Goal: Task Accomplishment & Management: Complete application form

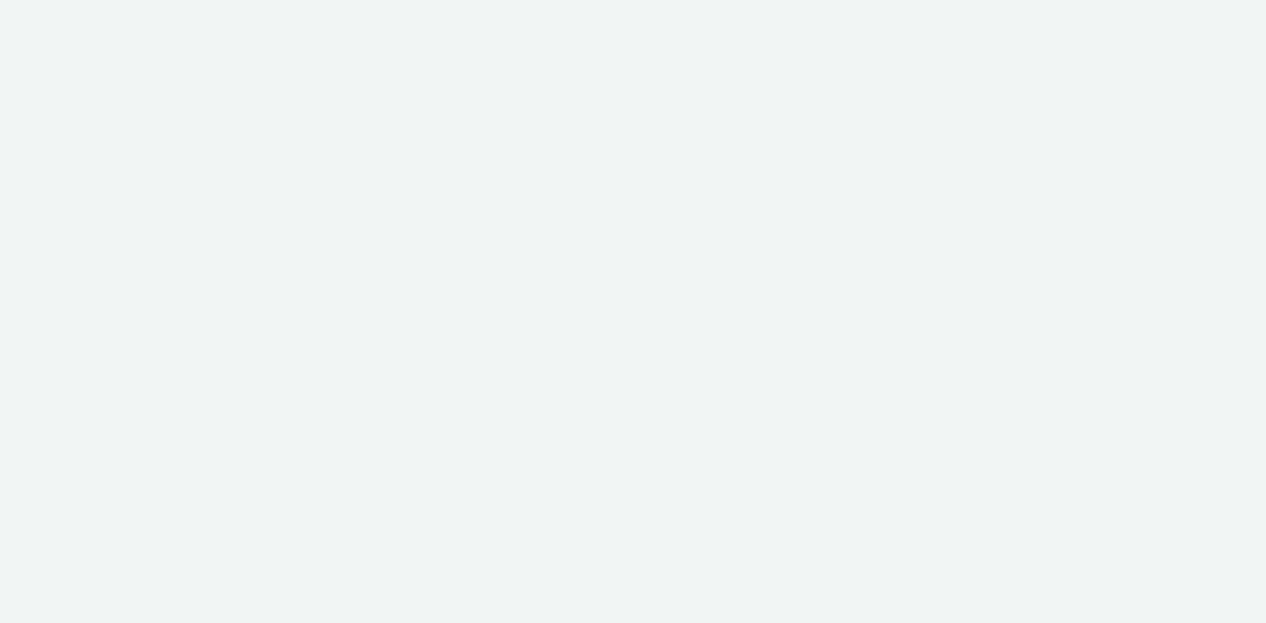
select select "08a58170-7f08-4922-abc8-b2d1eb407230"
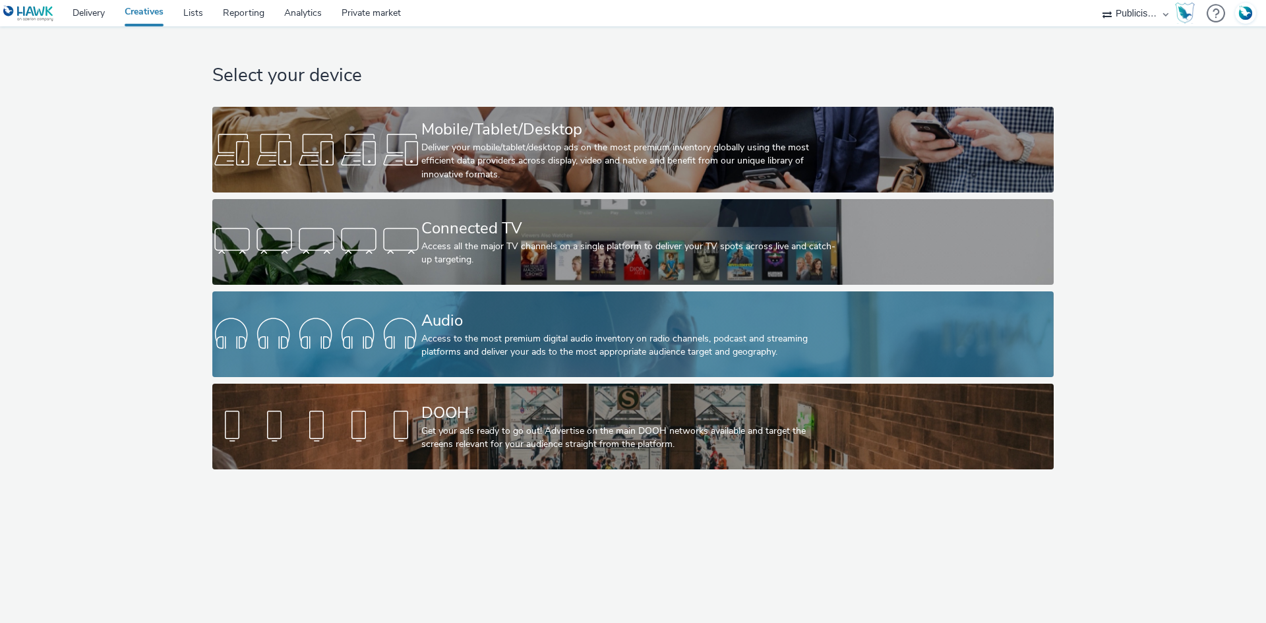
click at [453, 336] on div "Access to the most premium digital audio inventory on radio channels, podcast a…" at bounding box center [630, 345] width 418 height 27
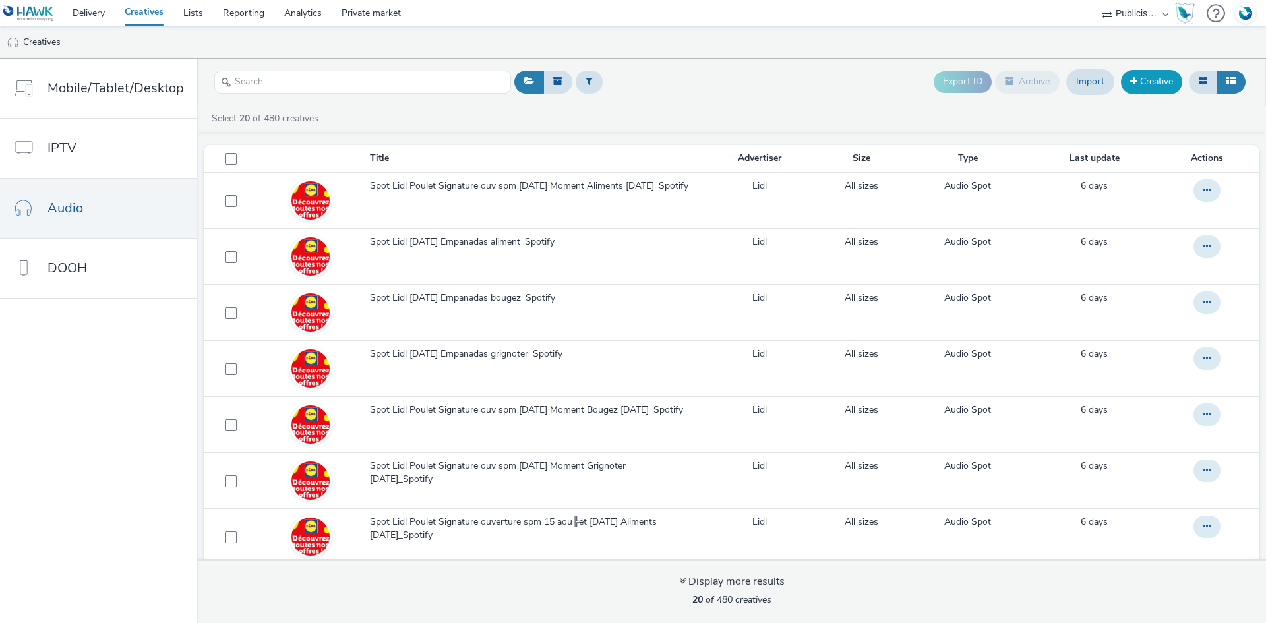
click at [1144, 73] on link "Creative" at bounding box center [1151, 82] width 61 height 24
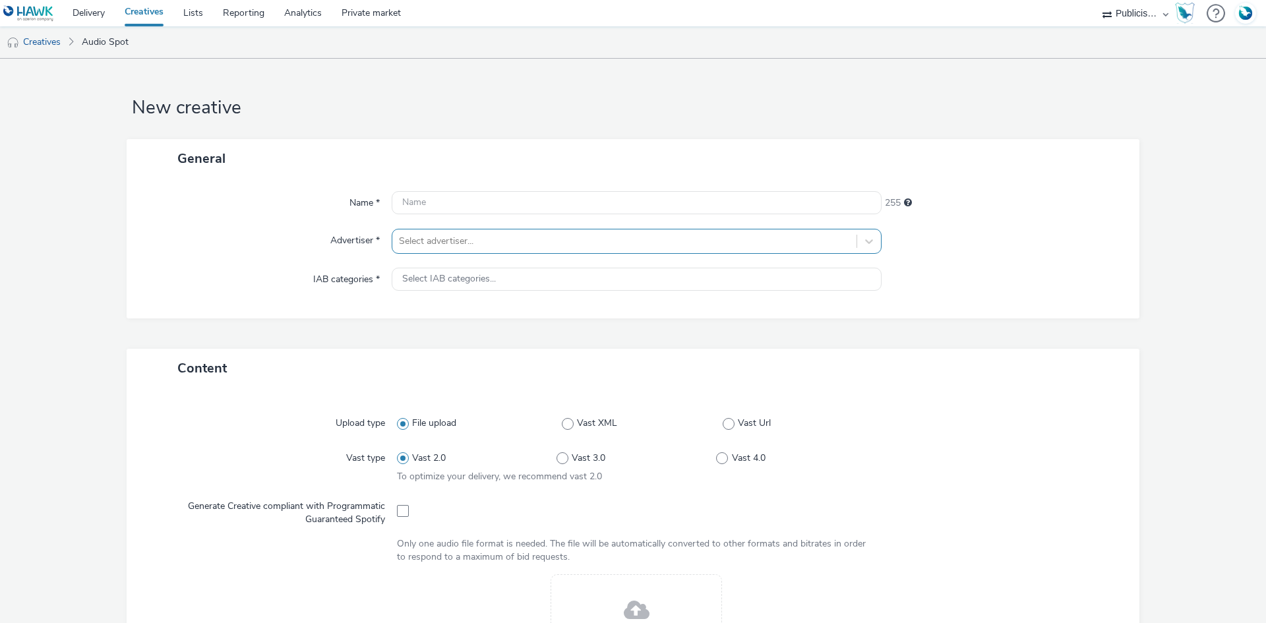
click at [424, 243] on div at bounding box center [624, 241] width 451 height 16
type input "lid"
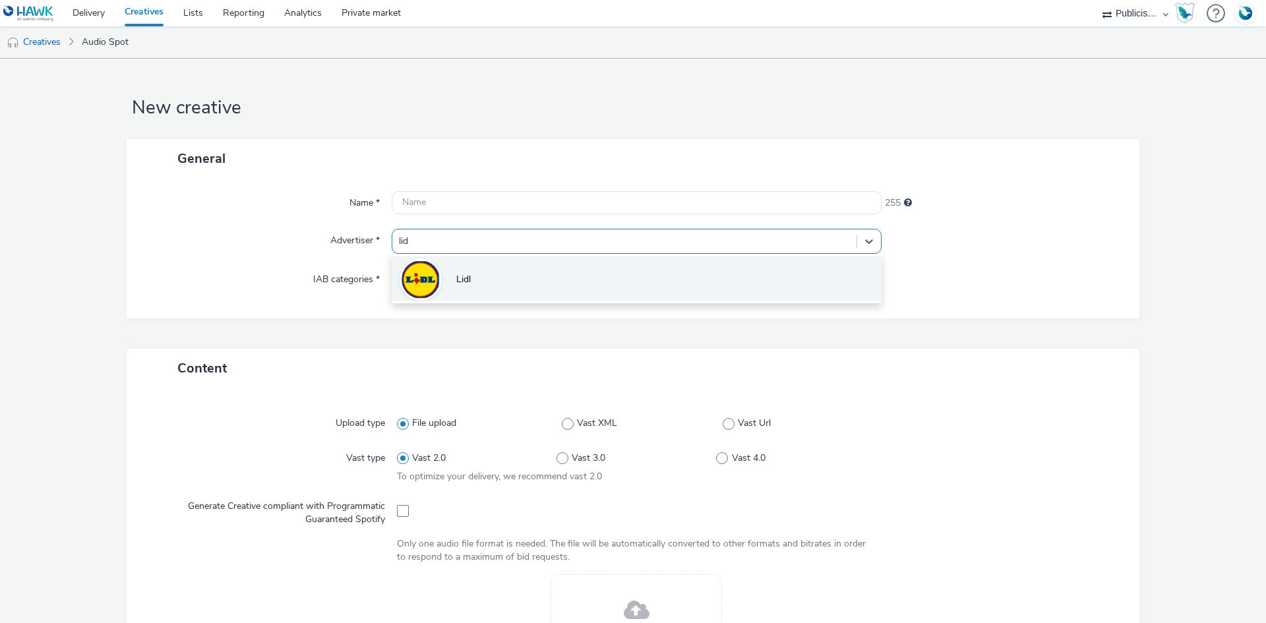
click at [438, 299] on li "Lidl" at bounding box center [637, 278] width 490 height 44
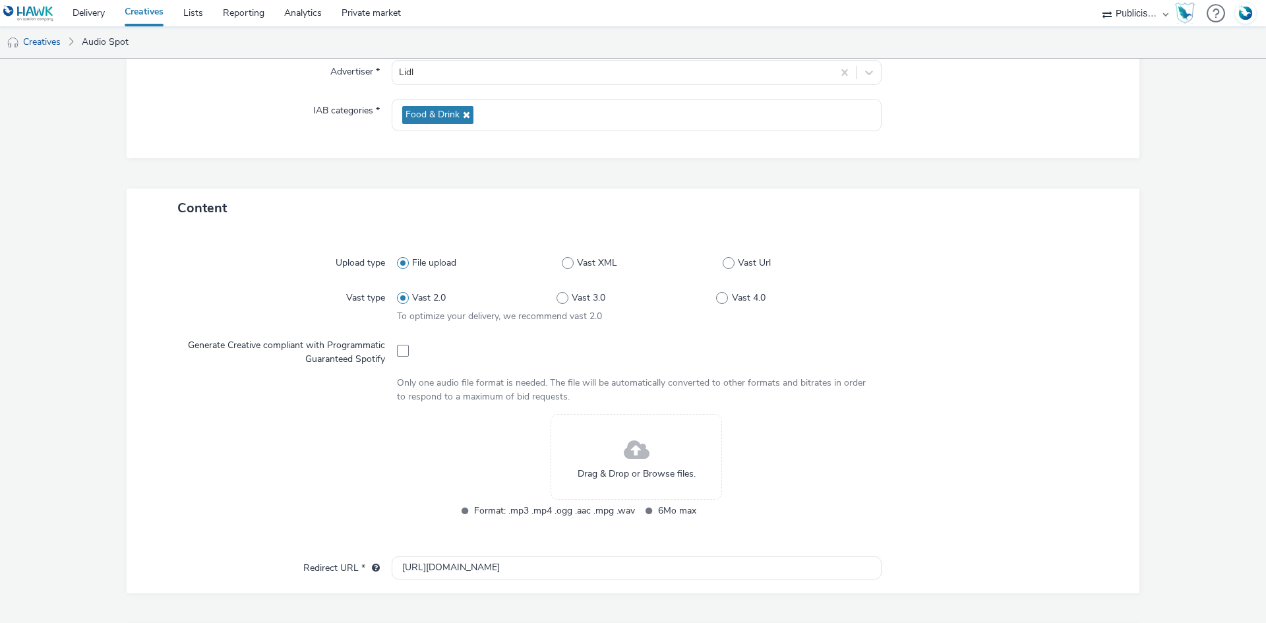
scroll to position [198, 0]
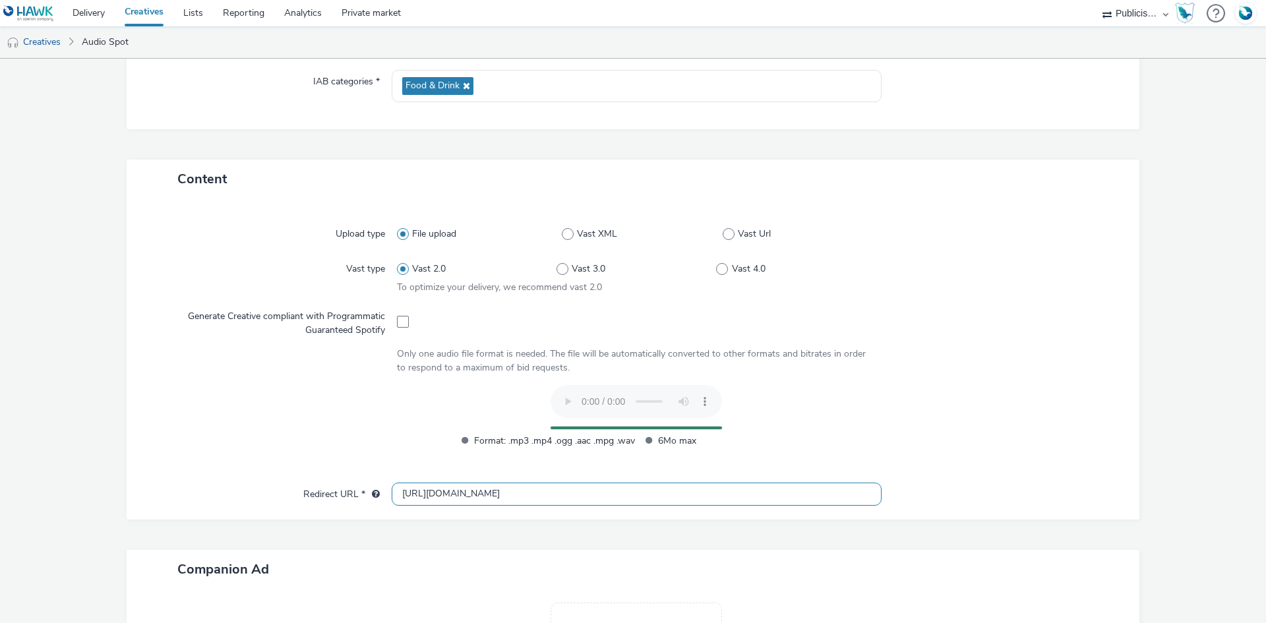
click at [414, 492] on input "http://lidl.fr" at bounding box center [637, 493] width 490 height 23
type input "https://lidl.fr"
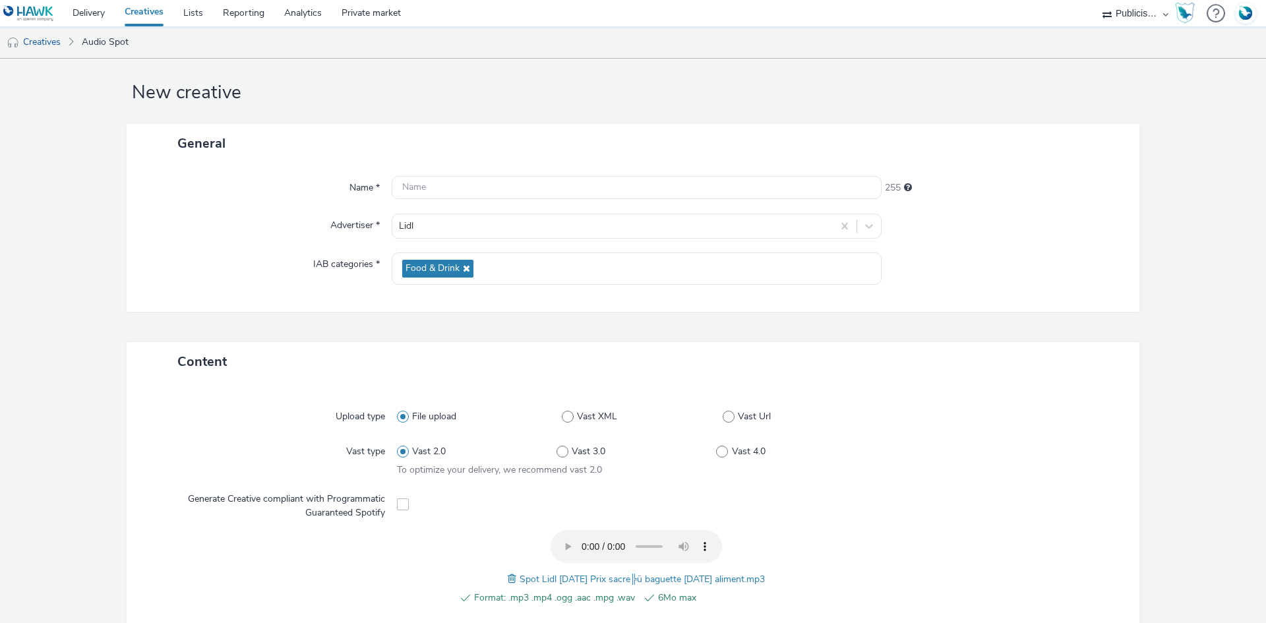
scroll to position [0, 0]
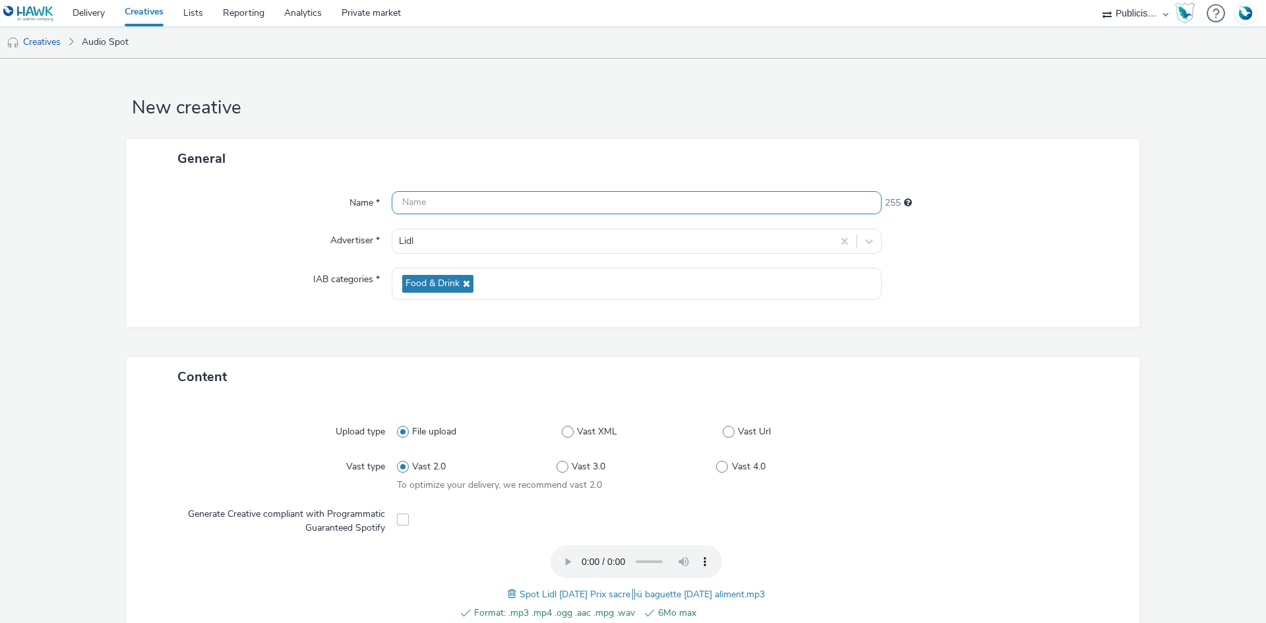
click at [476, 199] on input "text" at bounding box center [637, 202] width 490 height 23
paste input "Spot Lidl [DATE] Prix sacre╠ü baguette demain aliment"
type input "Spot Lidl [DATE] Prix sacre╠ü baguette demain aliment"
drag, startPoint x: 1031, startPoint y: 266, endPoint x: 1019, endPoint y: 295, distance: 31.3
click at [1031, 266] on div "Name * Spot Lidl 13-08-25 Prix sacre╠ü baguette demain aliment 200 Advertiser *…" at bounding box center [633, 252] width 1012 height 149
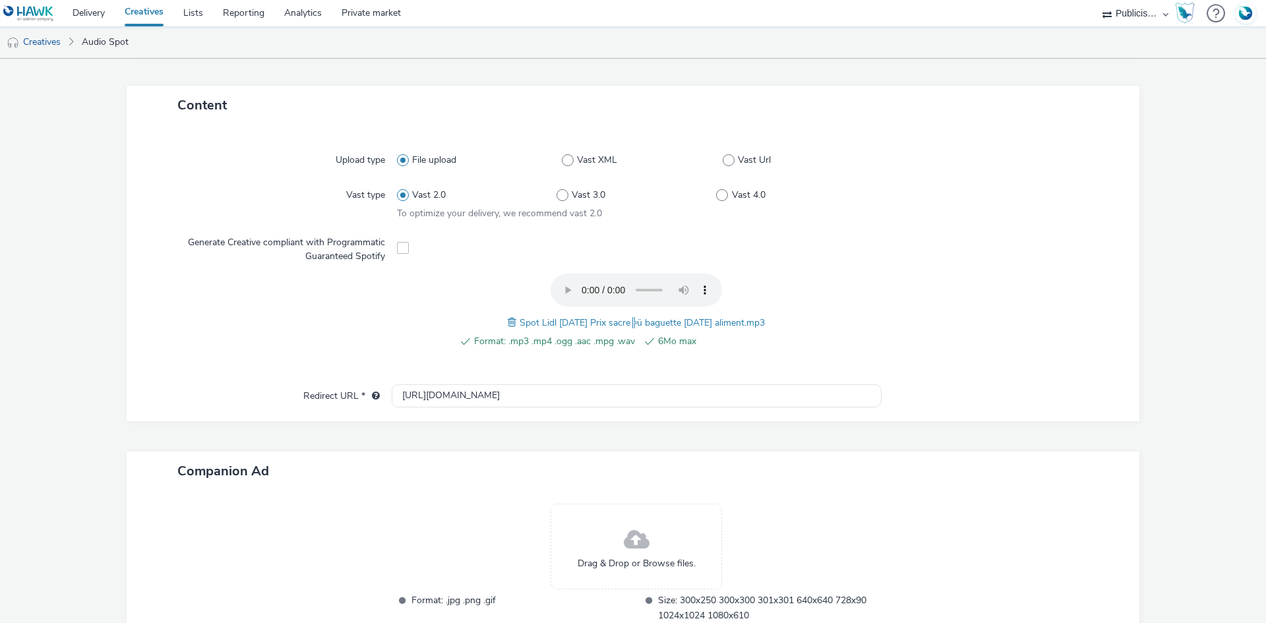
scroll to position [366, 0]
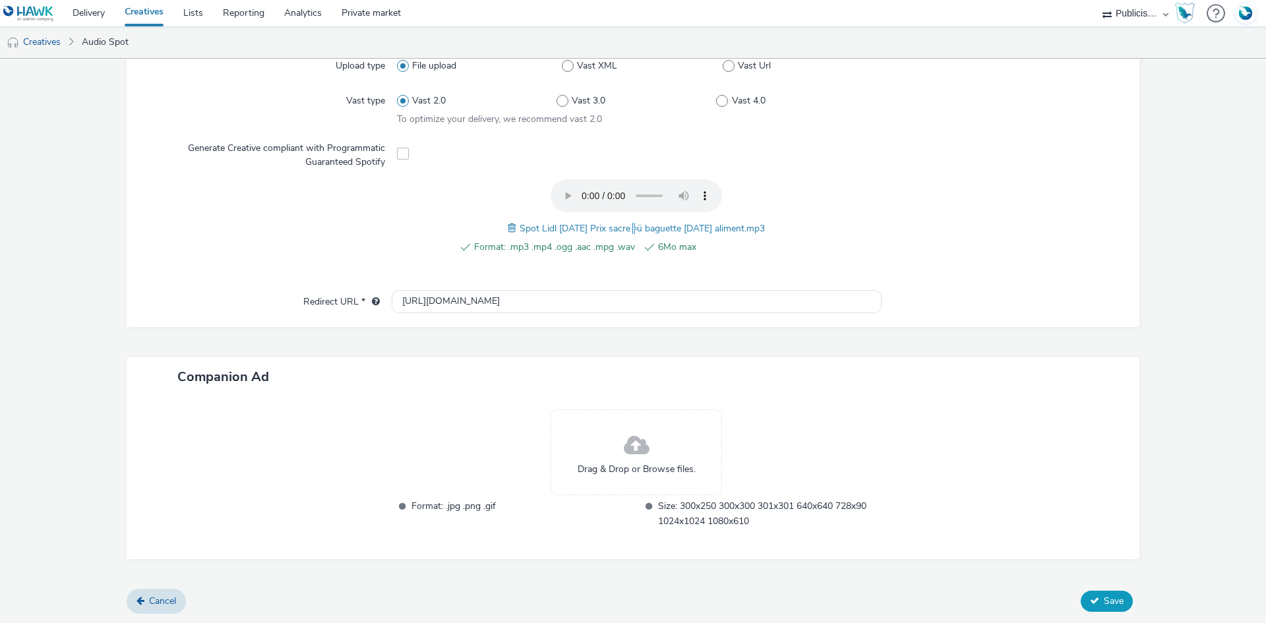
click at [1114, 600] on span "Save" at bounding box center [1113, 601] width 20 height 13
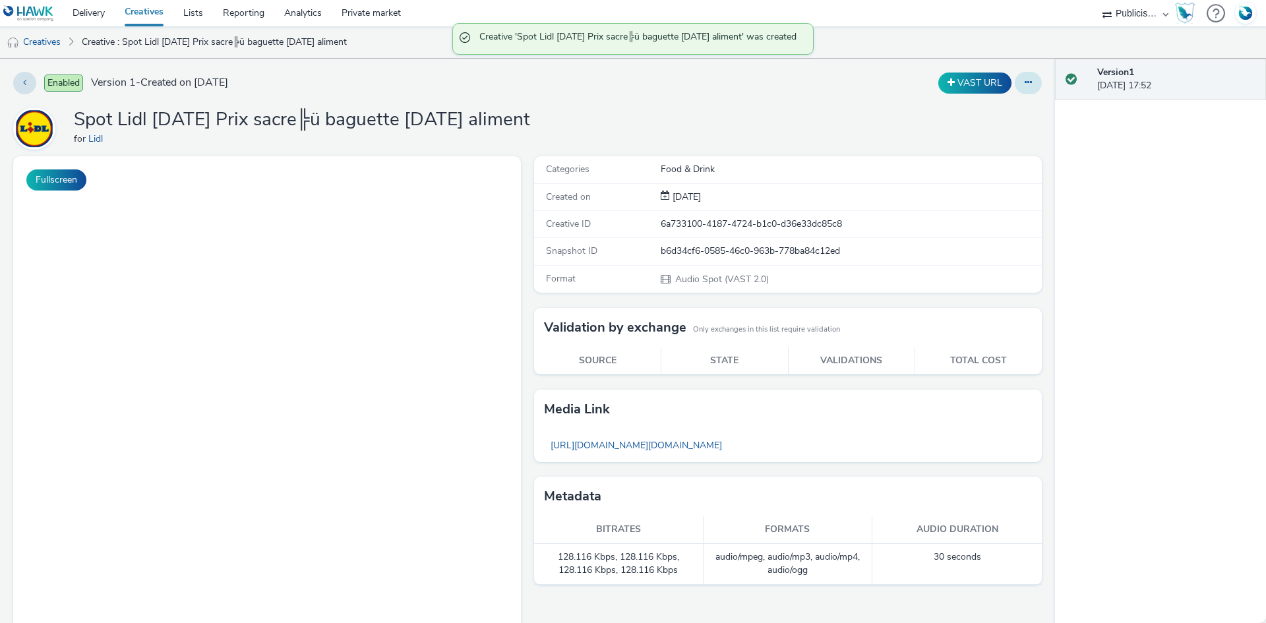
click at [1027, 78] on button at bounding box center [1027, 83] width 27 height 22
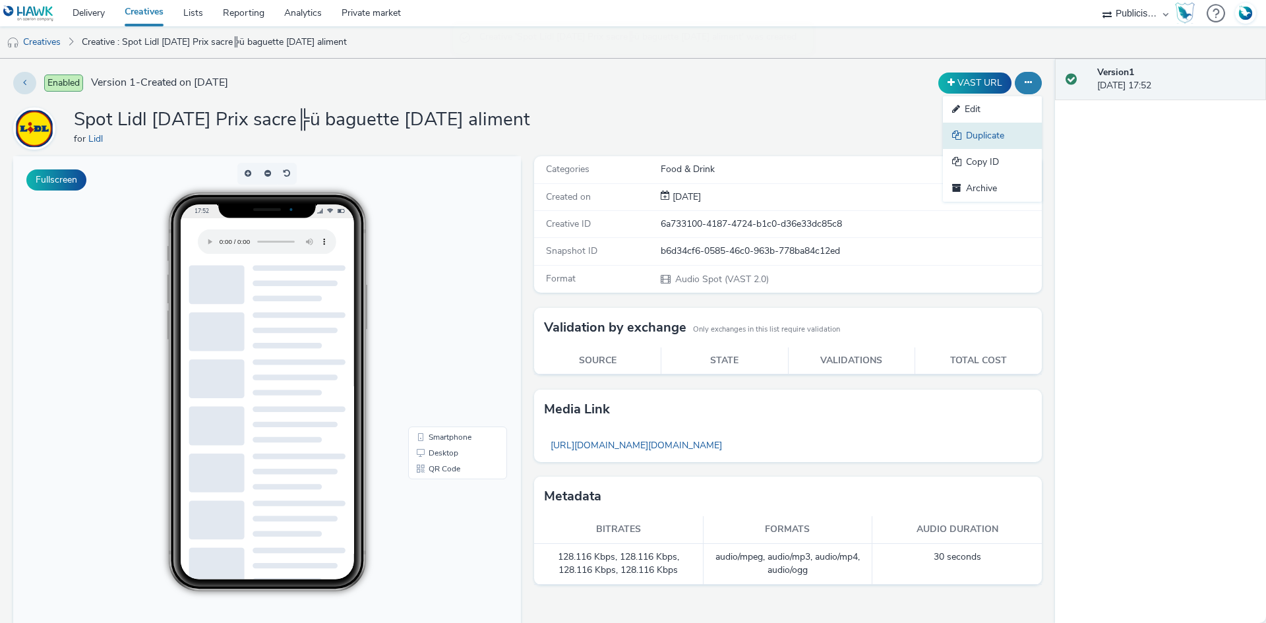
click at [996, 133] on link "Duplicate" at bounding box center [992, 136] width 99 height 26
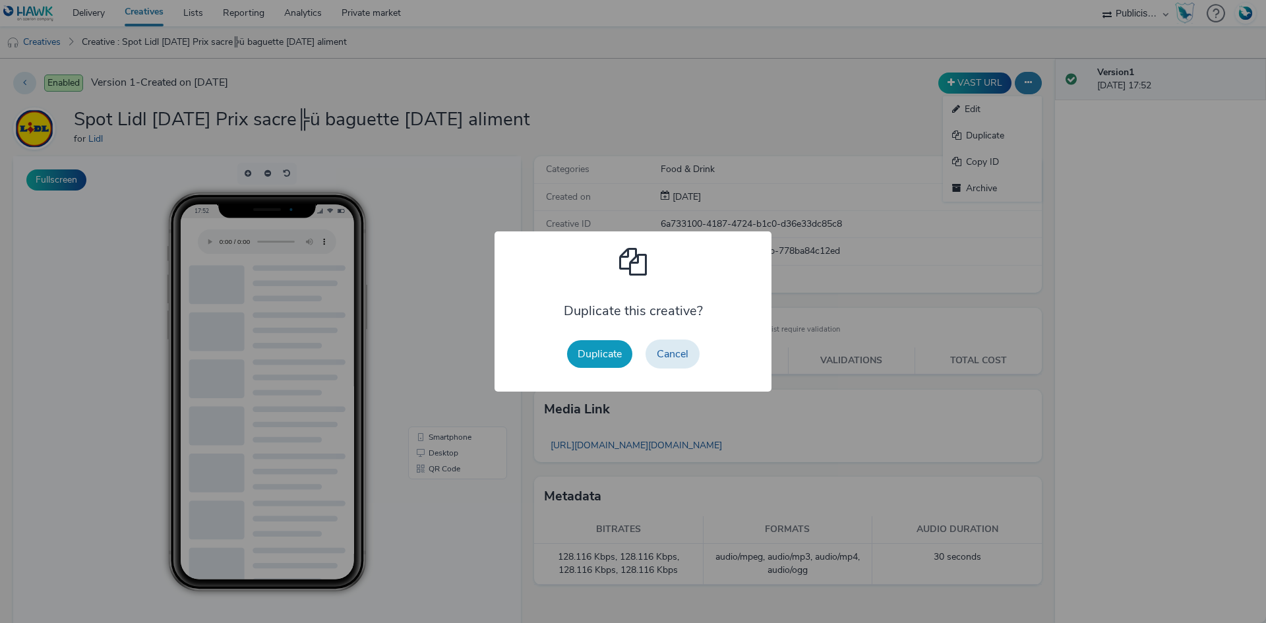
click at [581, 360] on button "Duplicate" at bounding box center [599, 354] width 65 height 28
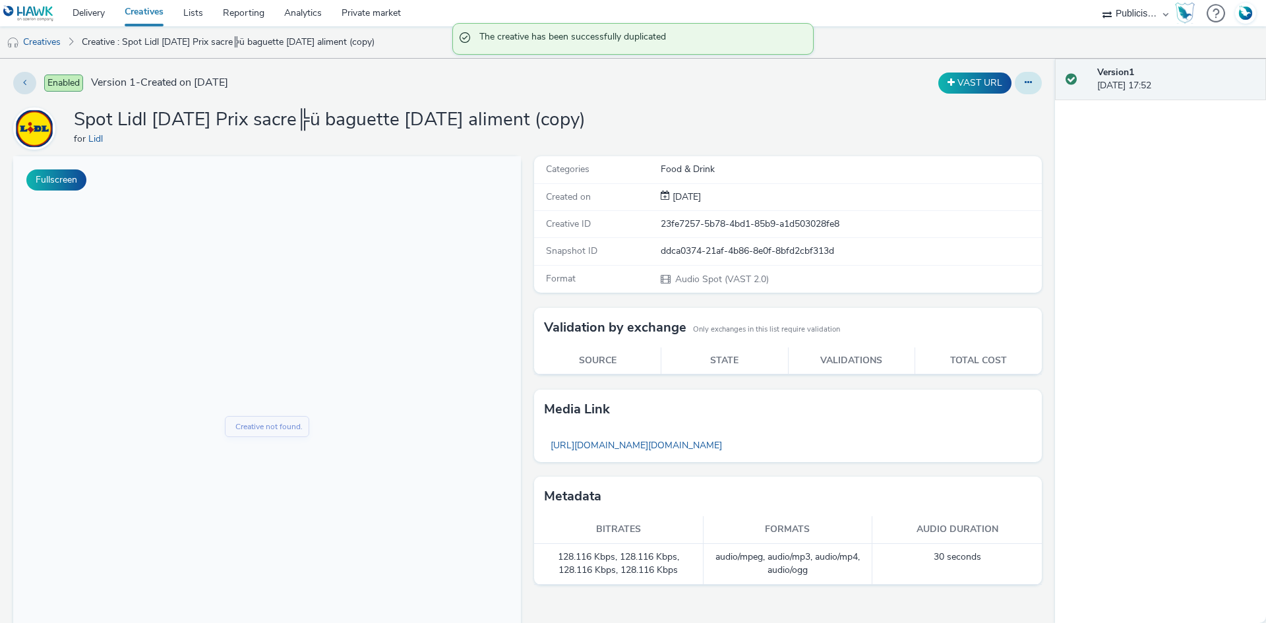
click at [1024, 81] on icon at bounding box center [1027, 82] width 7 height 9
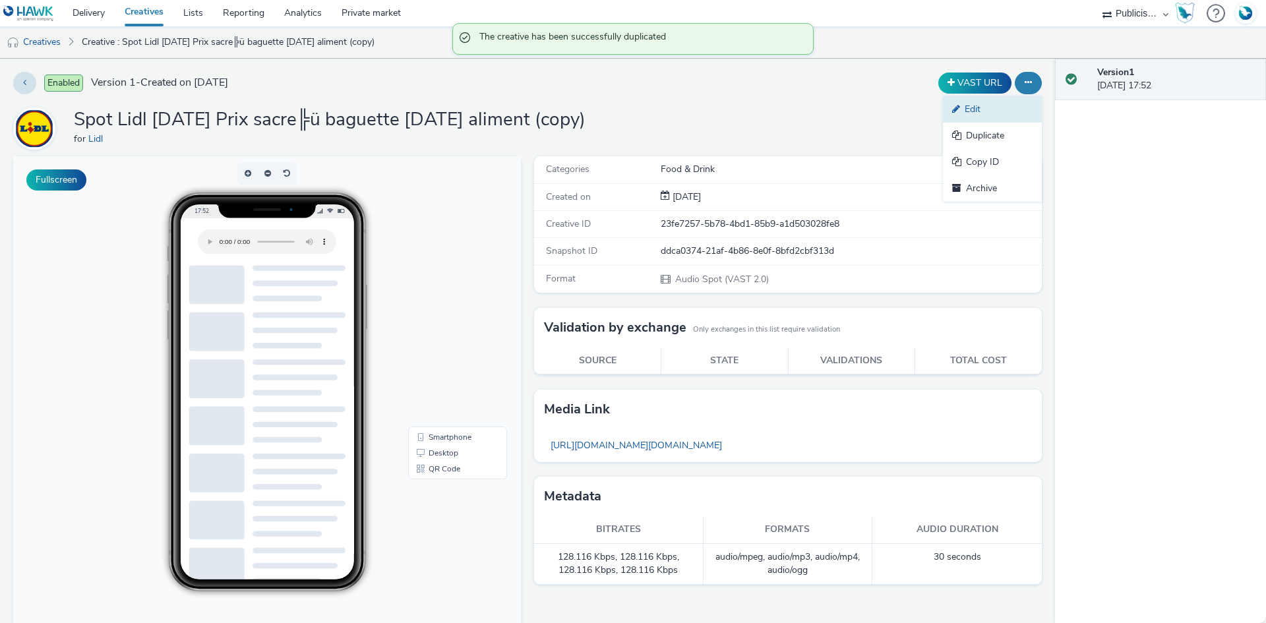
click at [1000, 102] on link "Edit" at bounding box center [992, 109] width 99 height 26
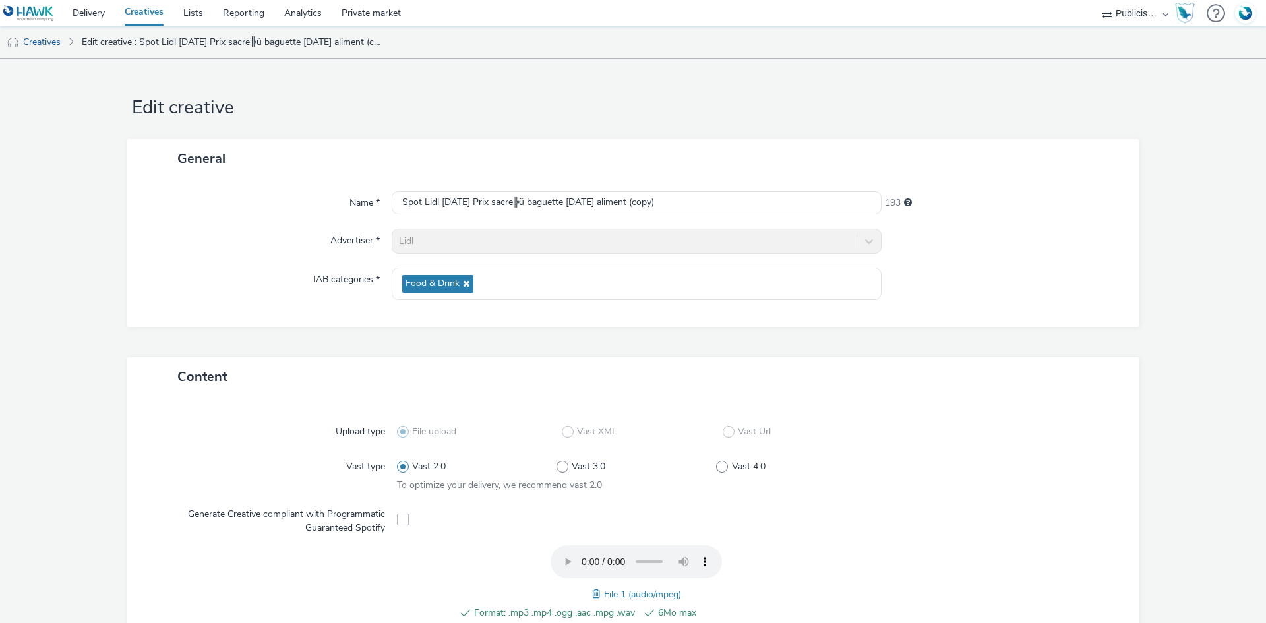
click at [593, 590] on span at bounding box center [598, 594] width 12 height 15
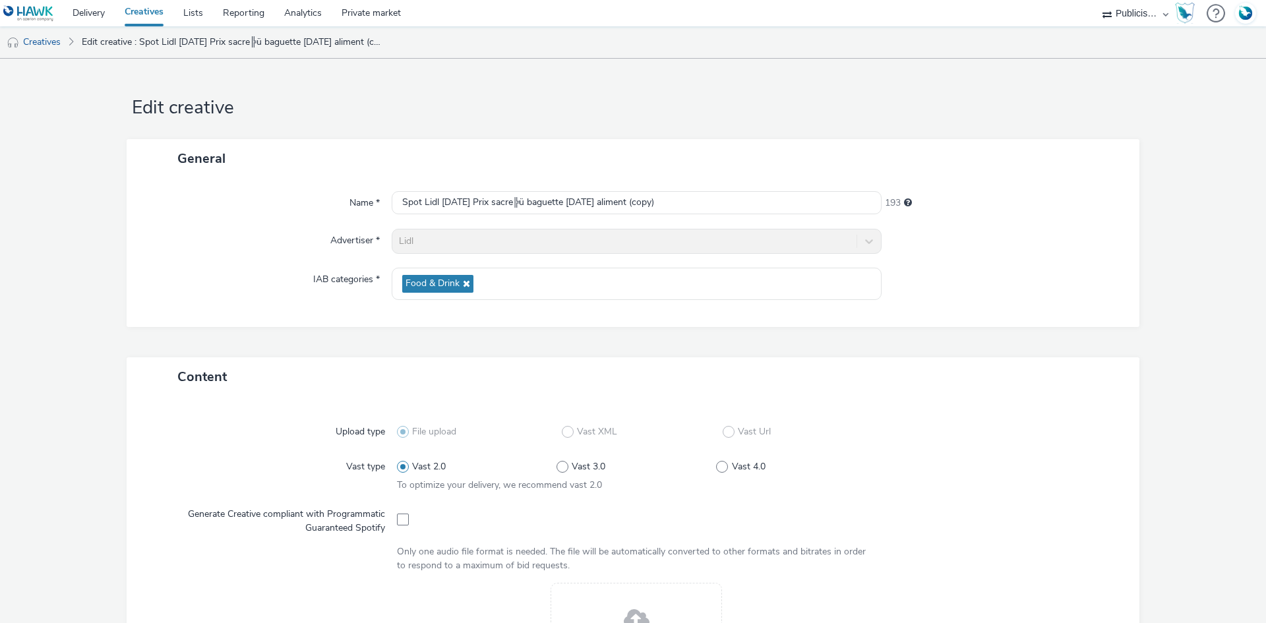
scroll to position [2, 0]
click at [549, 191] on input "Spot Lidl 13-08-25 Prix sacre╠ü baguette demain aliment (copy)" at bounding box center [637, 200] width 490 height 23
paste input "bougez"
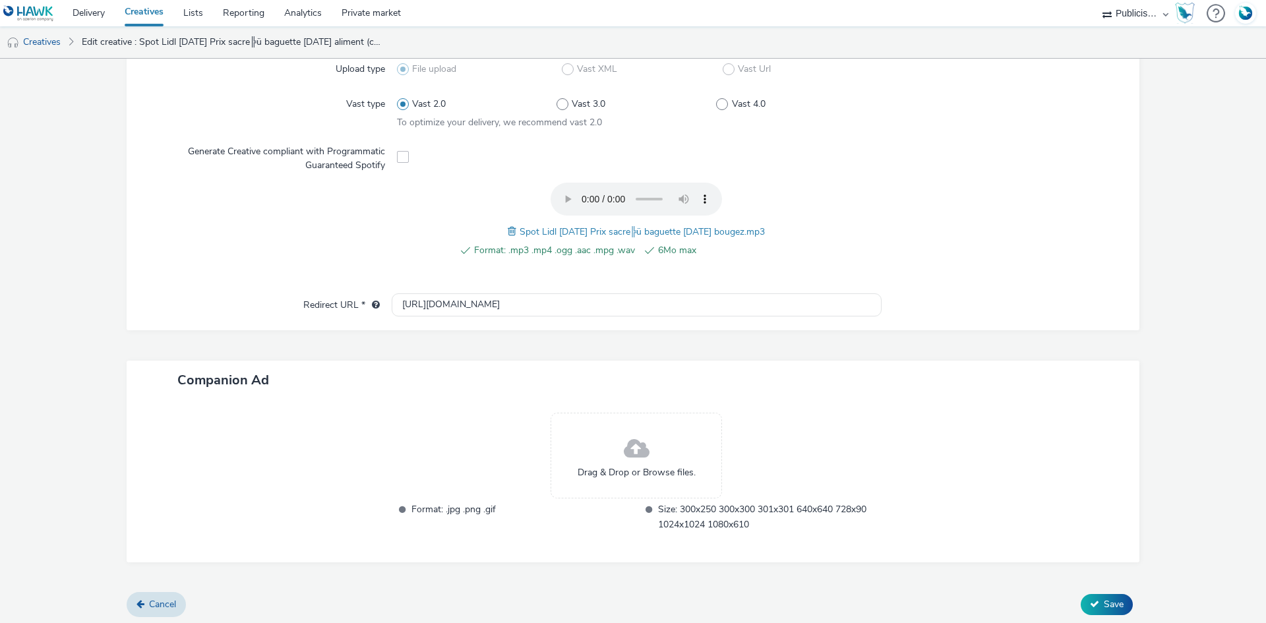
scroll to position [366, 0]
type input "Spot Lidl [DATE] Prix sacre╠ü baguette demain bougez"
click at [1090, 600] on icon at bounding box center [1094, 600] width 9 height 9
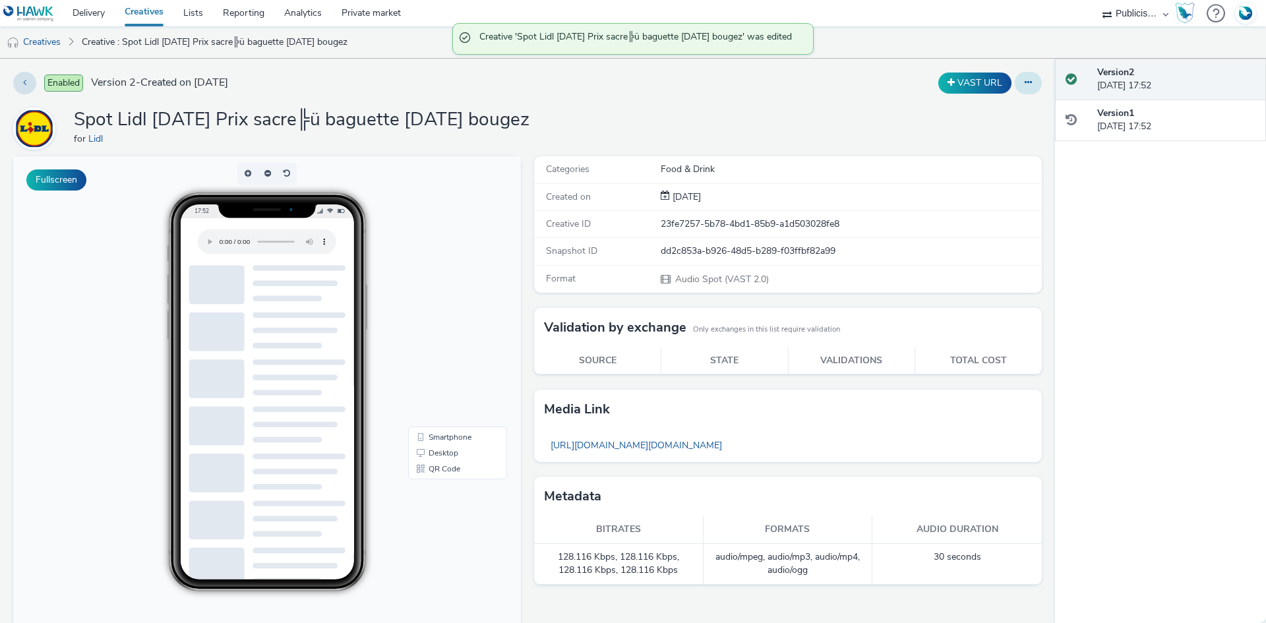
click at [1022, 82] on button at bounding box center [1027, 83] width 27 height 22
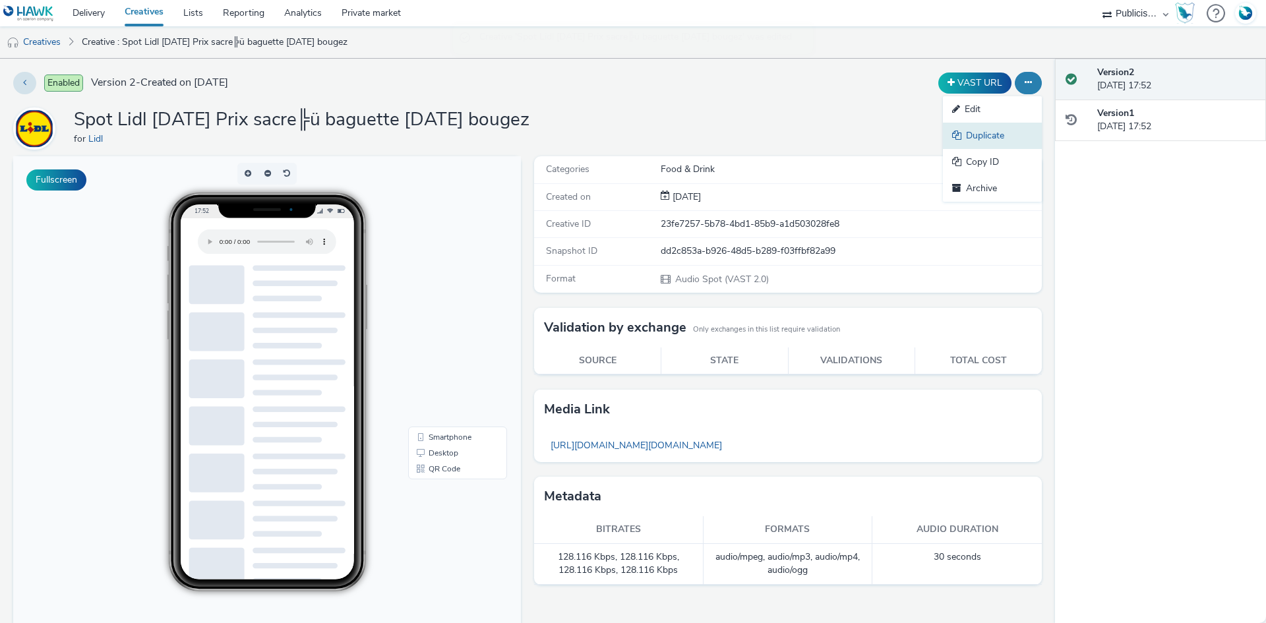
click at [989, 130] on link "Duplicate" at bounding box center [992, 136] width 99 height 26
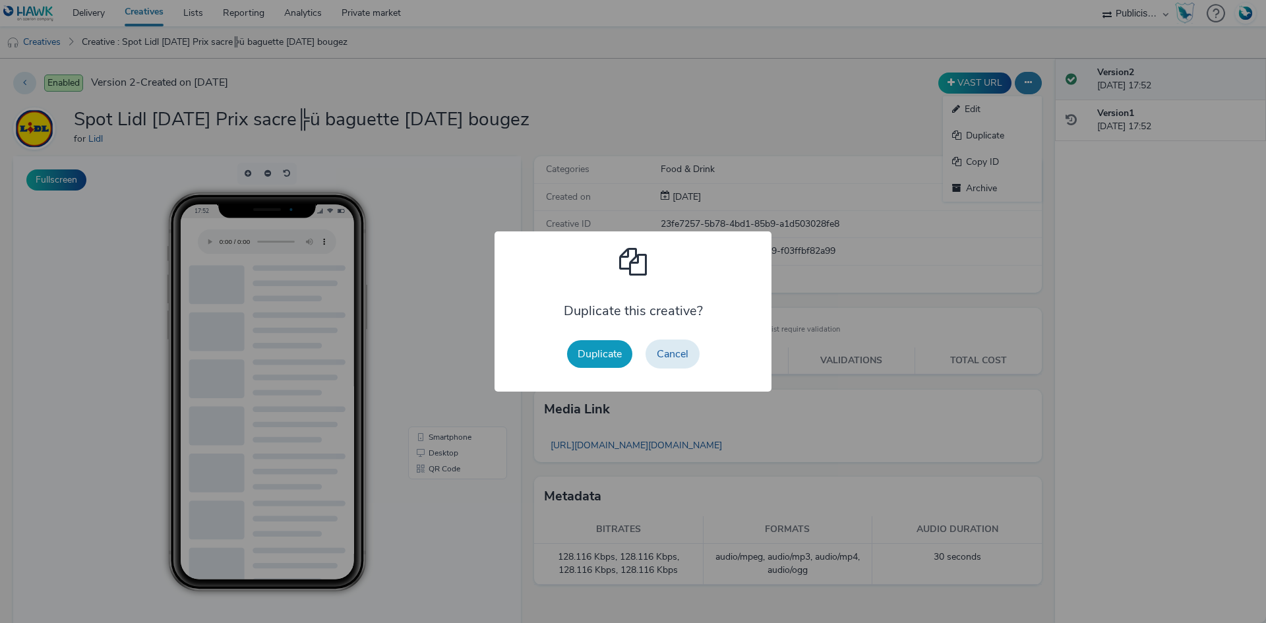
click at [585, 361] on button "Duplicate" at bounding box center [599, 354] width 65 height 28
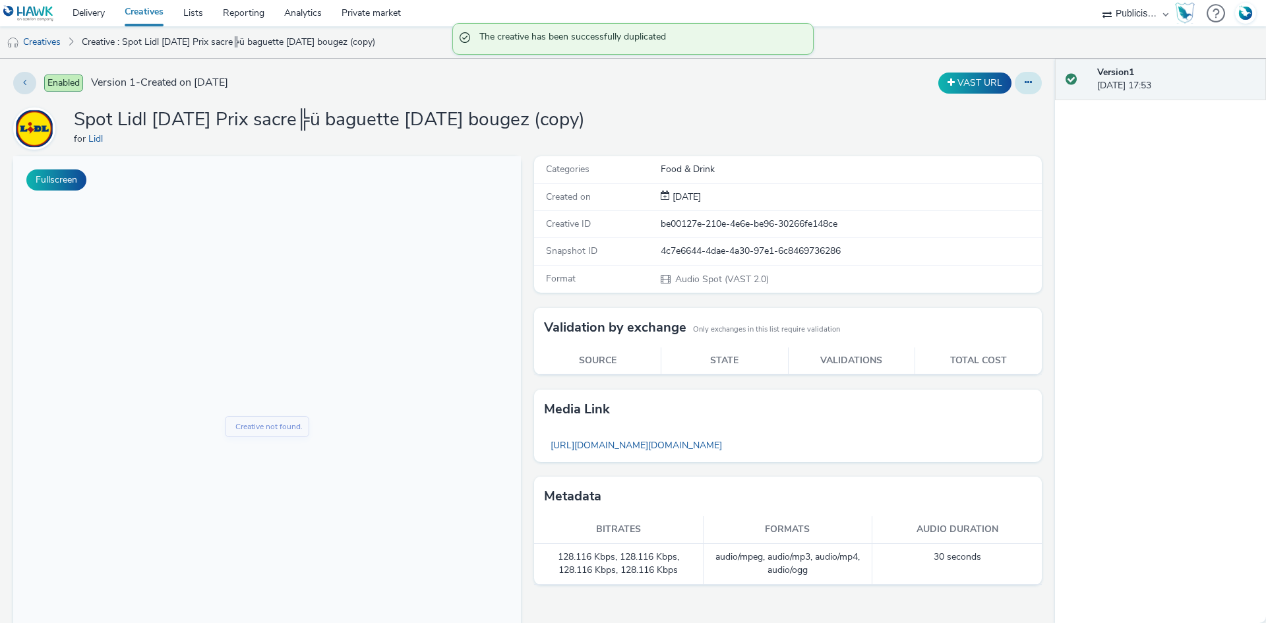
click at [1022, 88] on button at bounding box center [1027, 83] width 27 height 22
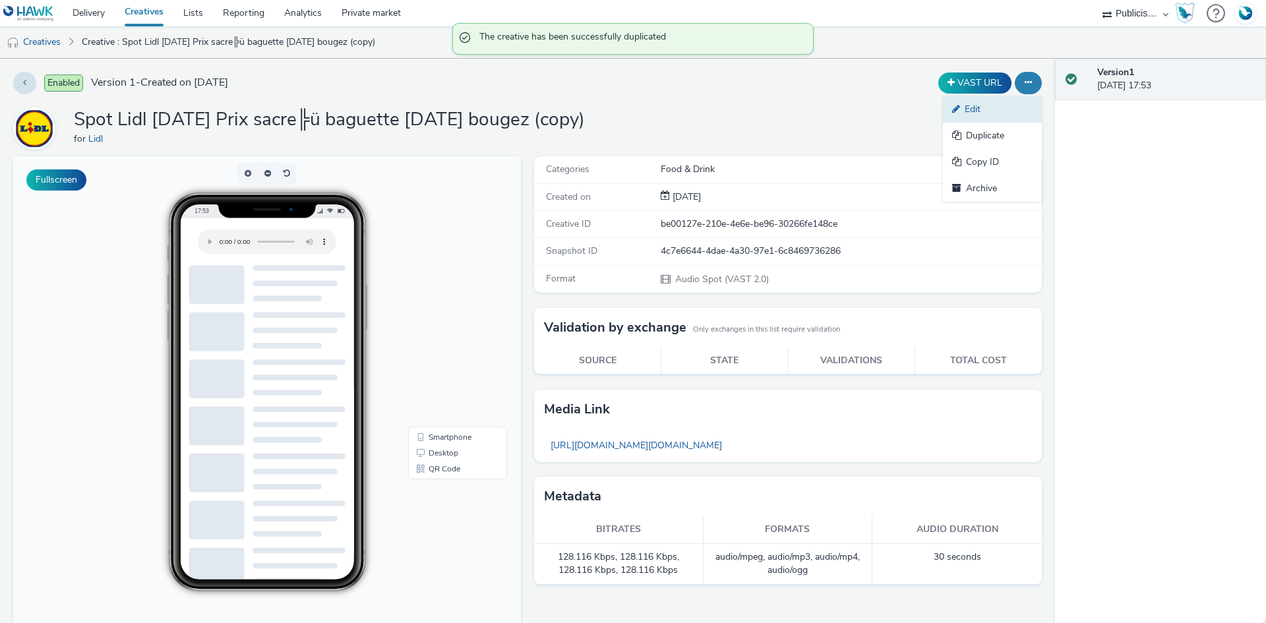
click at [1006, 106] on link "Edit" at bounding box center [992, 109] width 99 height 26
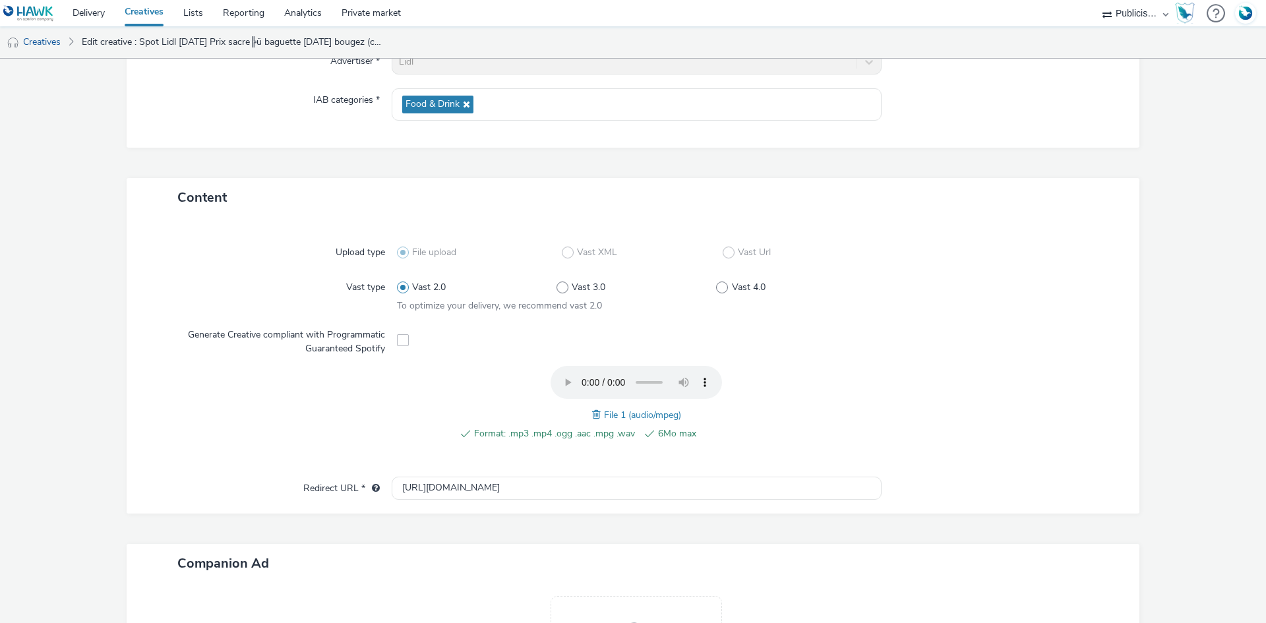
scroll to position [198, 0]
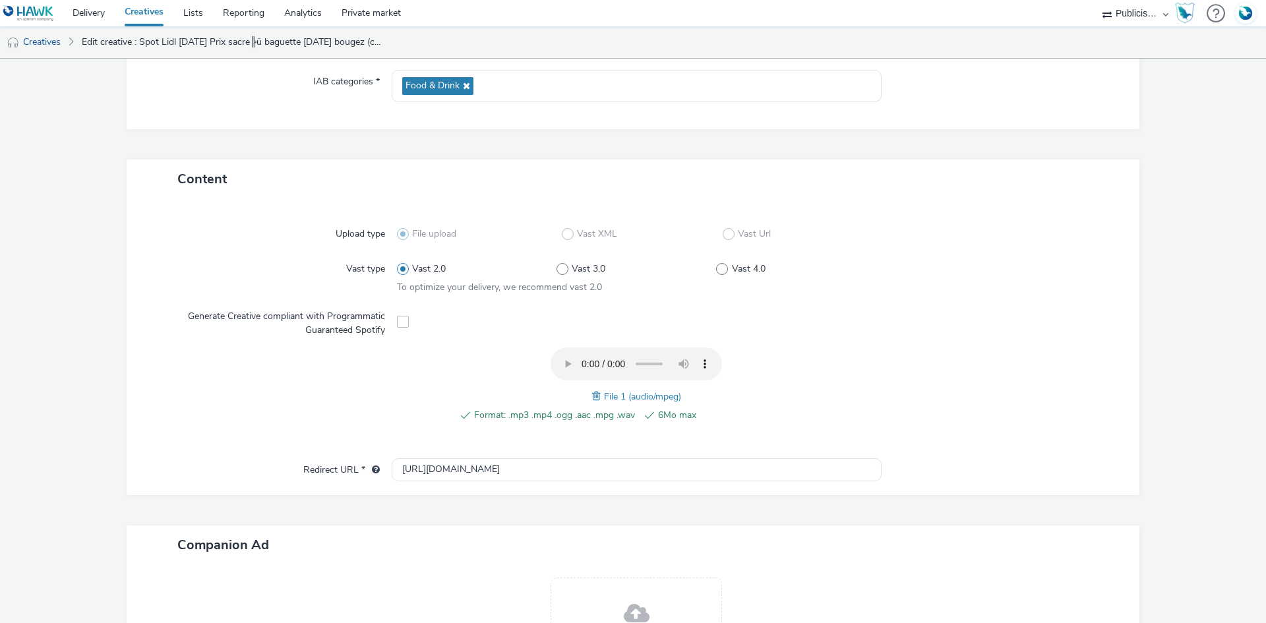
click at [592, 392] on span at bounding box center [598, 396] width 12 height 15
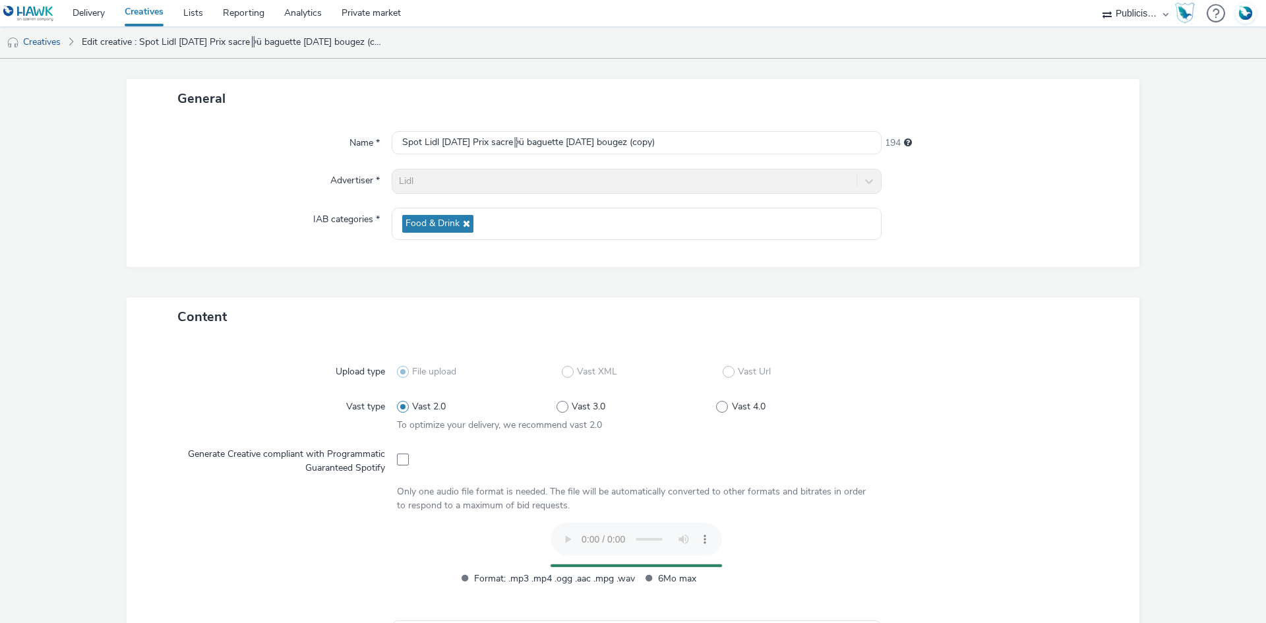
scroll to position [0, 0]
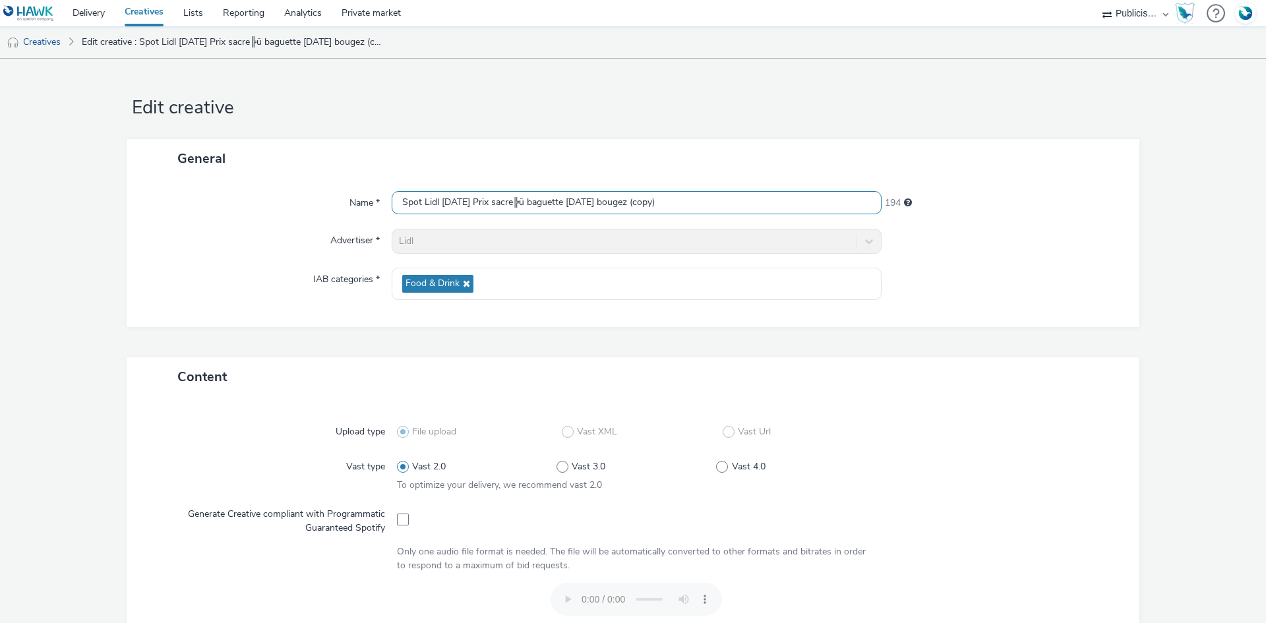
click at [507, 191] on input "Spot Lidl 13-08-25 Prix sacre╠ü baguette demain bougez (copy)" at bounding box center [637, 202] width 490 height 23
paste input "grignoter"
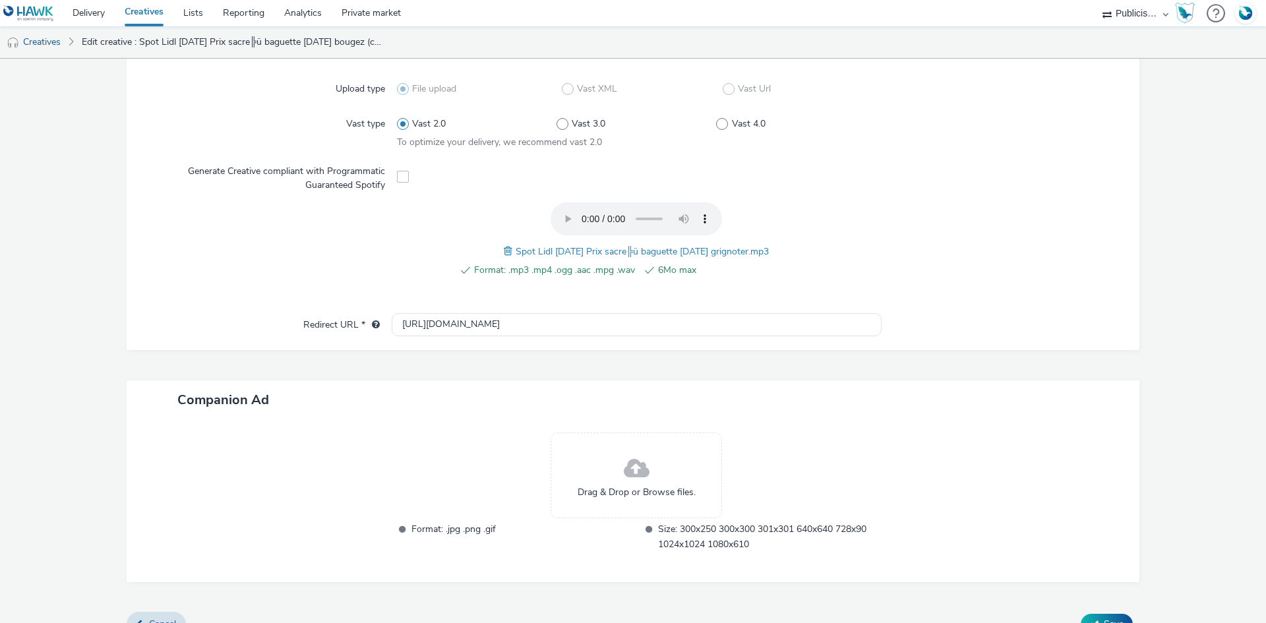
scroll to position [366, 0]
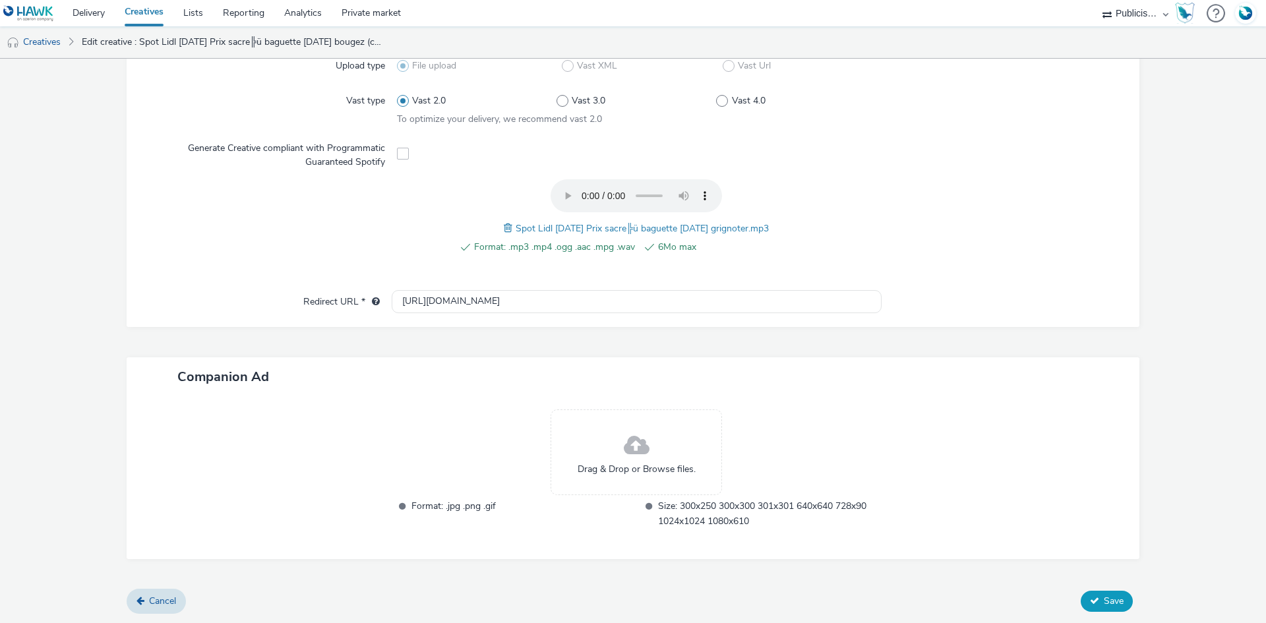
type input "Spot Lidl [DATE] Prix sacre╠ü baguette demain grignoter"
click at [1103, 597] on span "Save" at bounding box center [1113, 601] width 20 height 13
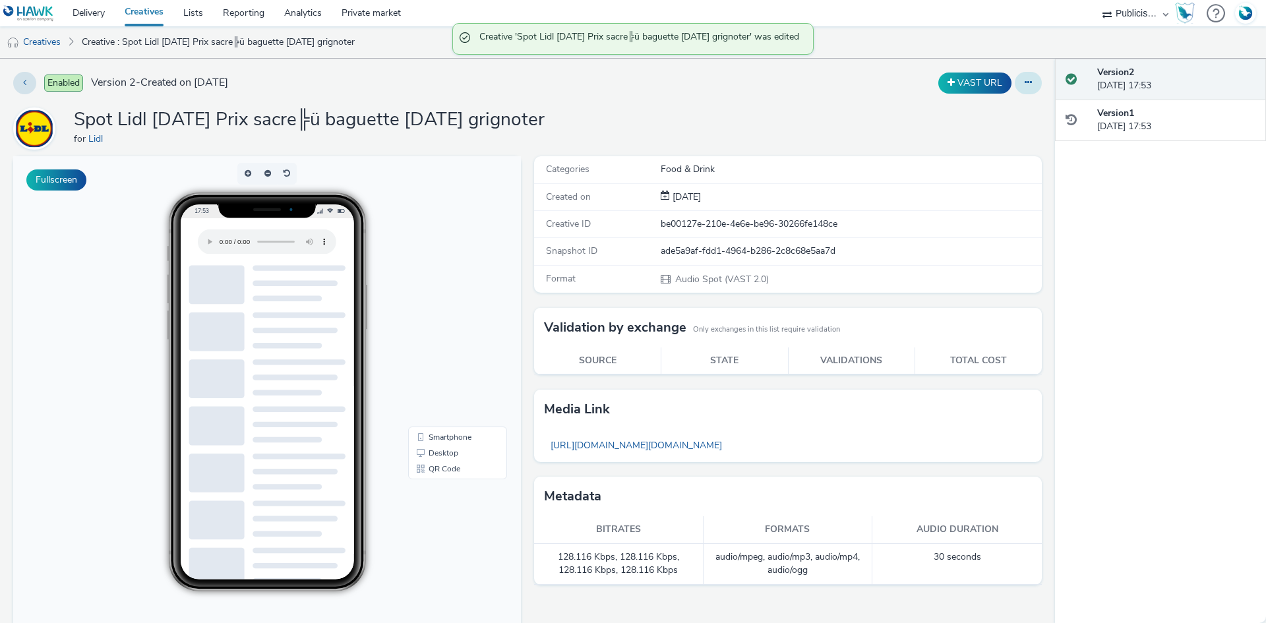
click at [1024, 82] on button at bounding box center [1027, 83] width 27 height 22
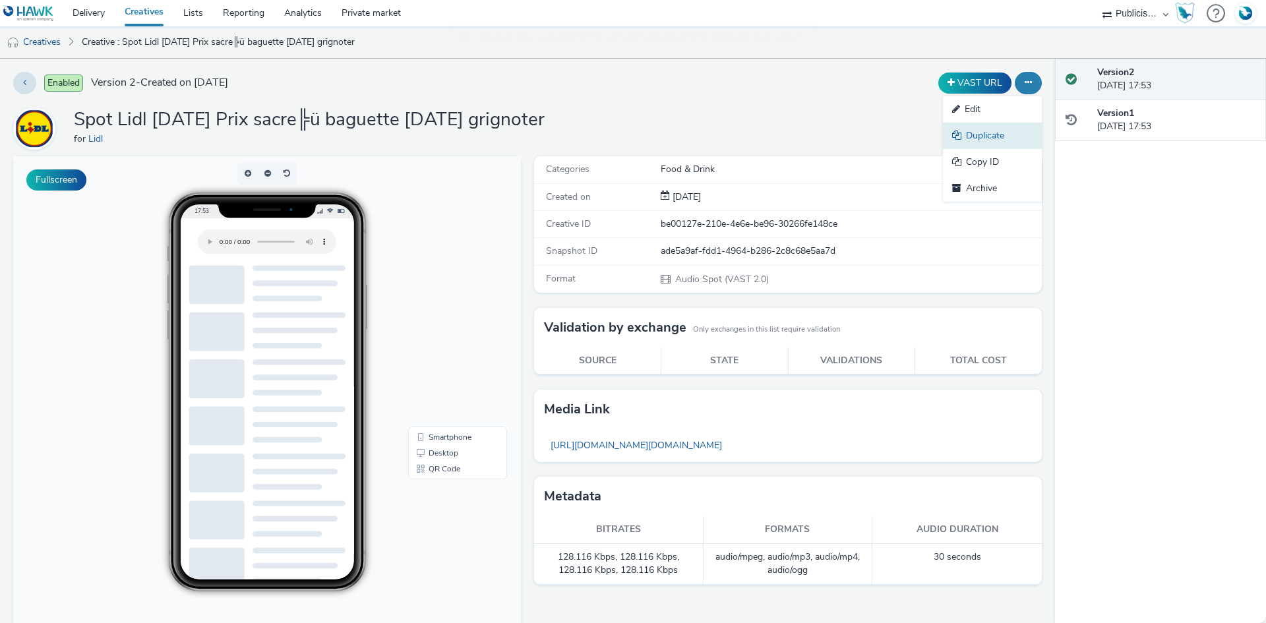
click at [989, 131] on link "Duplicate" at bounding box center [992, 136] width 99 height 26
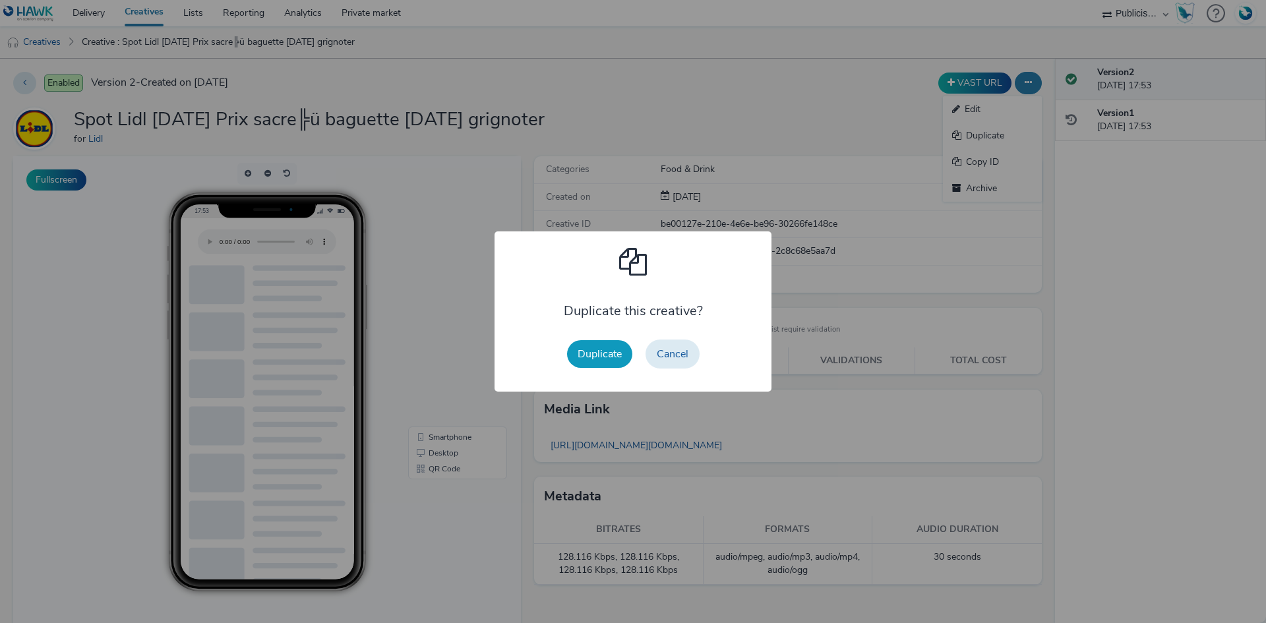
click at [606, 345] on button "Duplicate" at bounding box center [599, 354] width 65 height 28
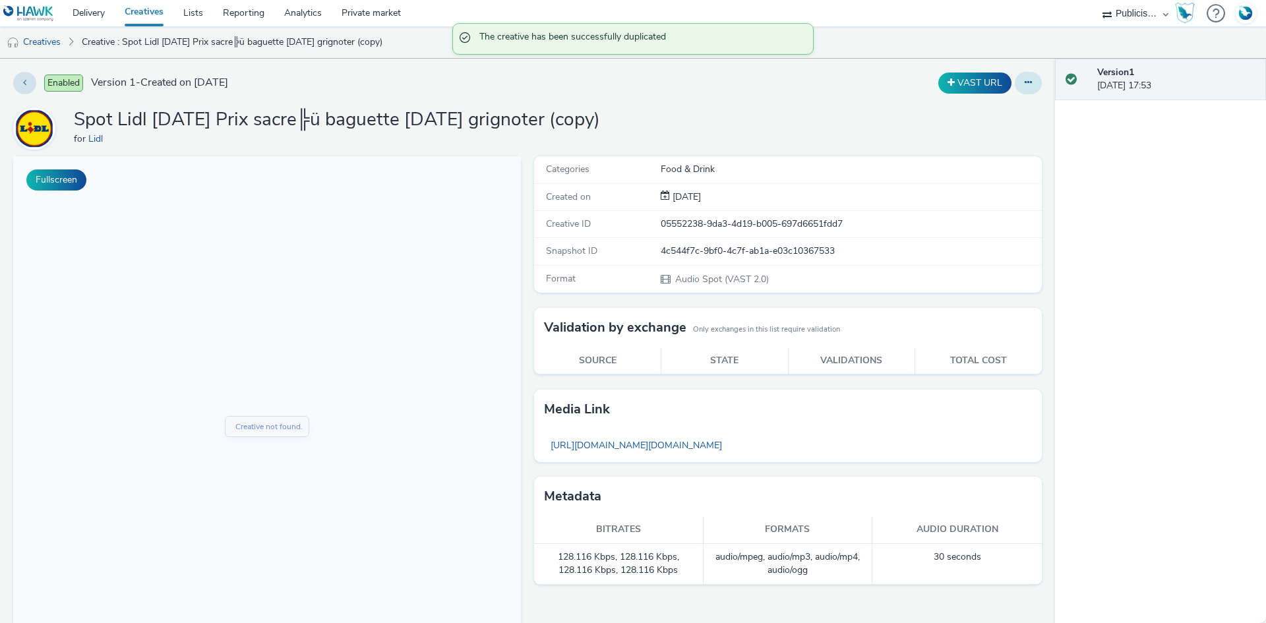
click at [1024, 81] on icon at bounding box center [1027, 82] width 7 height 9
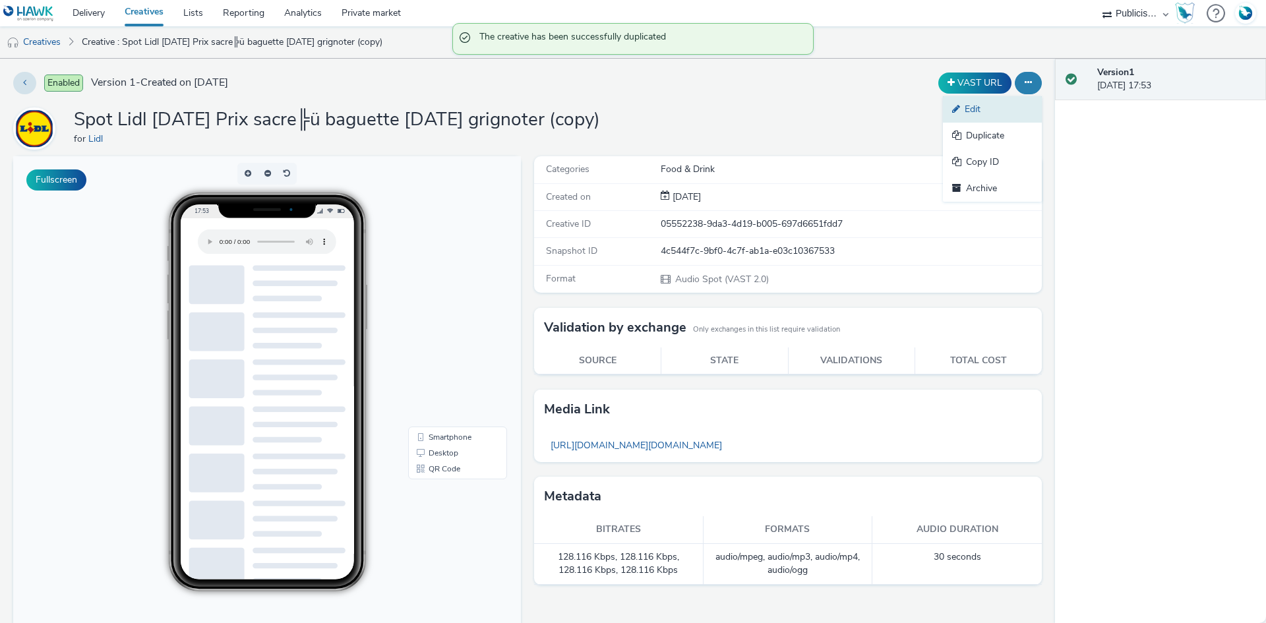
click at [972, 111] on link "Edit" at bounding box center [992, 109] width 99 height 26
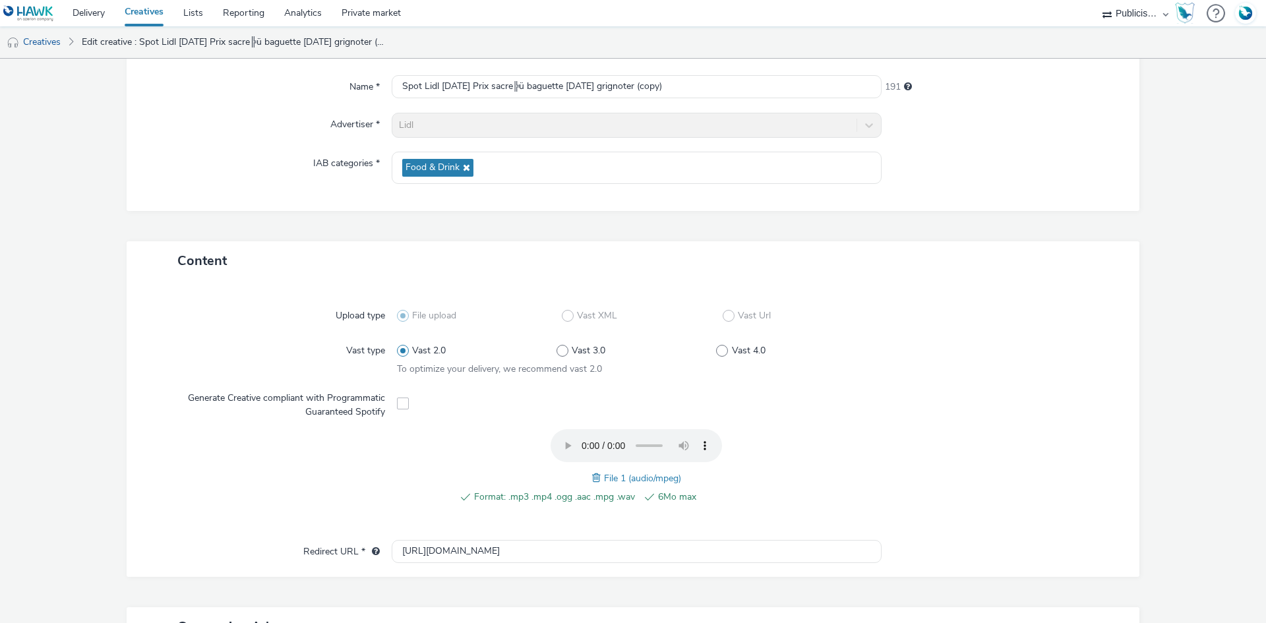
scroll to position [198, 0]
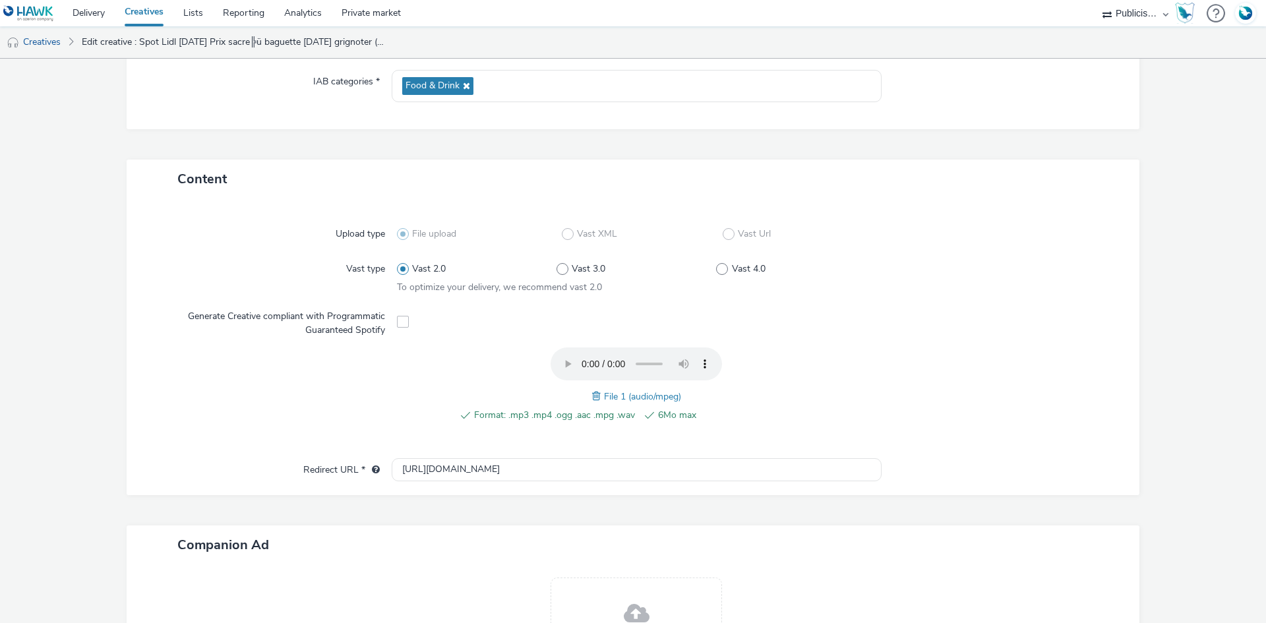
click at [592, 395] on span at bounding box center [598, 396] width 12 height 15
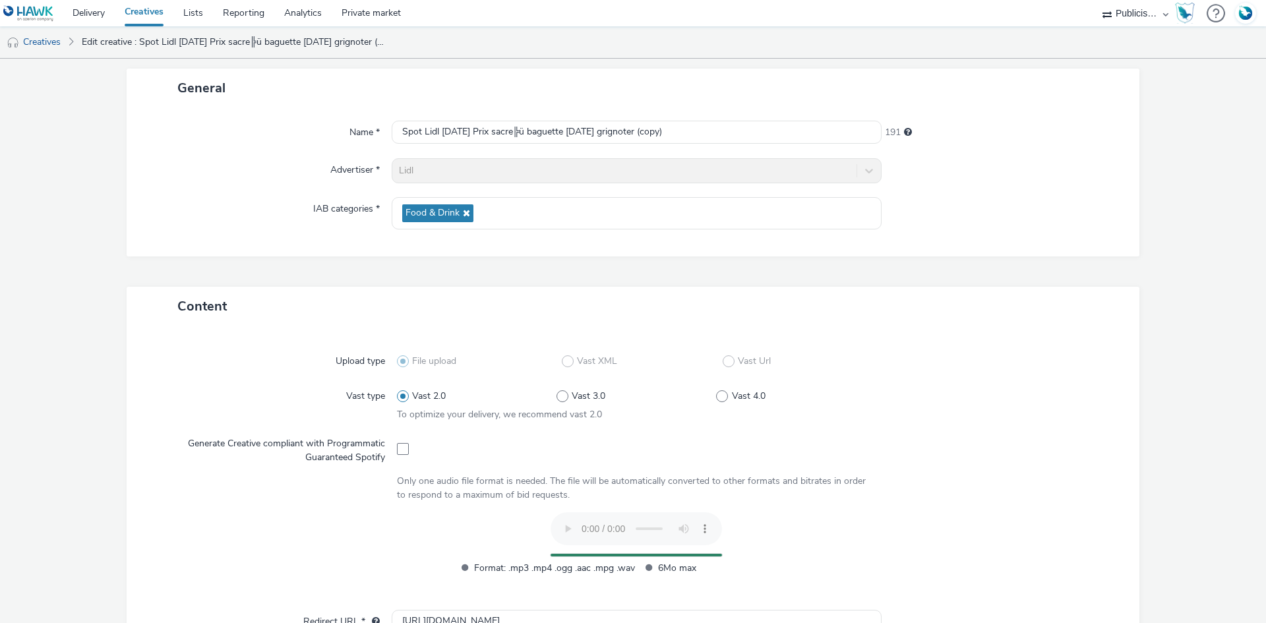
scroll to position [0, 0]
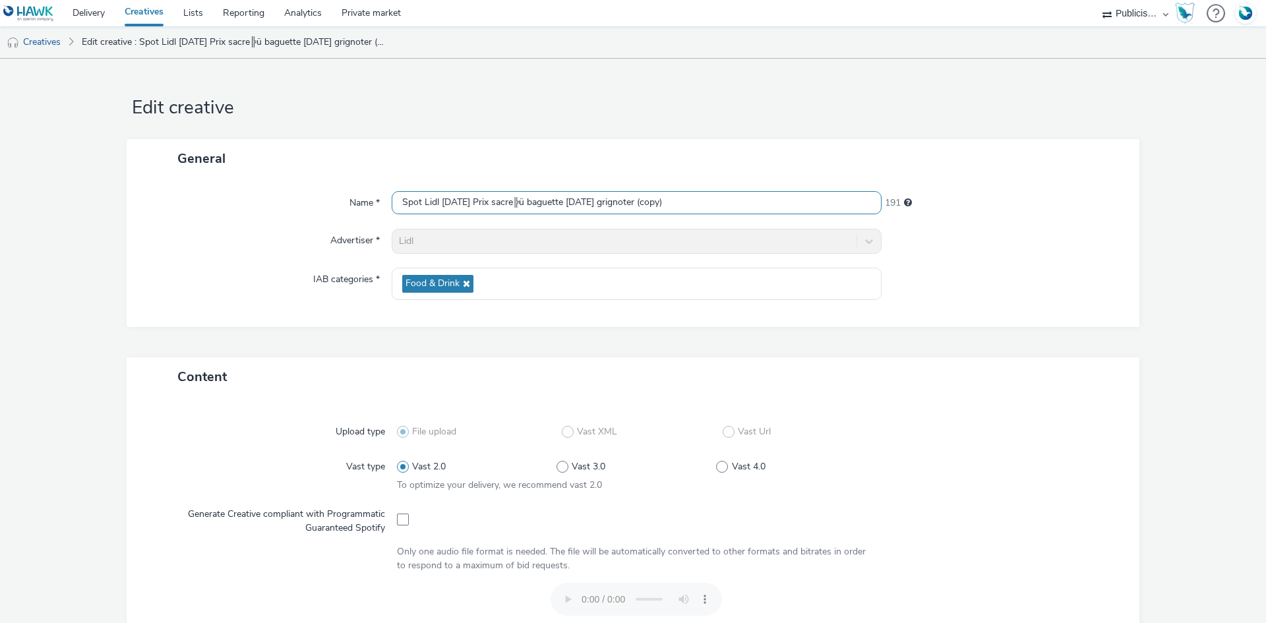
click at [499, 197] on input "Spot Lidl 13-08-25 Prix sacre╠ü baguette demain grignoter (copy)" at bounding box center [637, 202] width 490 height 23
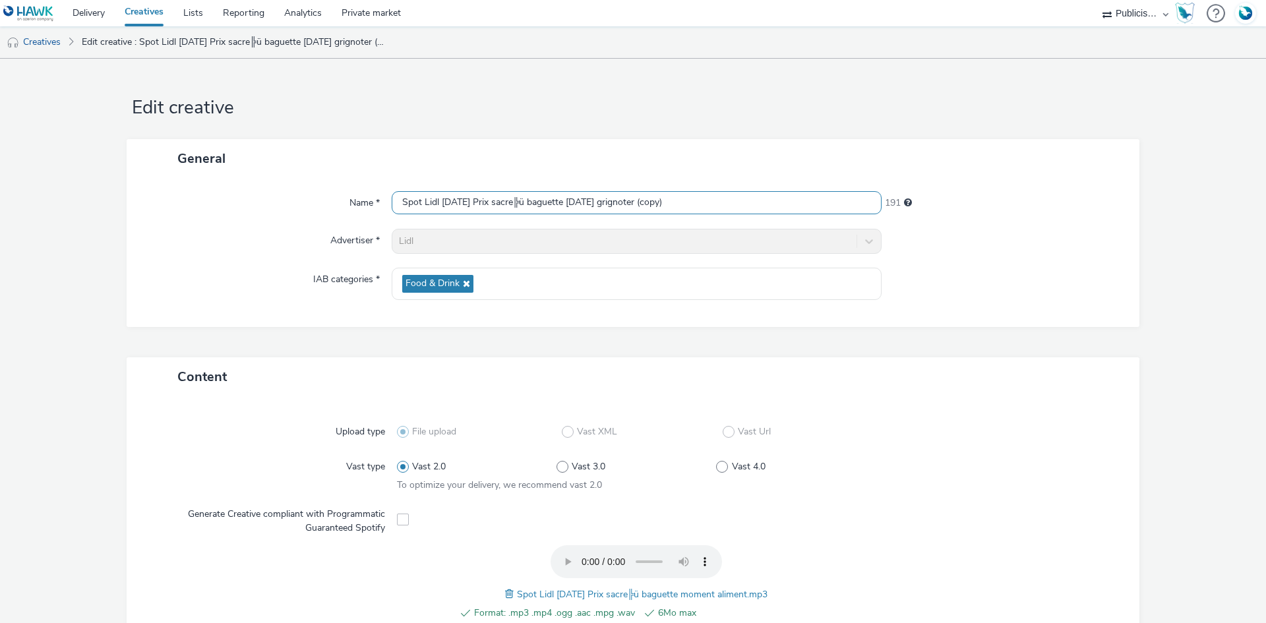
click at [499, 197] on input "Spot Lidl 13-08-25 Prix sacre╠ü baguette demain grignoter (copy)" at bounding box center [637, 202] width 490 height 23
drag, startPoint x: 499, startPoint y: 197, endPoint x: 709, endPoint y: 231, distance: 212.3
click at [499, 198] on input "Spot Lidl 13-08-25 Prix sacre╠ü baguette demain grignoter (copy)" at bounding box center [637, 202] width 490 height 23
paste input "moment aliment"
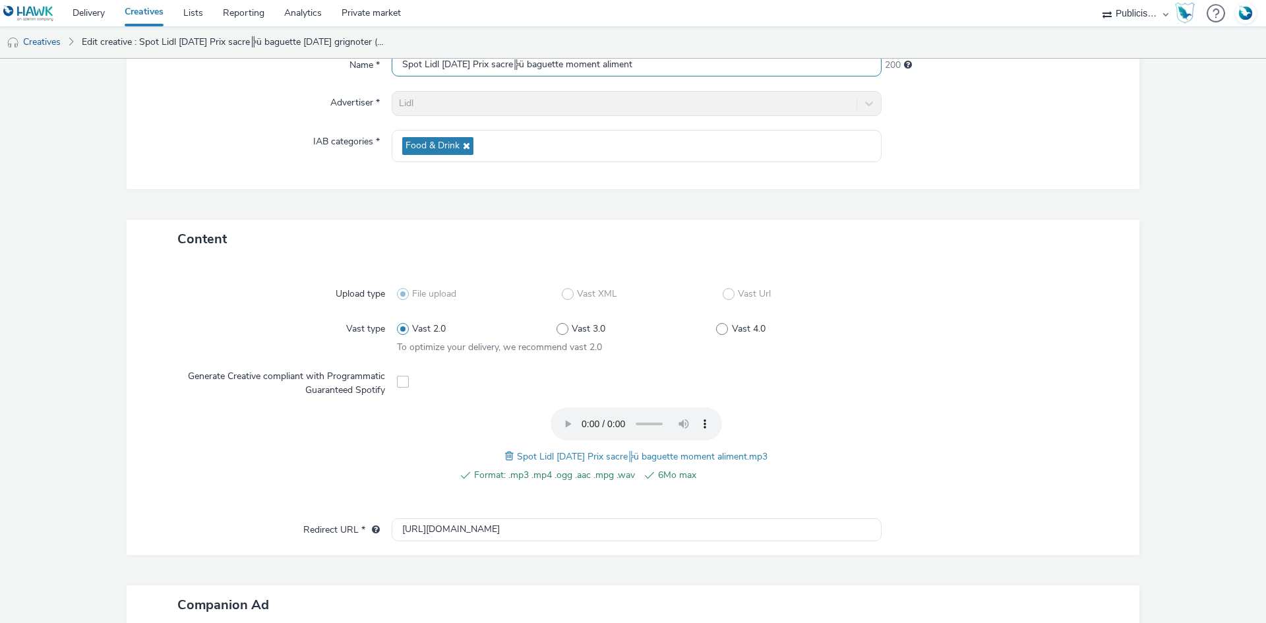
scroll to position [366, 0]
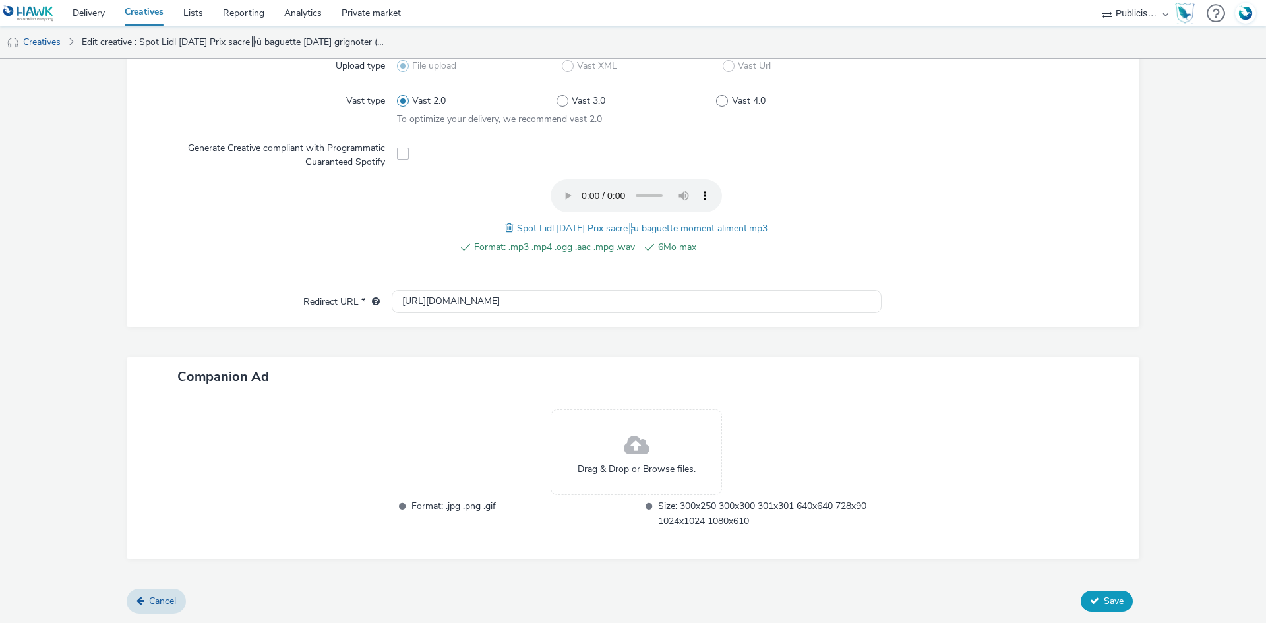
type input "Spot Lidl [DATE] Prix sacre╠ü baguette moment aliment"
click at [1109, 601] on span "Save" at bounding box center [1113, 601] width 20 height 13
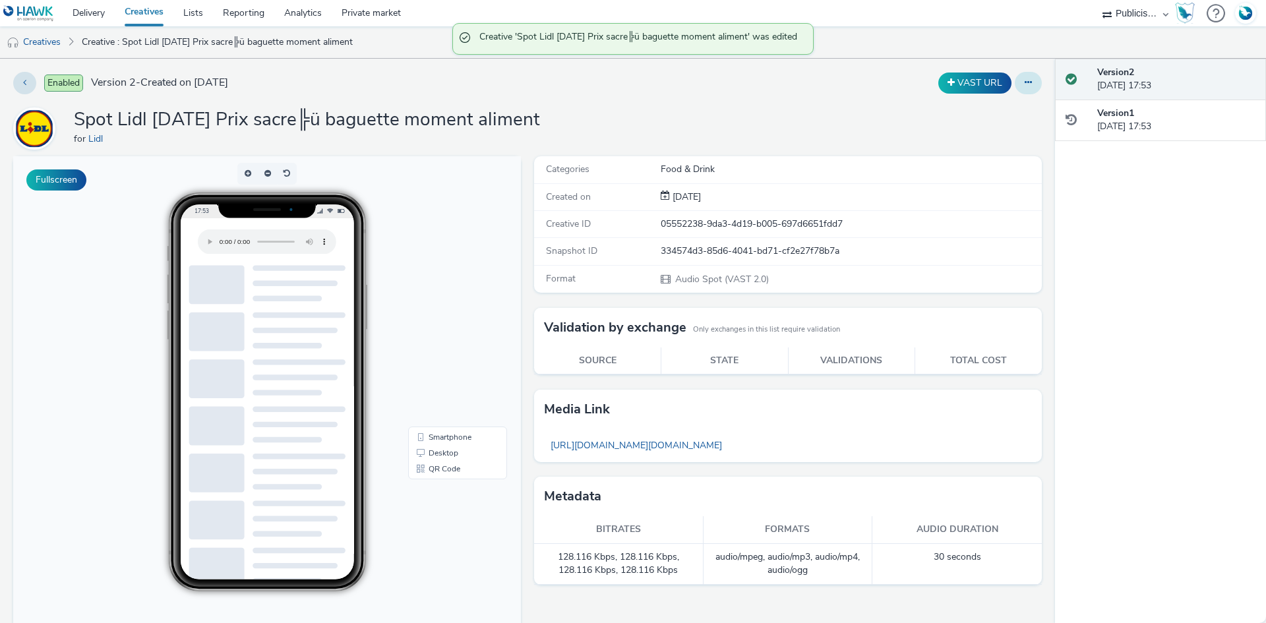
click at [1023, 84] on button at bounding box center [1027, 83] width 27 height 22
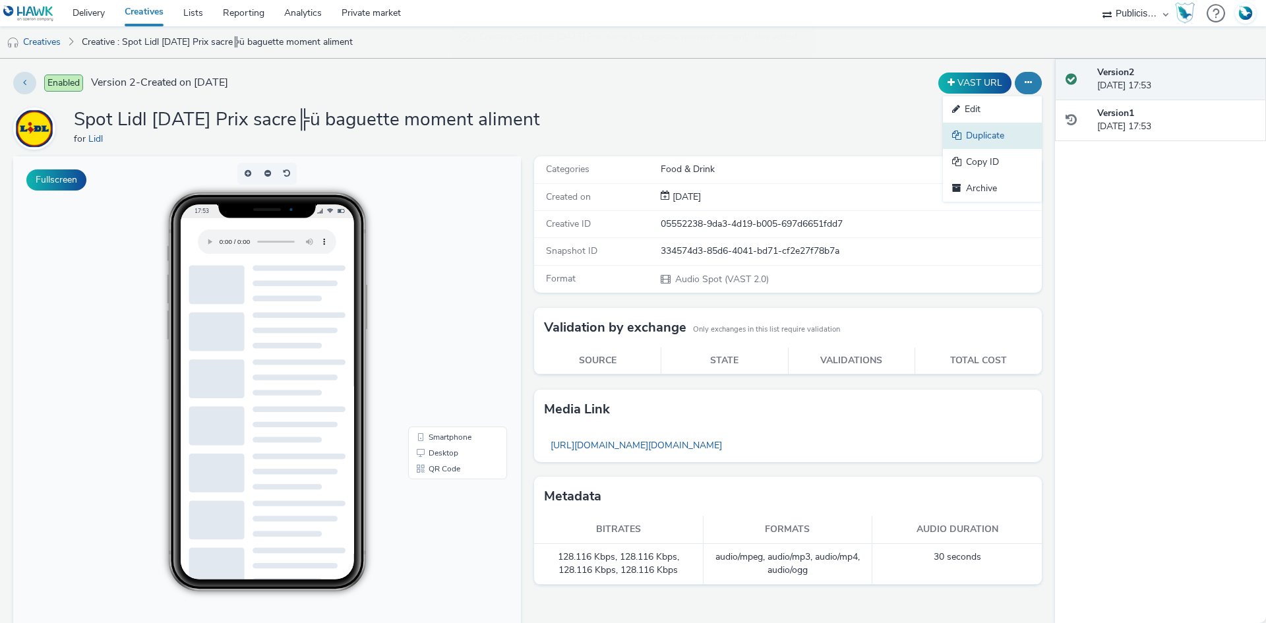
click at [992, 129] on link "Duplicate" at bounding box center [992, 136] width 99 height 26
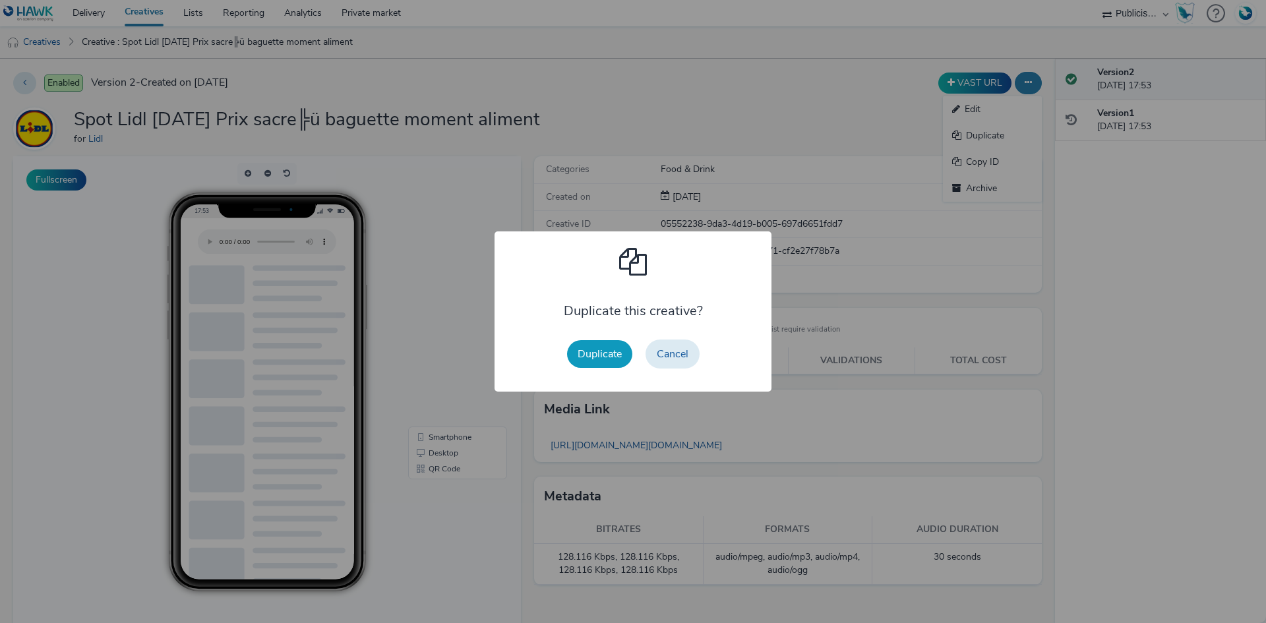
click at [595, 358] on button "Duplicate" at bounding box center [599, 354] width 65 height 28
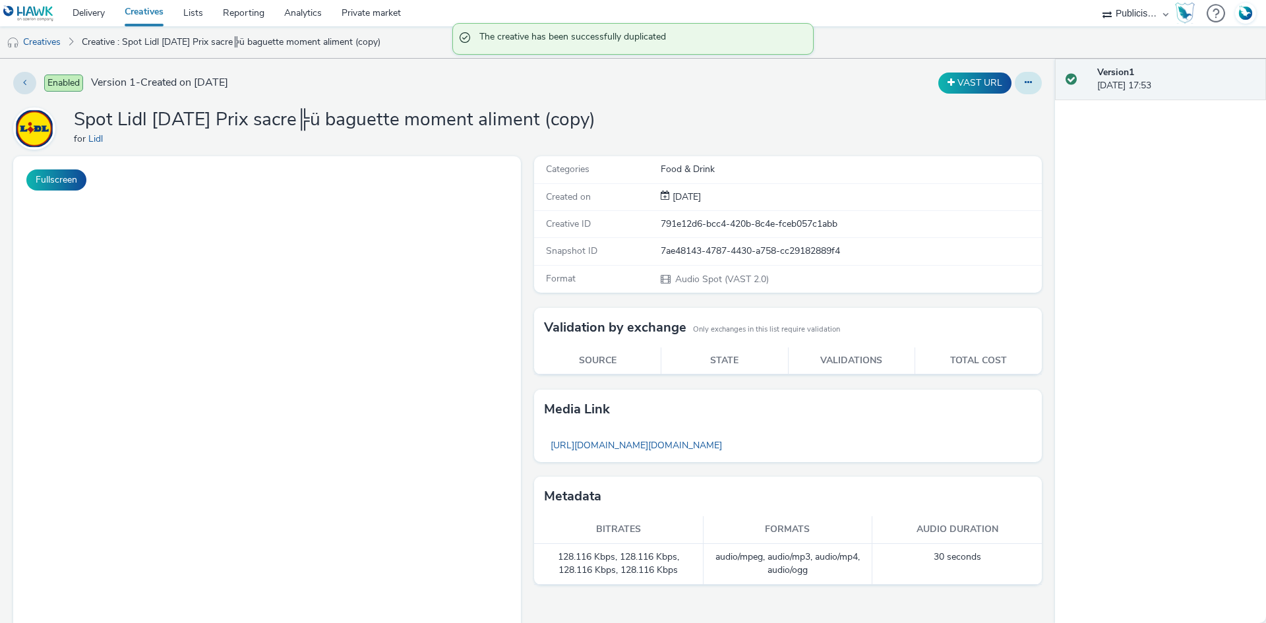
click at [1024, 82] on button at bounding box center [1027, 83] width 27 height 22
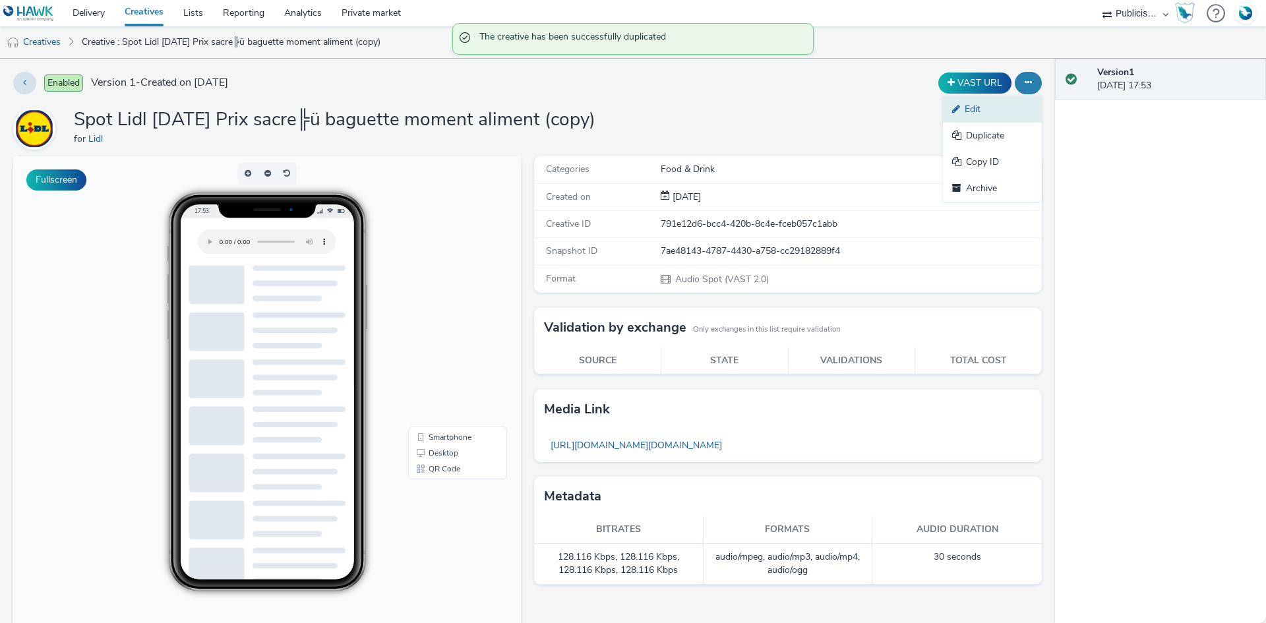
click at [1008, 113] on link "Edit" at bounding box center [992, 109] width 99 height 26
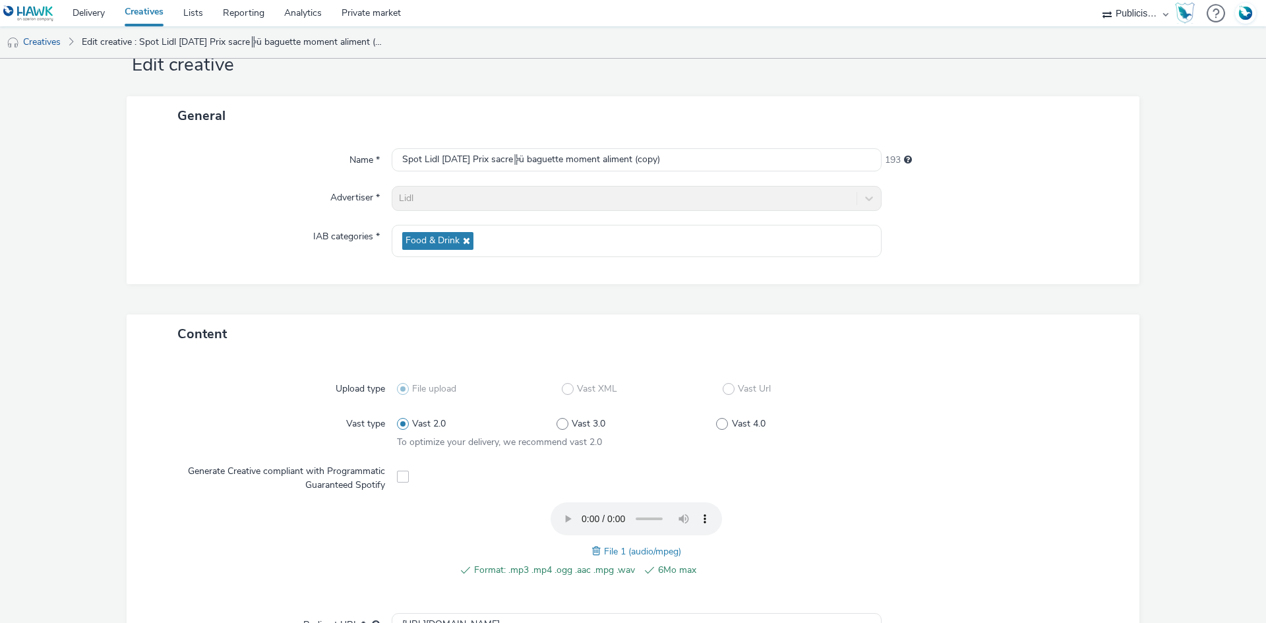
scroll to position [66, 0]
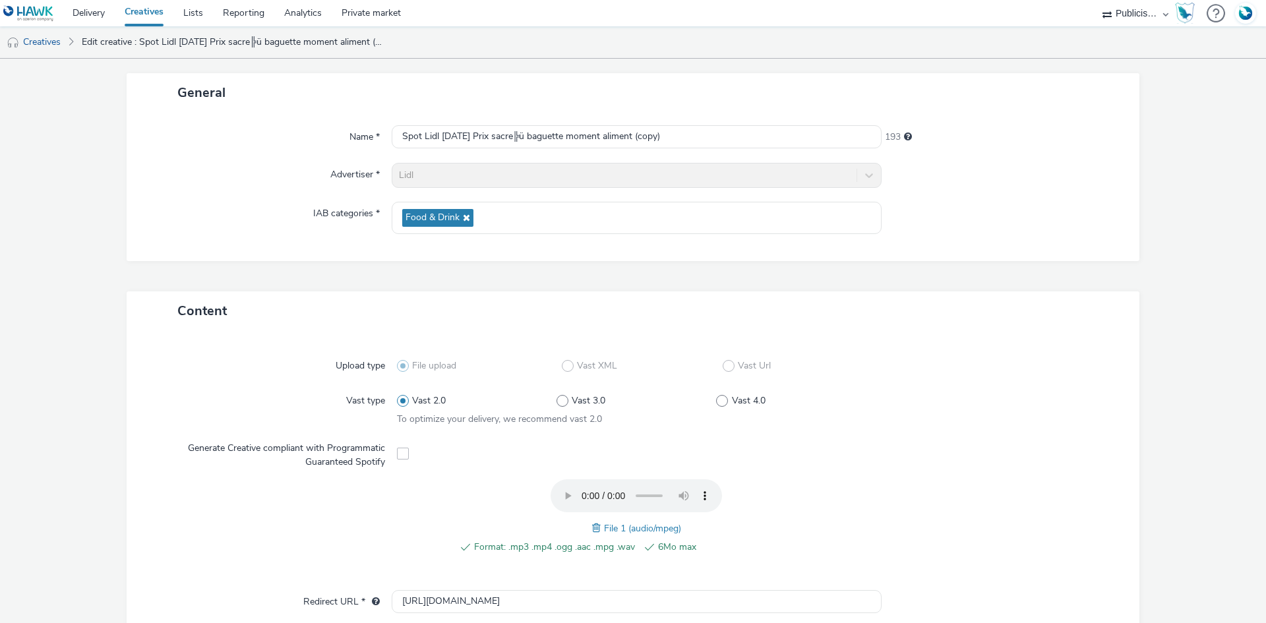
click at [592, 525] on span at bounding box center [598, 528] width 12 height 15
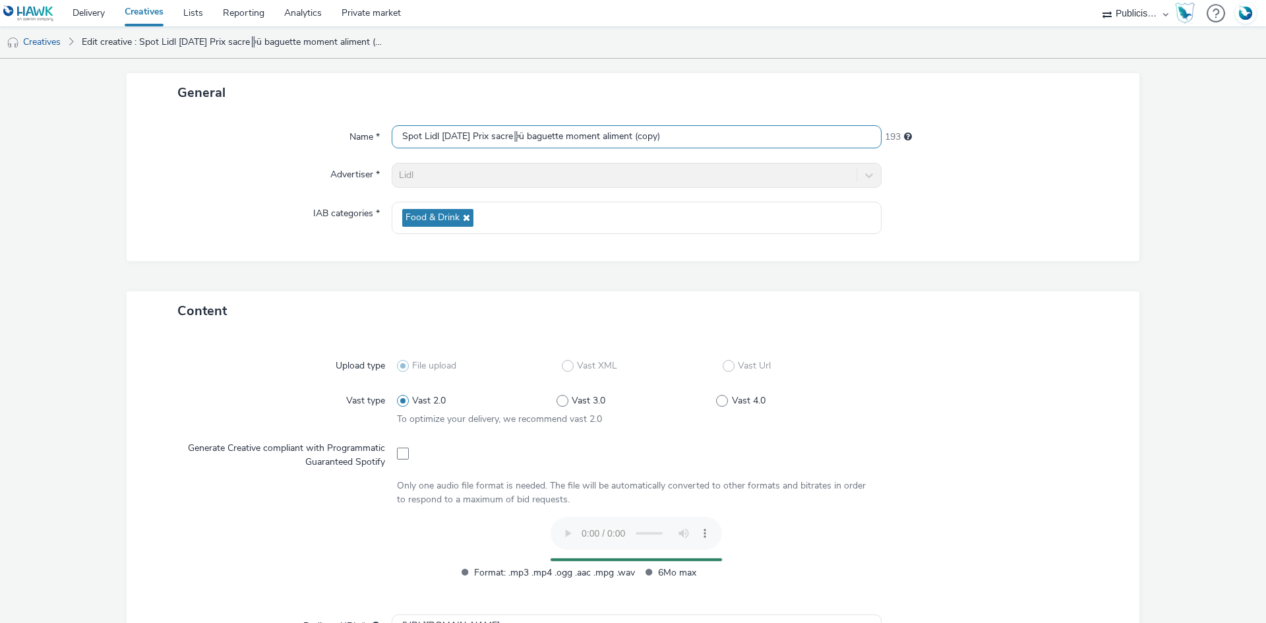
click at [512, 131] on input "Spot Lidl 13-08-25 Prix sacre╠ü baguette moment aliment (copy)" at bounding box center [637, 136] width 490 height 23
paste input "bougez"
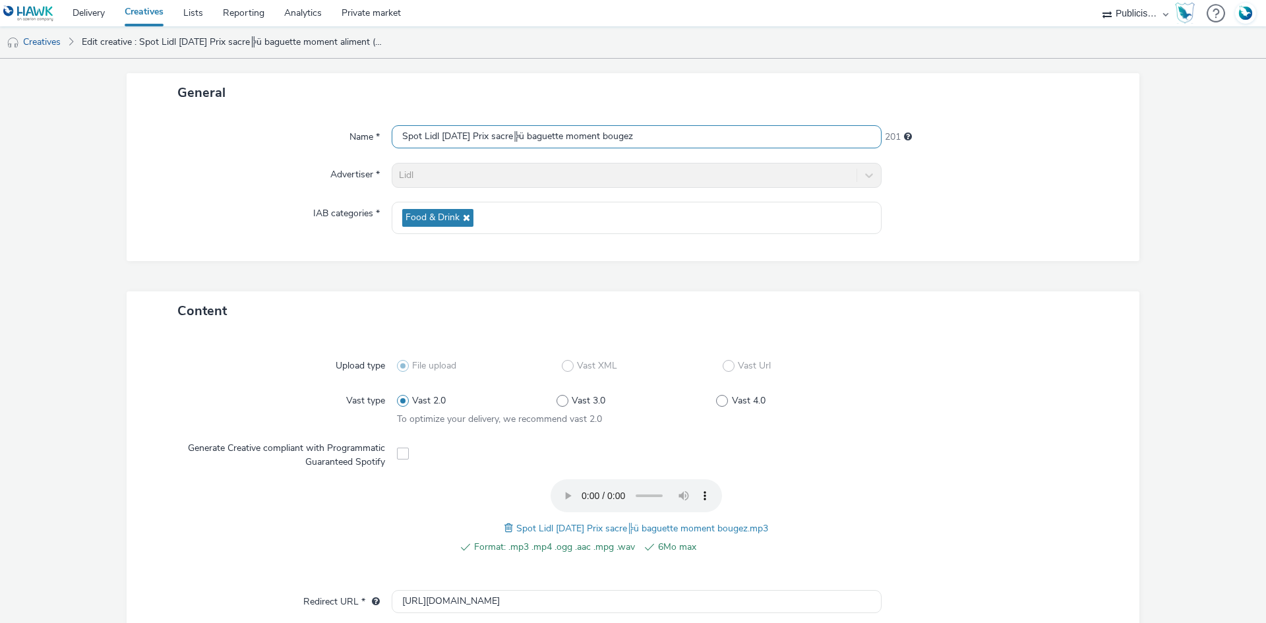
scroll to position [366, 0]
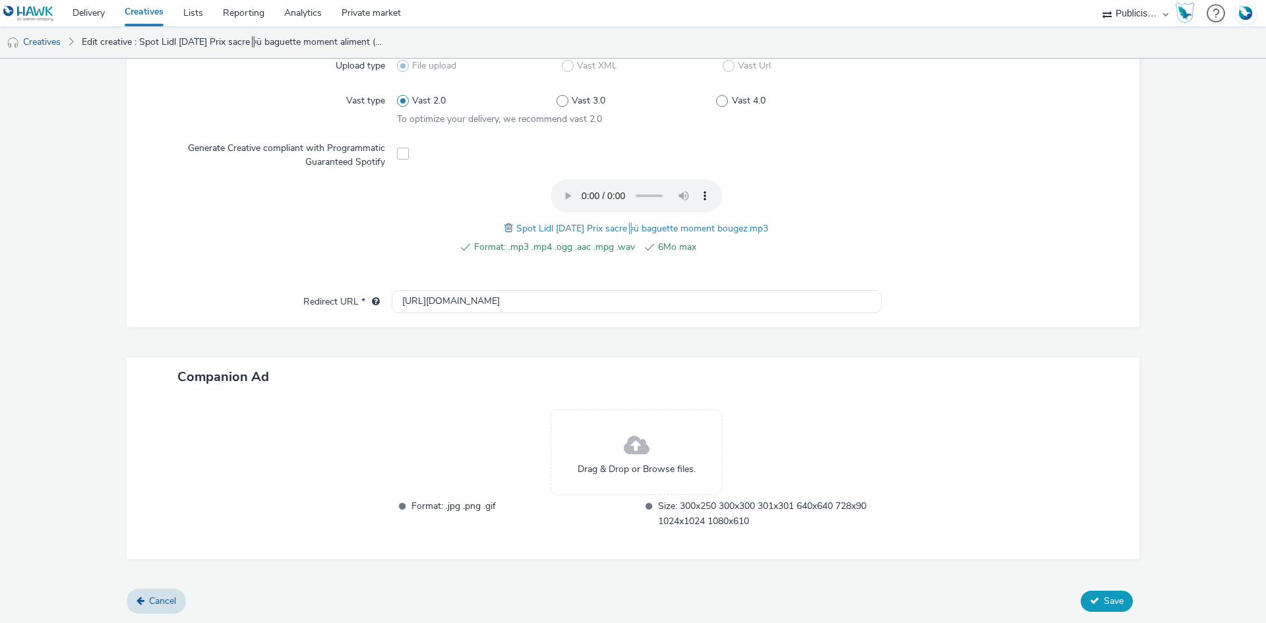
type input "Spot Lidl [DATE] Prix sacre╠ü baguette moment bougez"
click at [1092, 605] on button "Save" at bounding box center [1106, 601] width 52 height 21
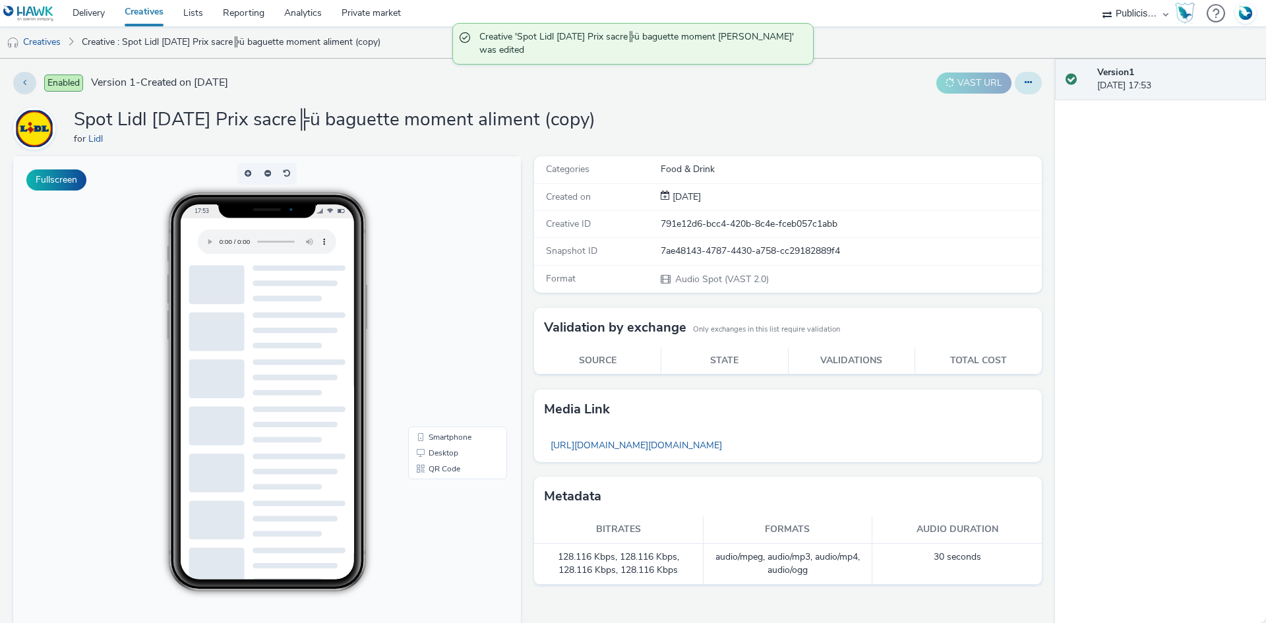
click at [1025, 82] on button at bounding box center [1027, 83] width 27 height 22
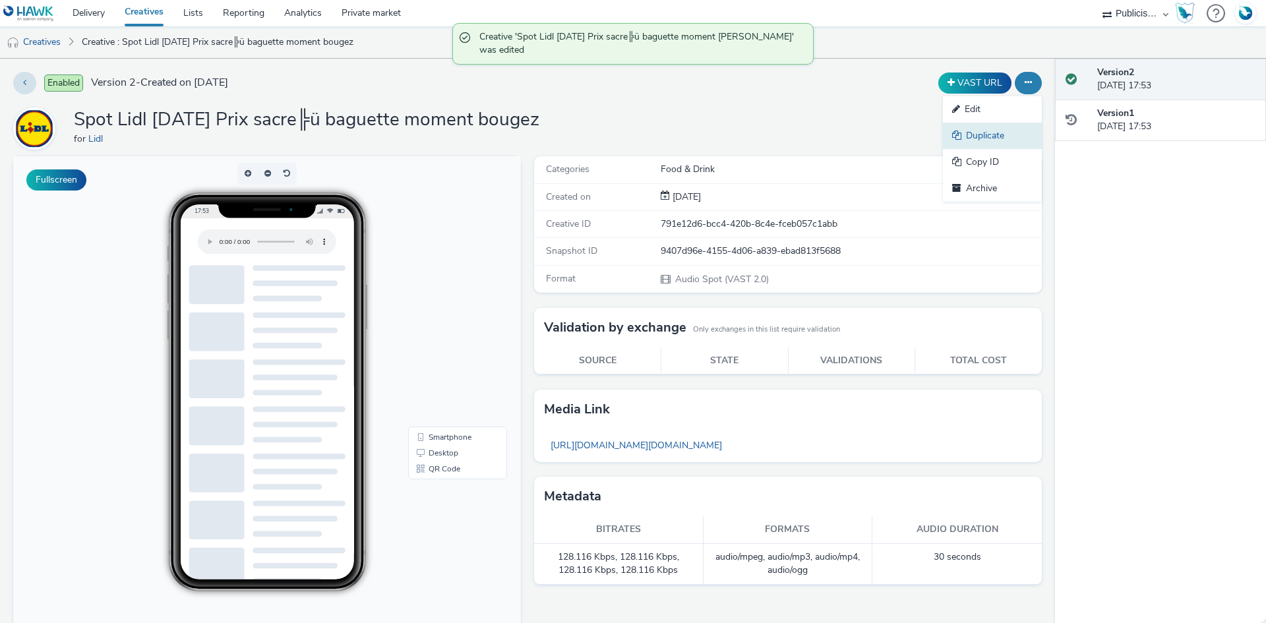
click at [992, 134] on link "Duplicate" at bounding box center [992, 136] width 99 height 26
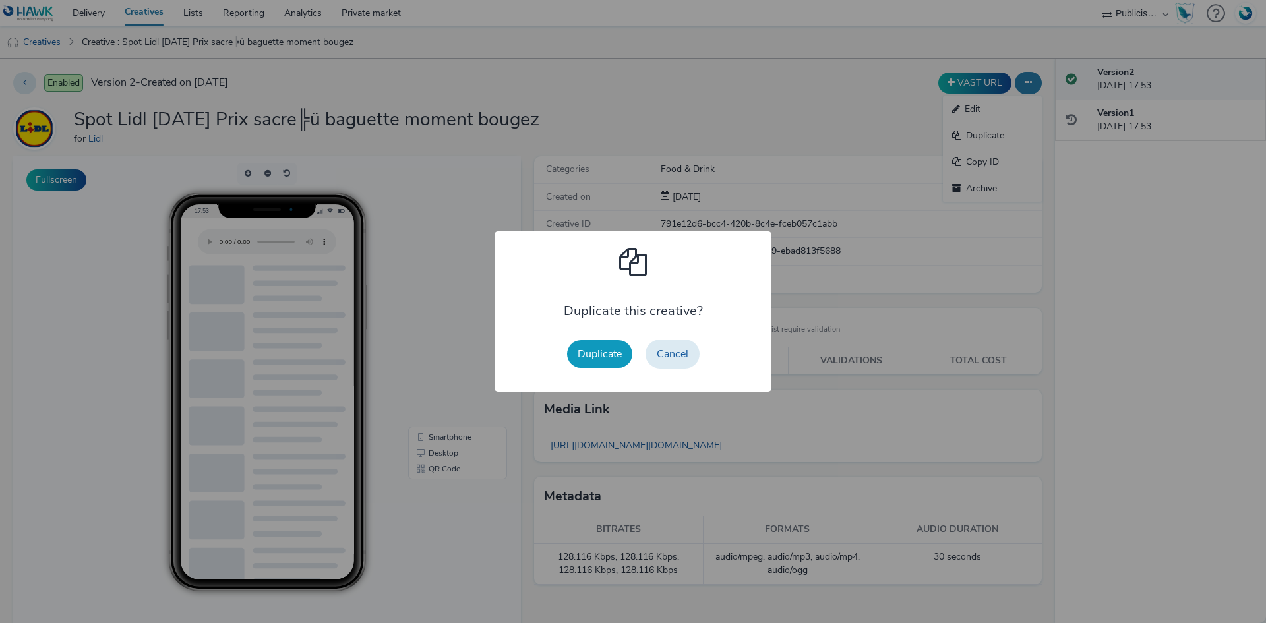
click at [614, 357] on button "Duplicate" at bounding box center [599, 354] width 65 height 28
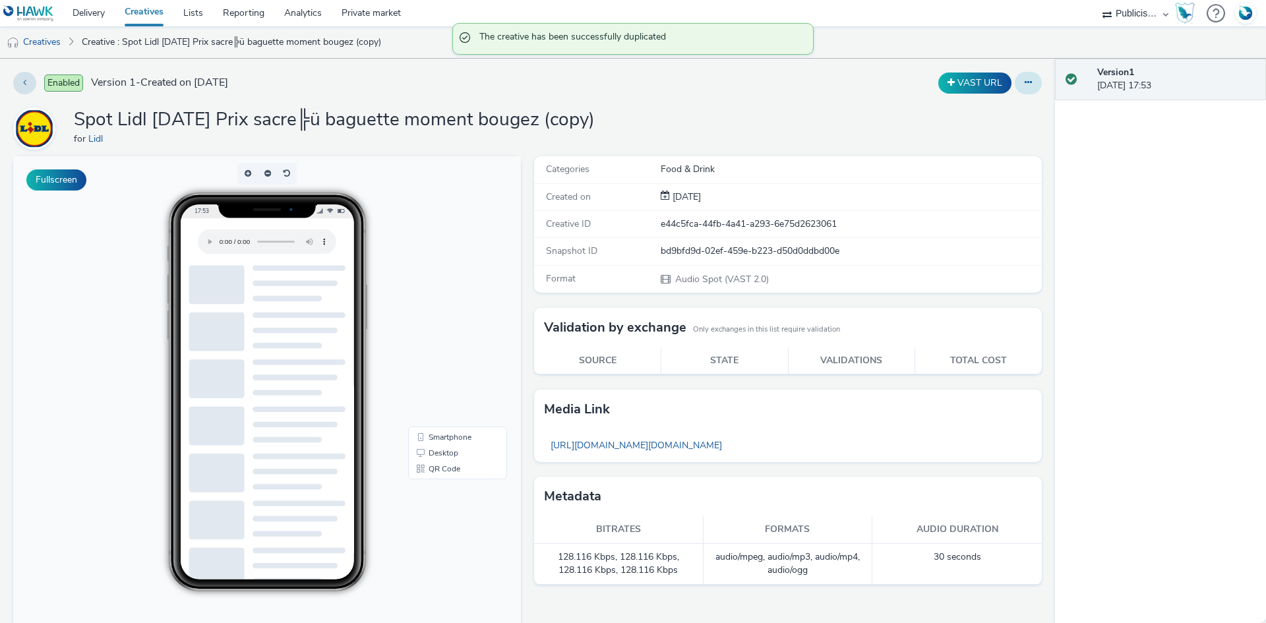
click at [1024, 86] on icon at bounding box center [1027, 82] width 7 height 9
click at [995, 107] on link "Edit" at bounding box center [992, 109] width 99 height 26
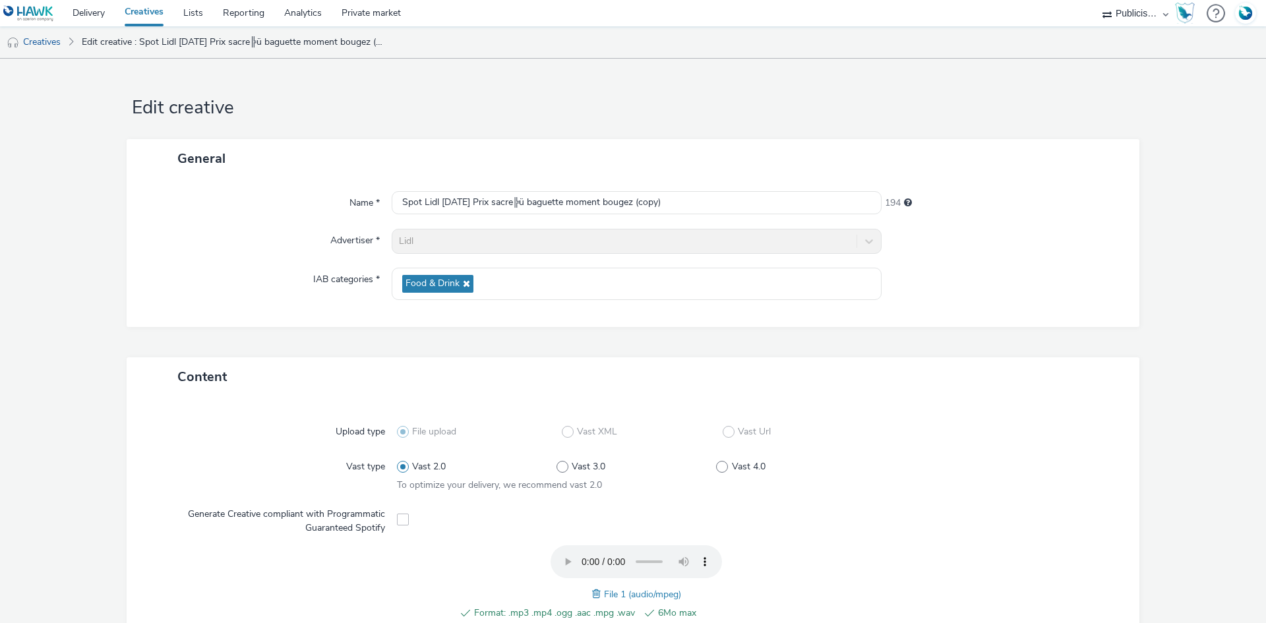
click at [592, 593] on span at bounding box center [598, 594] width 12 height 15
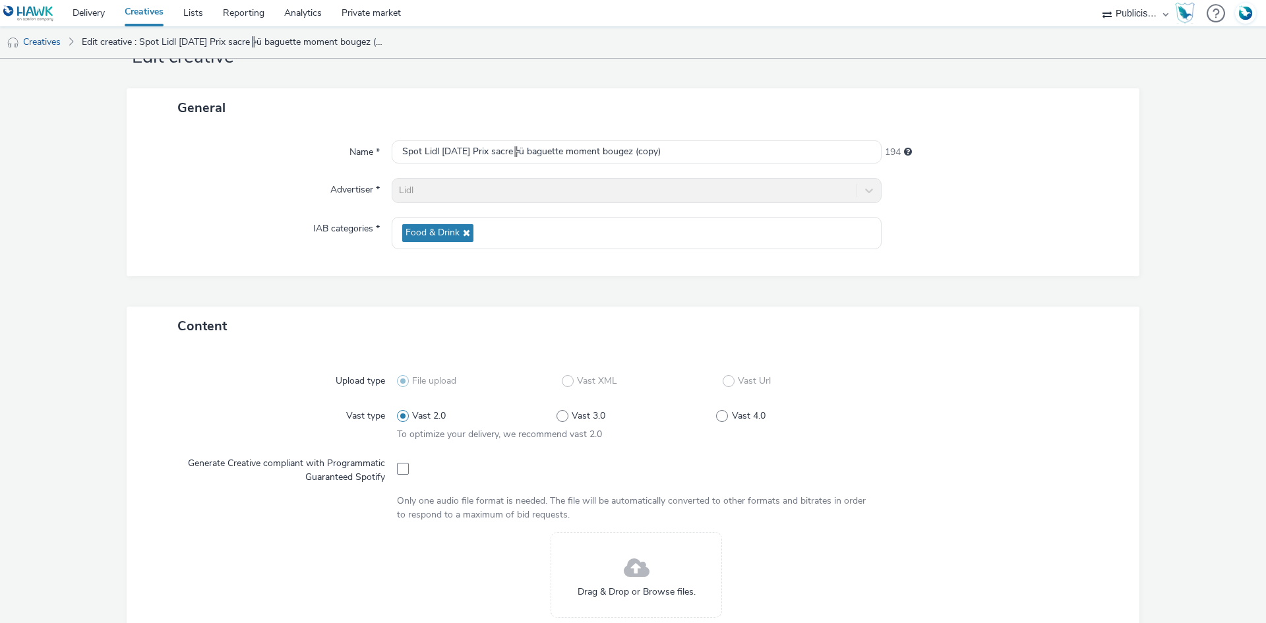
scroll to position [73, 0]
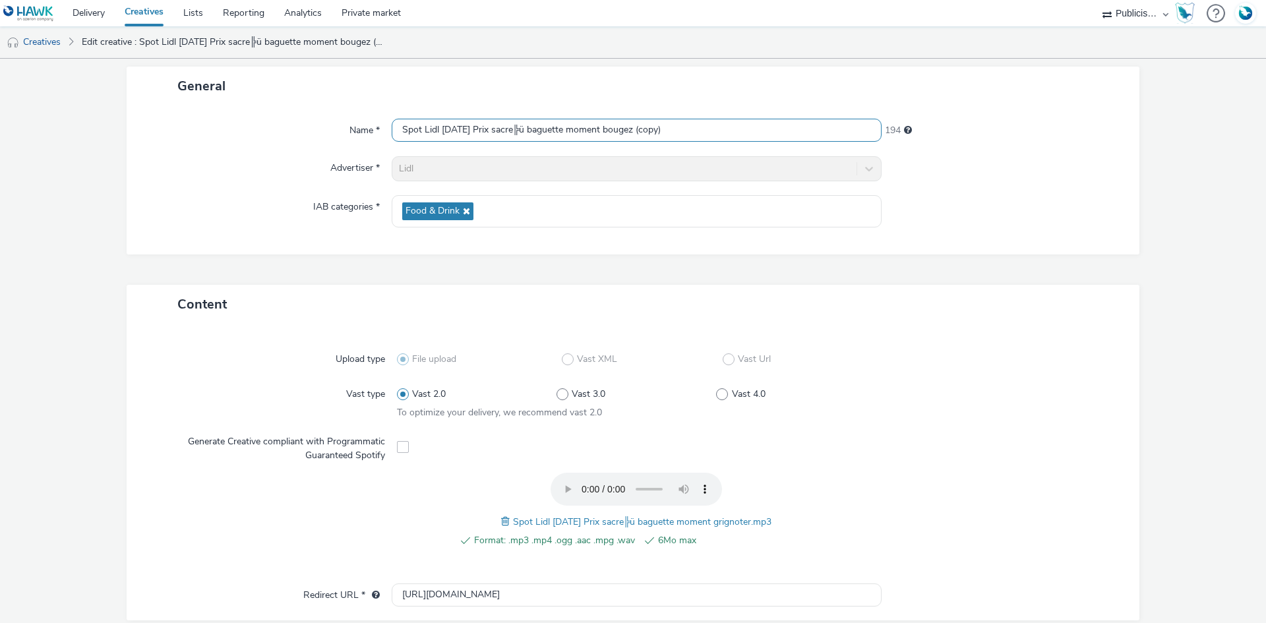
click at [544, 135] on input "Spot Lidl 13-08-25 Prix sacre╠ü baguette moment bougez (copy)" at bounding box center [637, 130] width 490 height 23
paste input "grignoter"
type input "Spot Lidl [DATE] Prix sacre╠ü baguette moment grignoter"
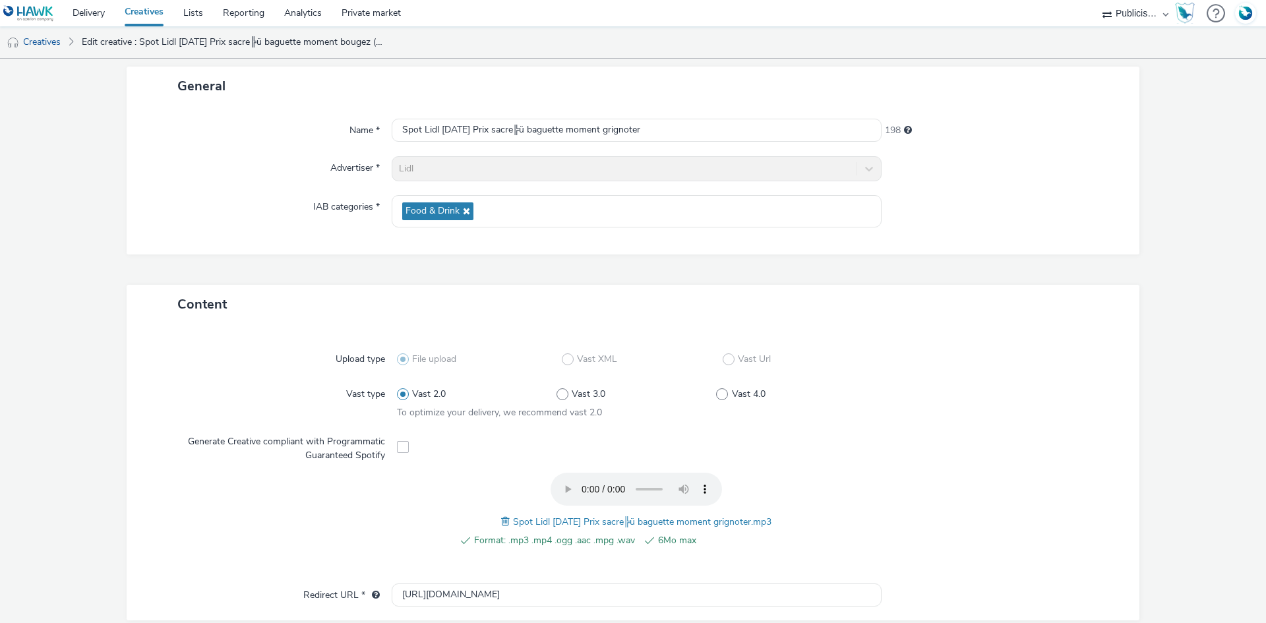
click at [1029, 249] on div "Name * Spot Lidl 13-08-25 Prix sacre╠ü baguette moment grignoter 198 Advertiser…" at bounding box center [633, 179] width 1012 height 149
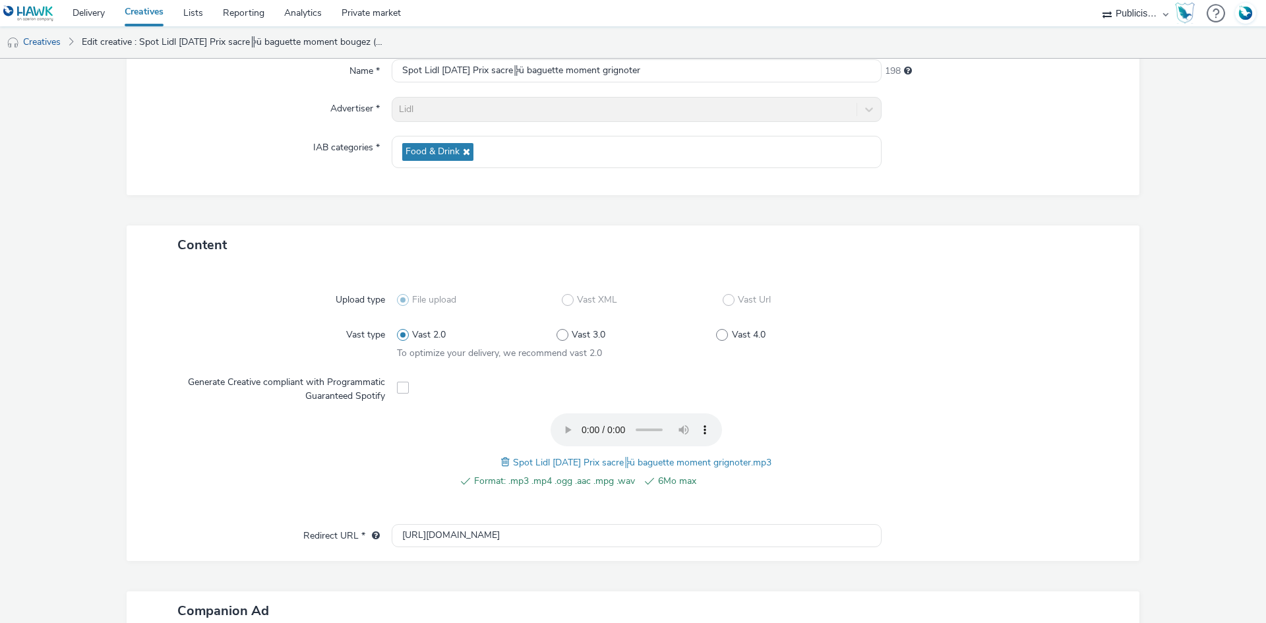
scroll to position [366, 0]
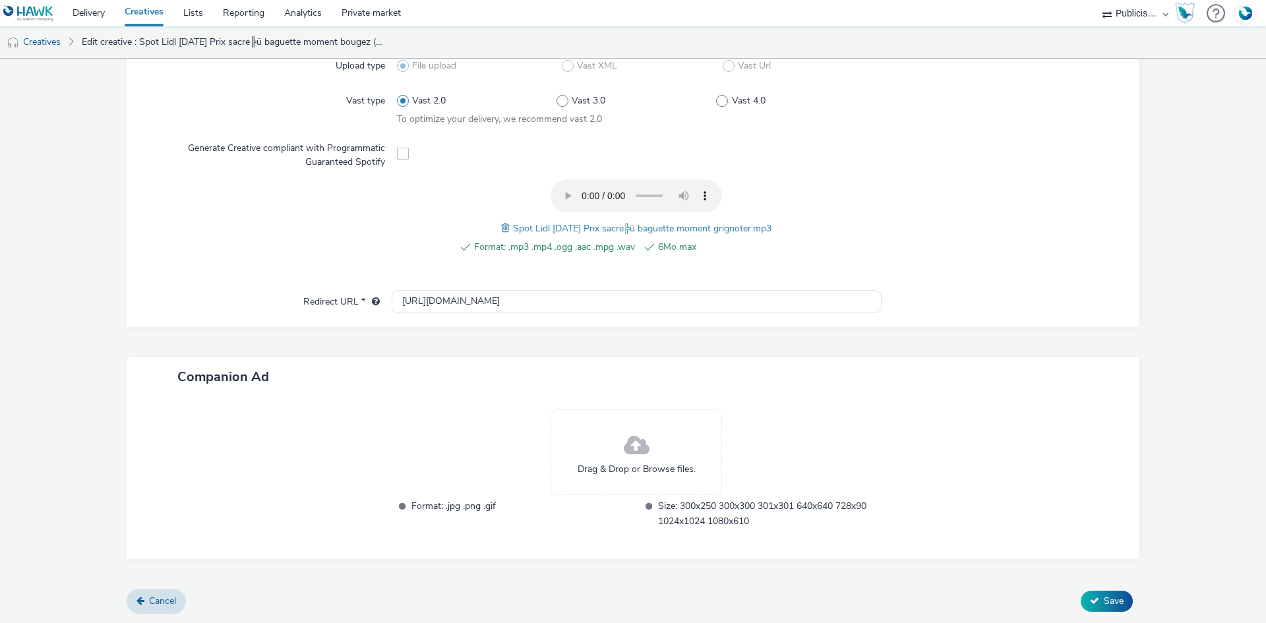
click at [1112, 587] on div "Content Upload type File upload Vast XML Vast Url Vast type Vast 2.0 Vast 3.0 V…" at bounding box center [633, 290] width 1012 height 598
click at [1111, 595] on span "Save" at bounding box center [1113, 601] width 20 height 13
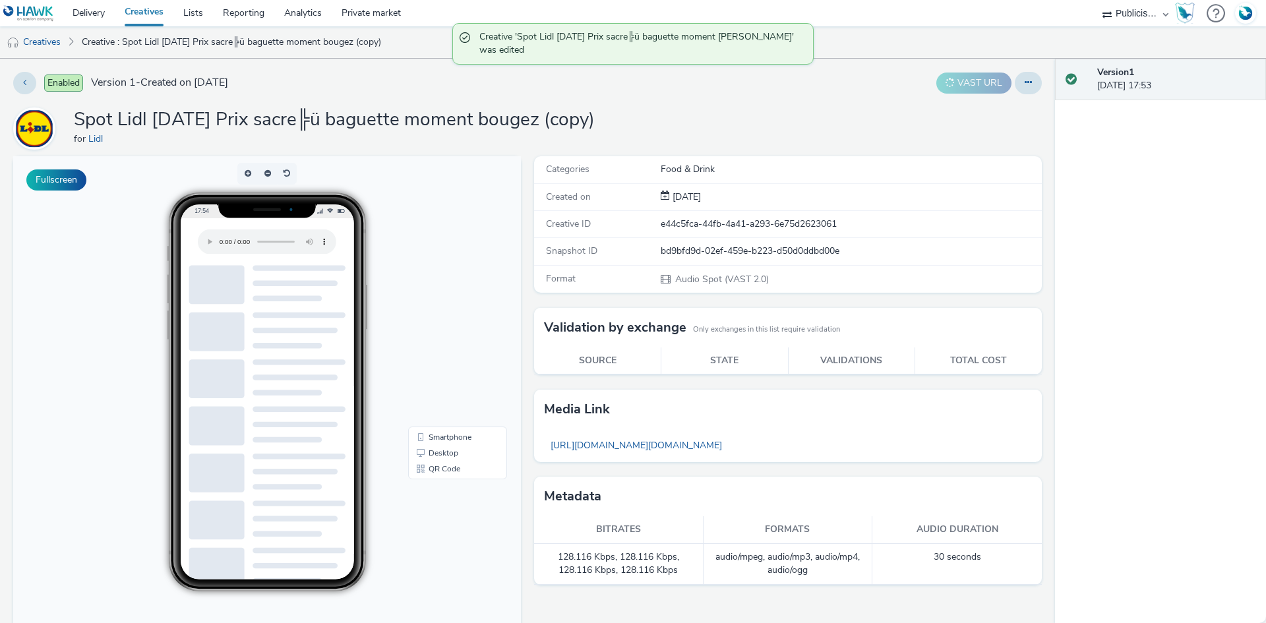
click at [139, 15] on link "Creatives" at bounding box center [144, 13] width 59 height 26
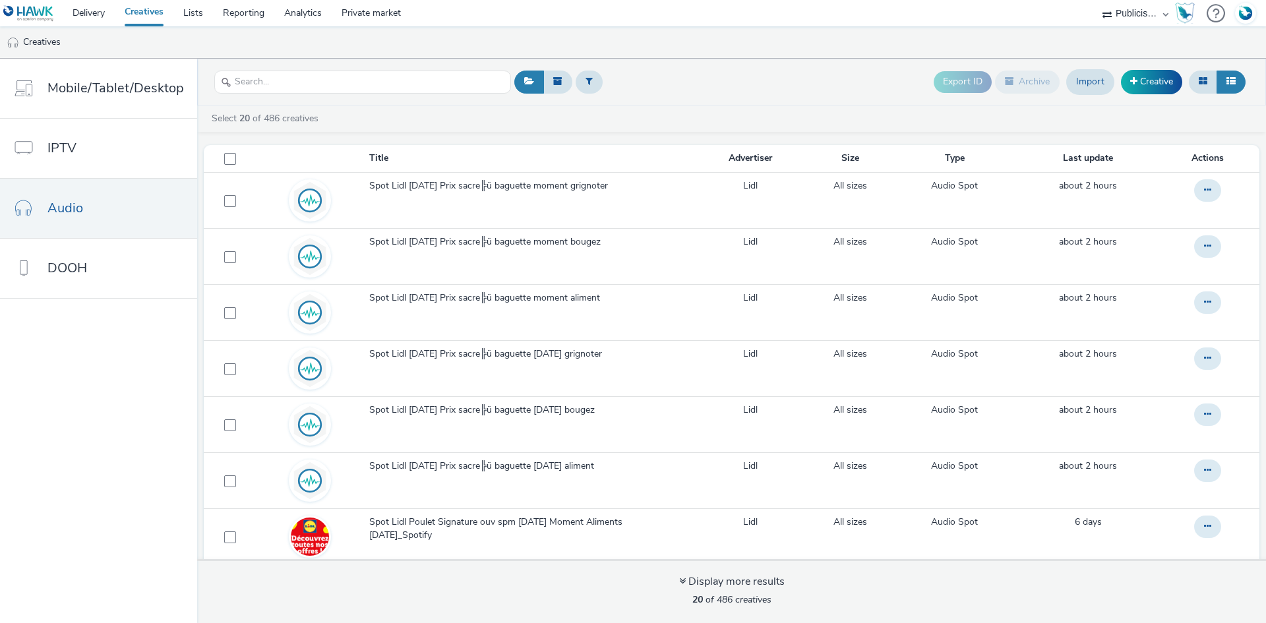
drag, startPoint x: 134, startPoint y: 13, endPoint x: 127, endPoint y: 3, distance: 11.7
click at [134, 12] on link "Creatives" at bounding box center [144, 13] width 59 height 26
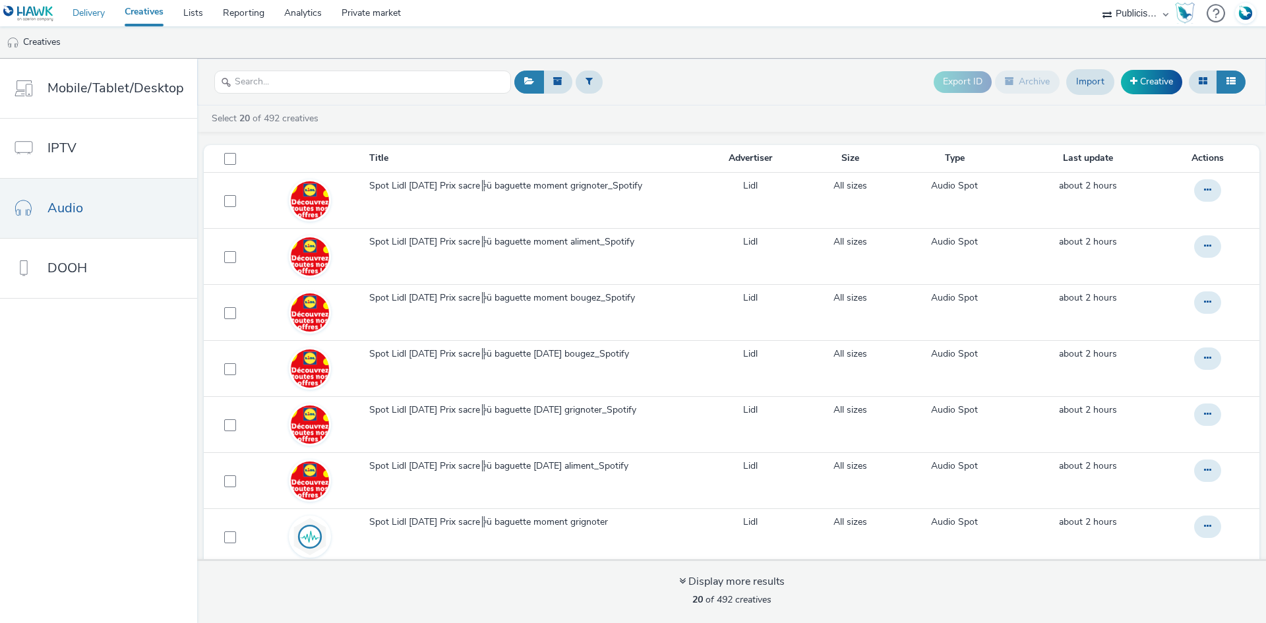
click at [90, 13] on link "Delivery" at bounding box center [89, 13] width 52 height 26
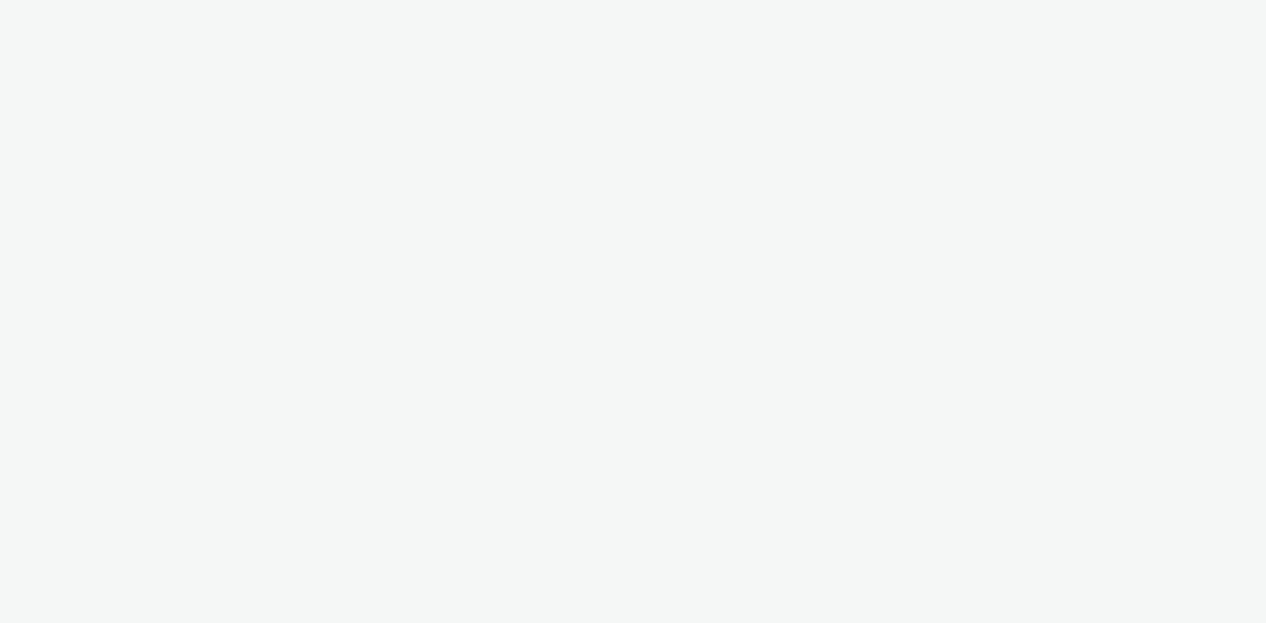
select select "08a58170-7f08-4922-abc8-b2d1eb407230"
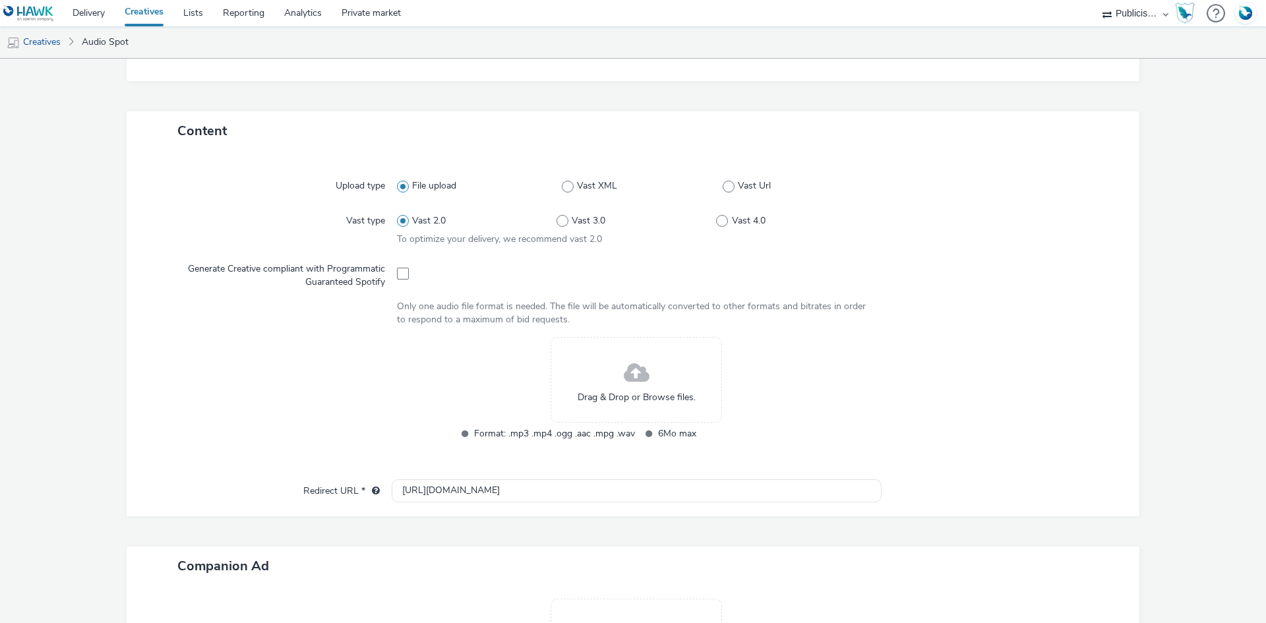
scroll to position [395, 0]
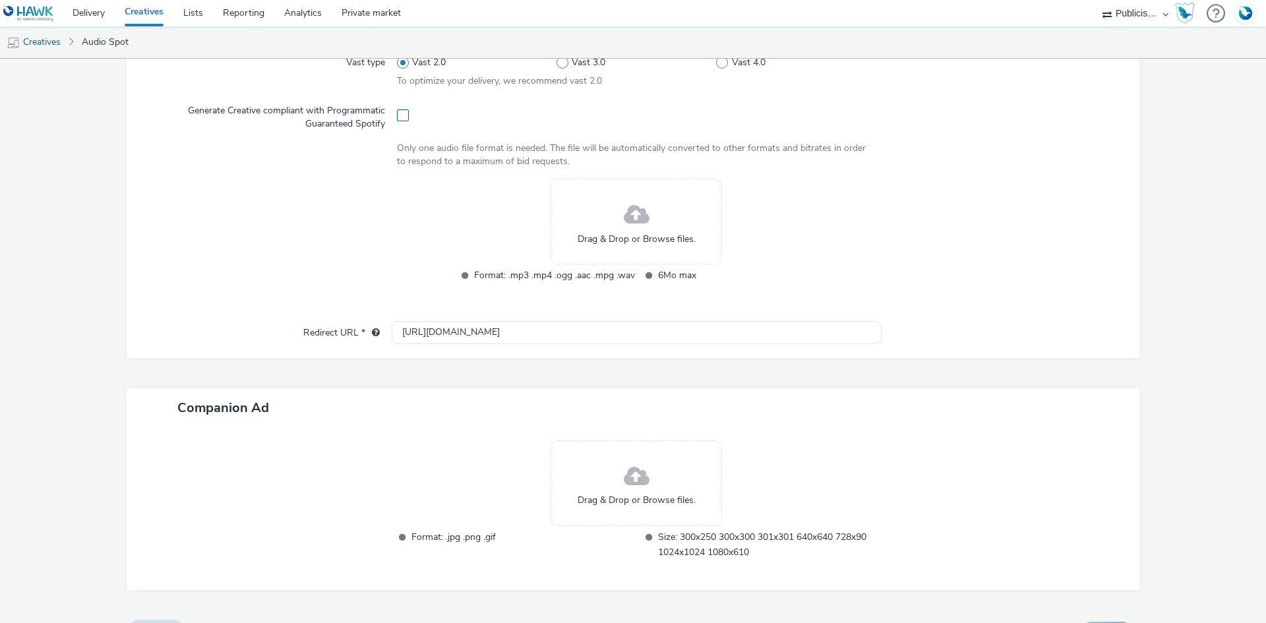
click at [401, 121] on span at bounding box center [403, 115] width 12 height 12
checkbox input "true"
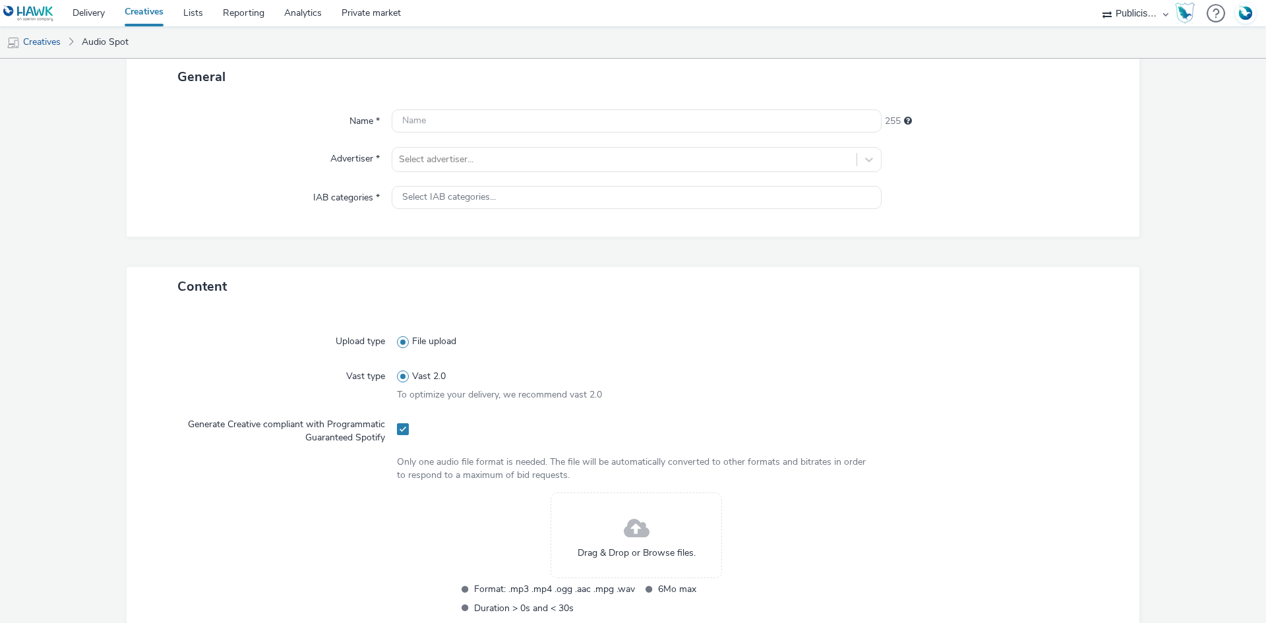
scroll to position [0, 0]
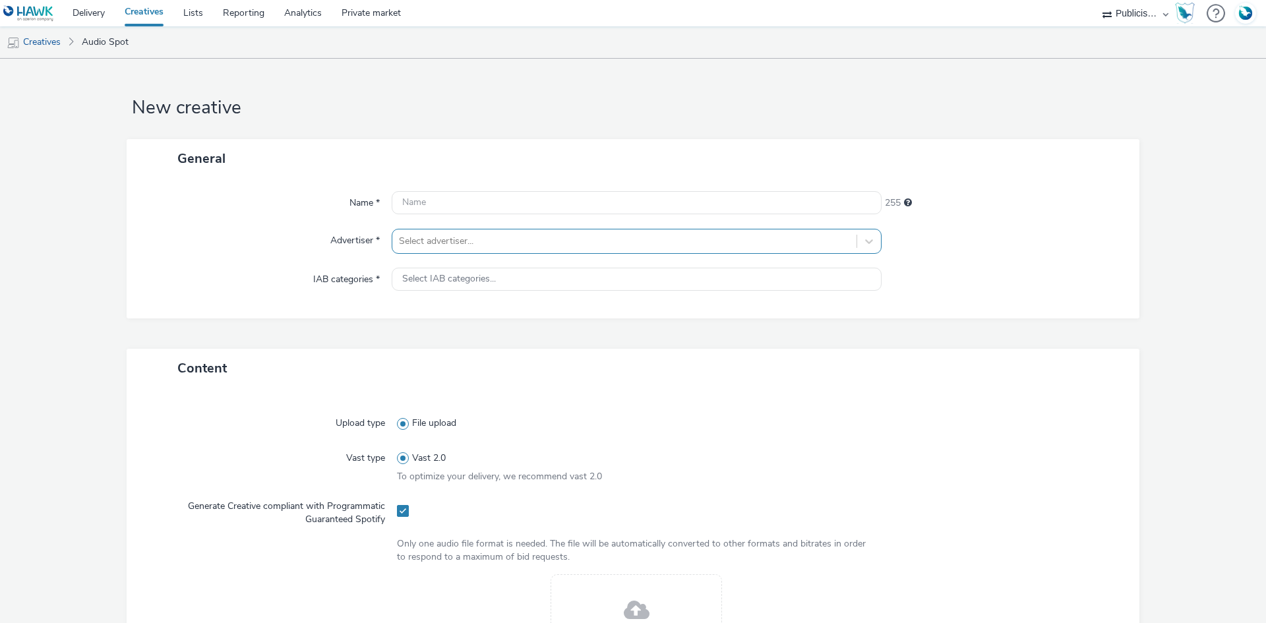
click at [436, 245] on div at bounding box center [624, 241] width 451 height 16
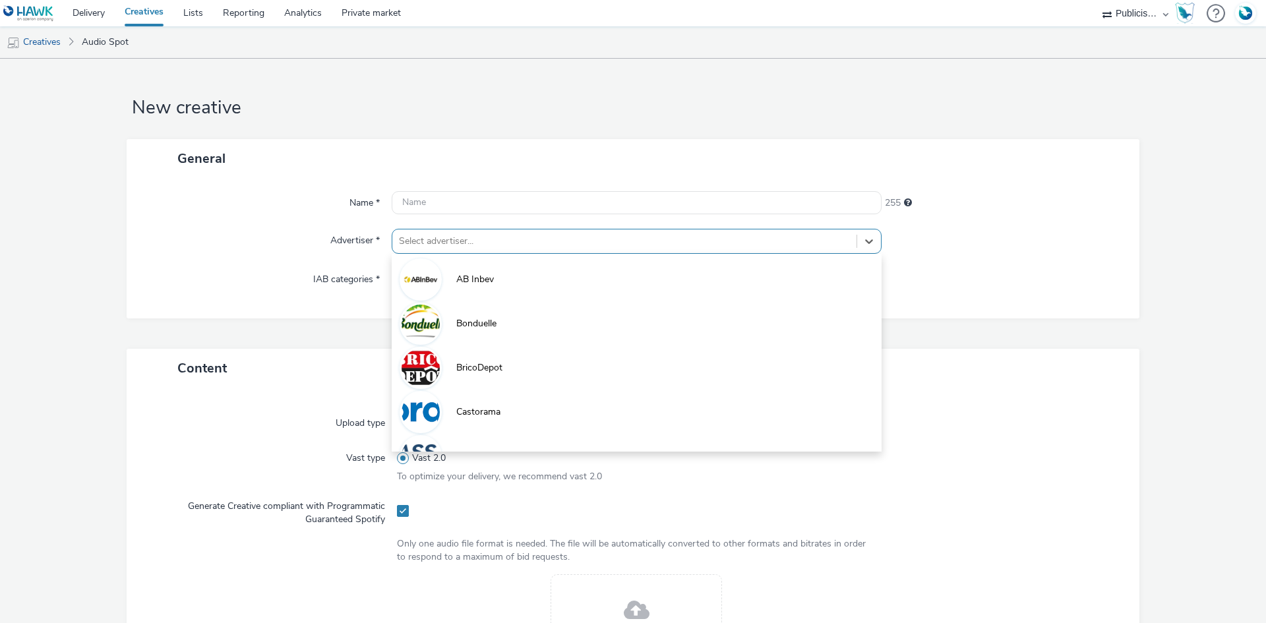
paste input "lid"
type input "lid"
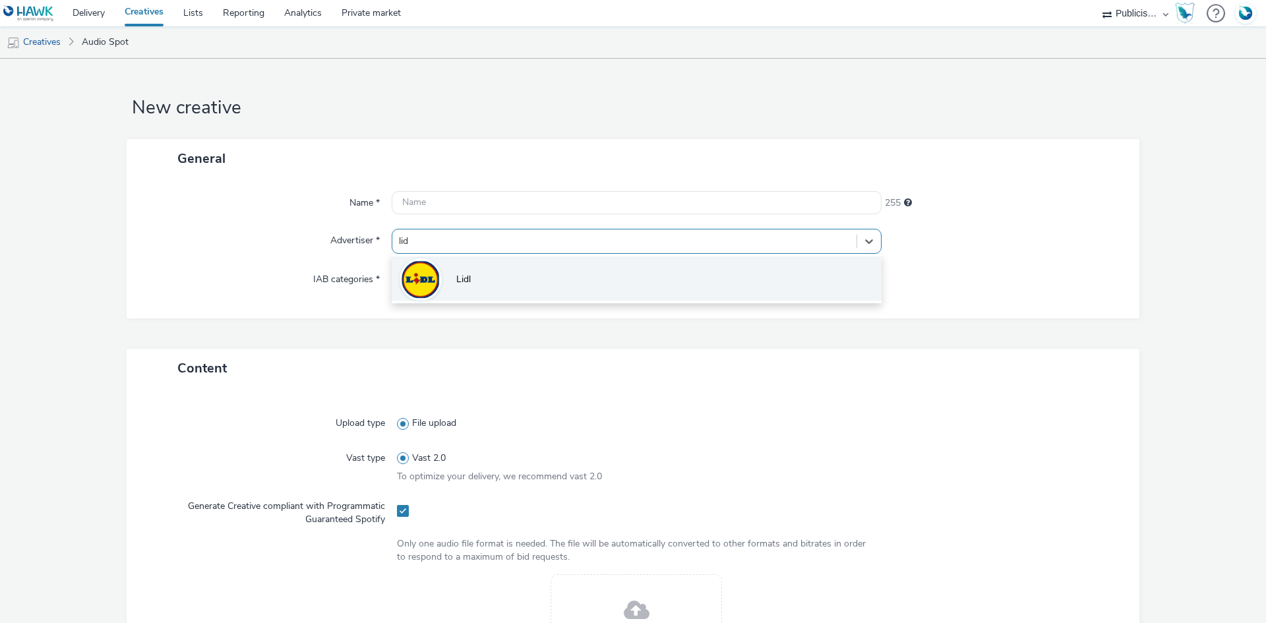
click at [437, 283] on div at bounding box center [420, 279] width 42 height 42
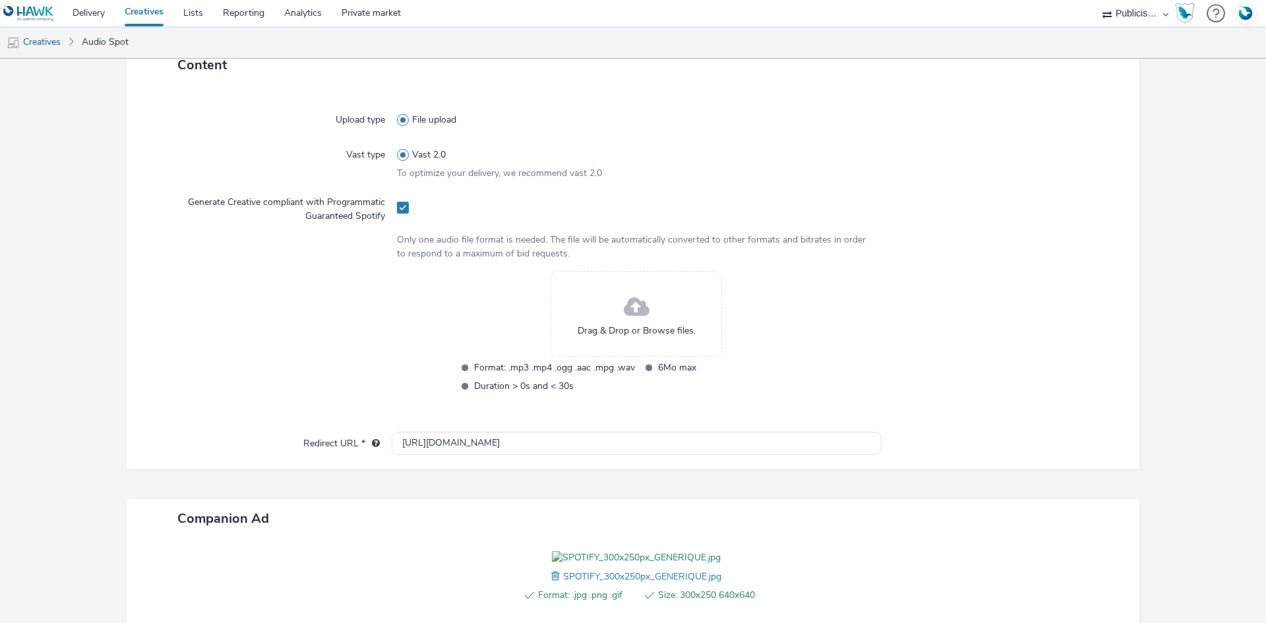
scroll to position [330, 0]
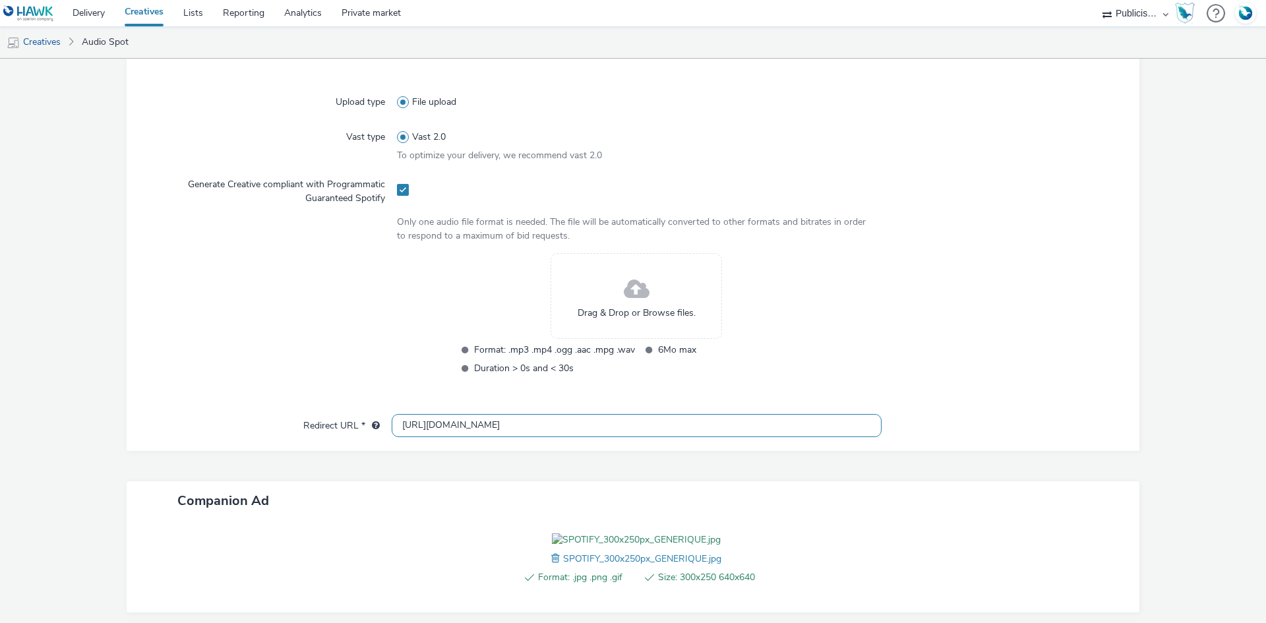
click at [411, 424] on input "[URL][DOMAIN_NAME]" at bounding box center [637, 425] width 490 height 23
paste input "s://[DOMAIN_NAME][URL]"
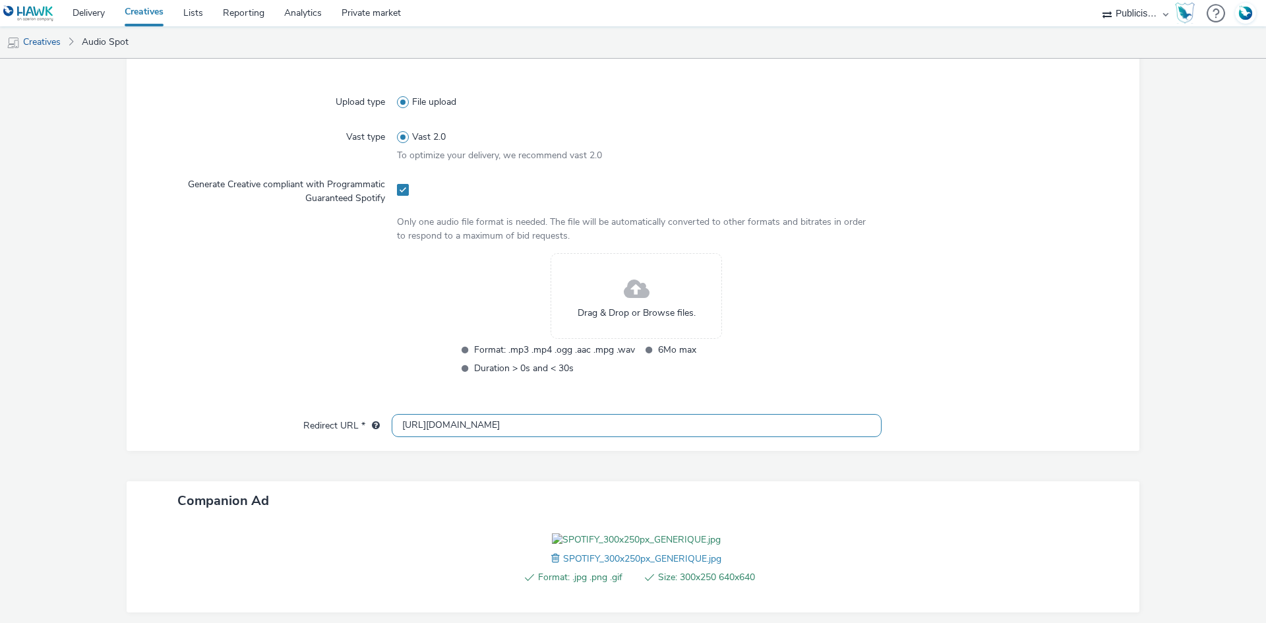
type input "[URL][DOMAIN_NAME]"
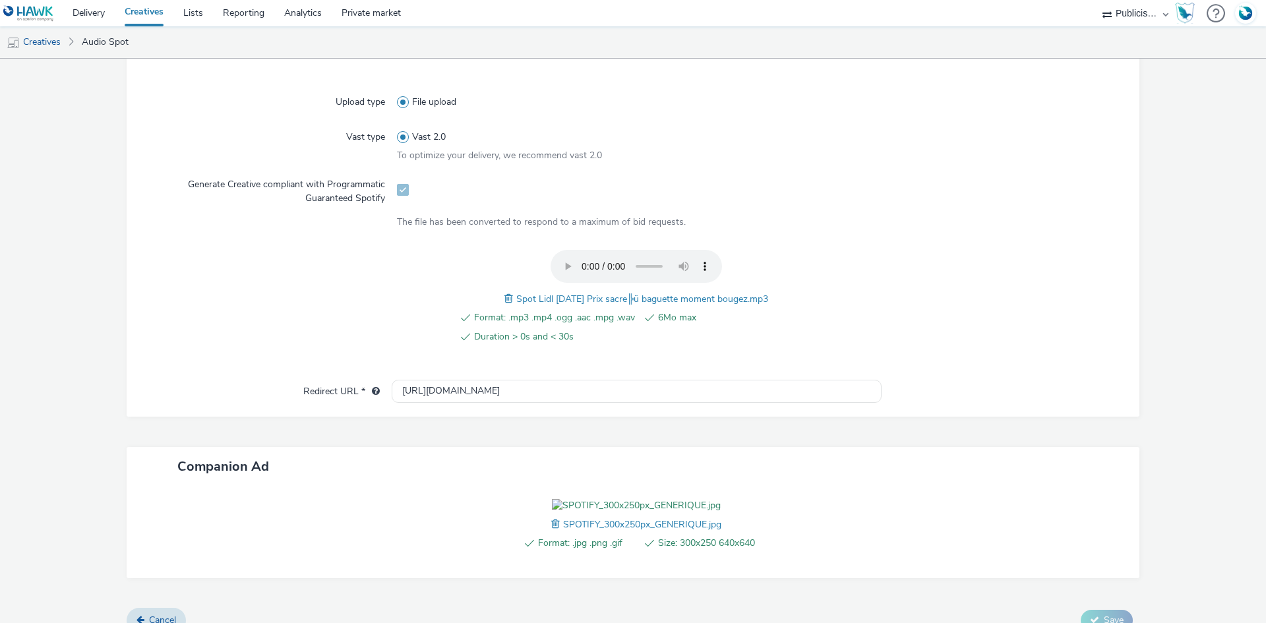
click at [592, 291] on div "Spot Lidl 13-08-25 Prix sacre╠ü baguette moment bougez.mp3" at bounding box center [636, 299] width 264 height 16
click at [591, 291] on div "Spot Lidl 13-08-25 Prix sacre╠ü baguette moment bougez.mp3" at bounding box center [636, 299] width 264 height 16
copy span "Spot Lidl 13-08-25 Prix sacre╠ü baguette moment bougez.mp3"
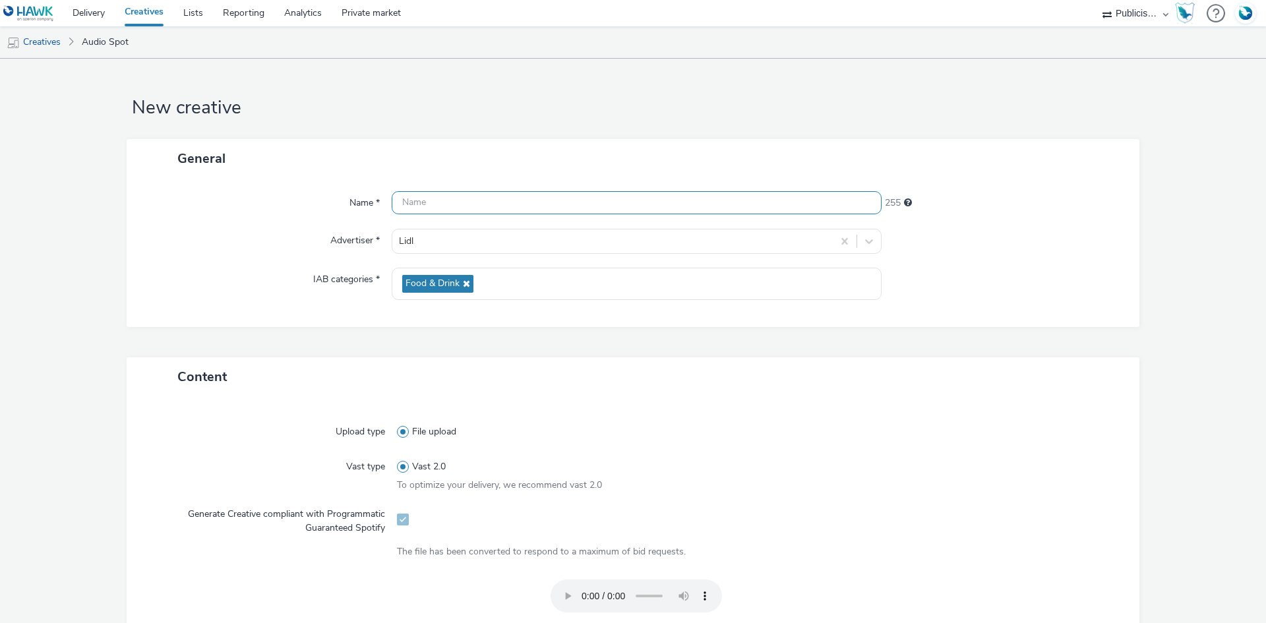
drag, startPoint x: 484, startPoint y: 206, endPoint x: 488, endPoint y: 199, distance: 8.3
click at [484, 206] on input "text" at bounding box center [637, 202] width 490 height 23
paste input "Spot Lidl 13-08-25 Prix sacre╠ü baguette moment bougez.mp3"
type input "Spot Lidl 13-08-25 Prix sacre╠ü baguette moment bougez_Spotify"
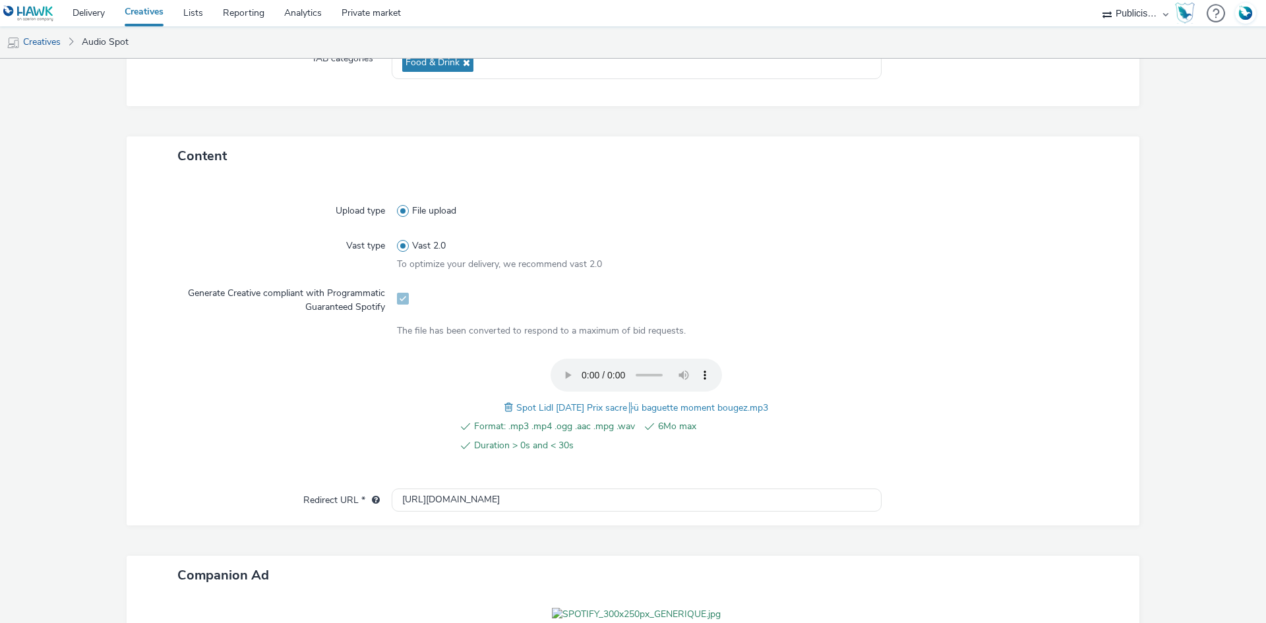
scroll to position [425, 0]
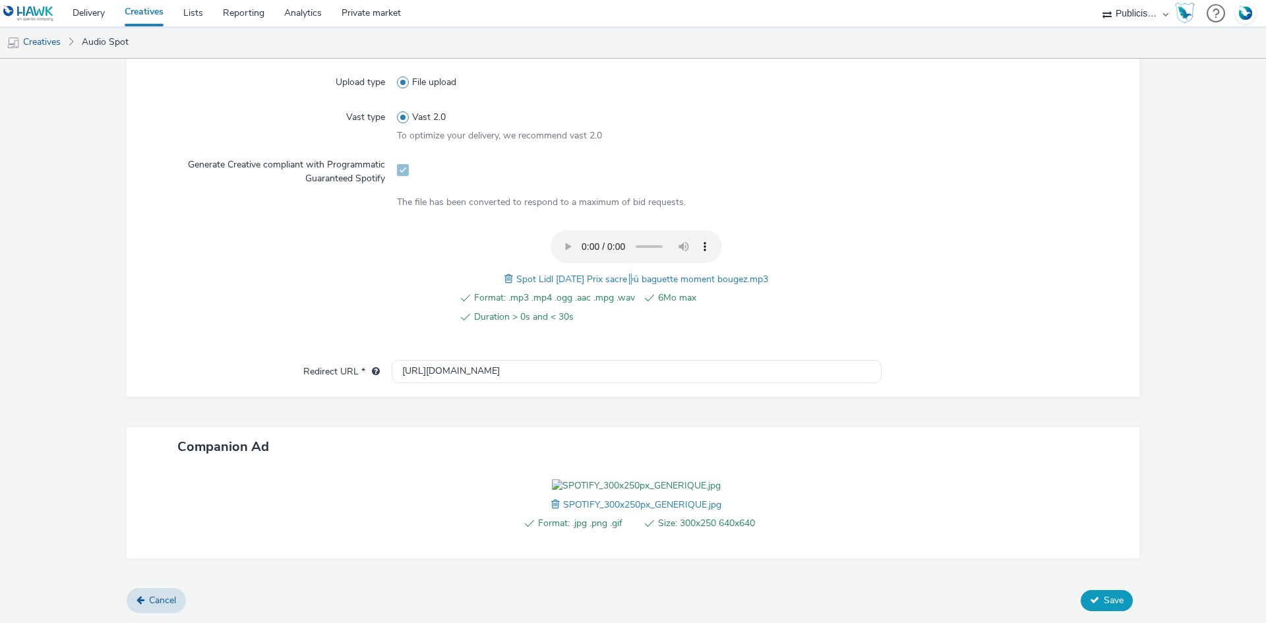
click at [1090, 606] on button "Save" at bounding box center [1106, 600] width 52 height 21
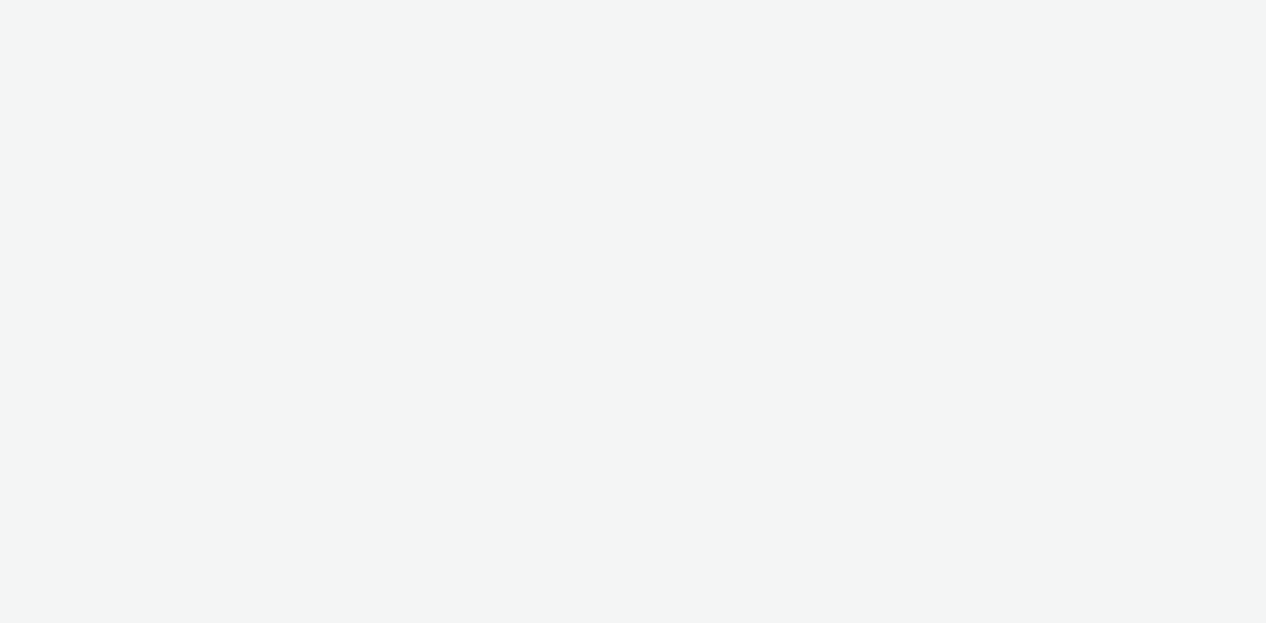
select select "08a58170-7f08-4922-abc8-b2d1eb407230"
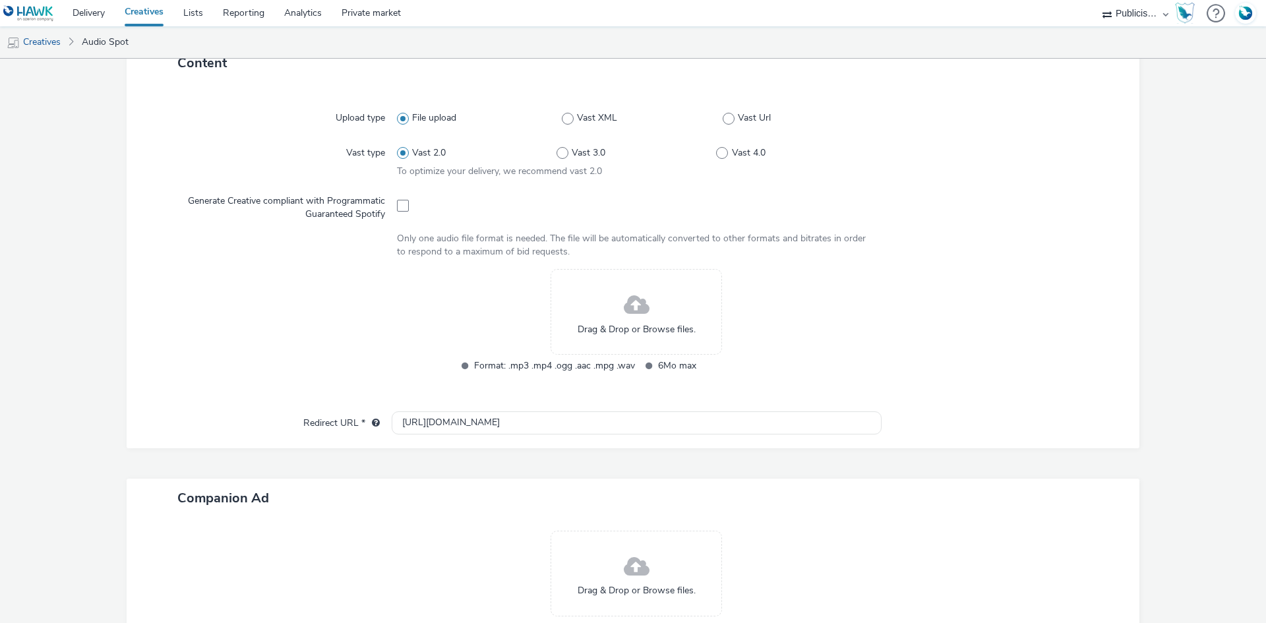
scroll to position [426, 0]
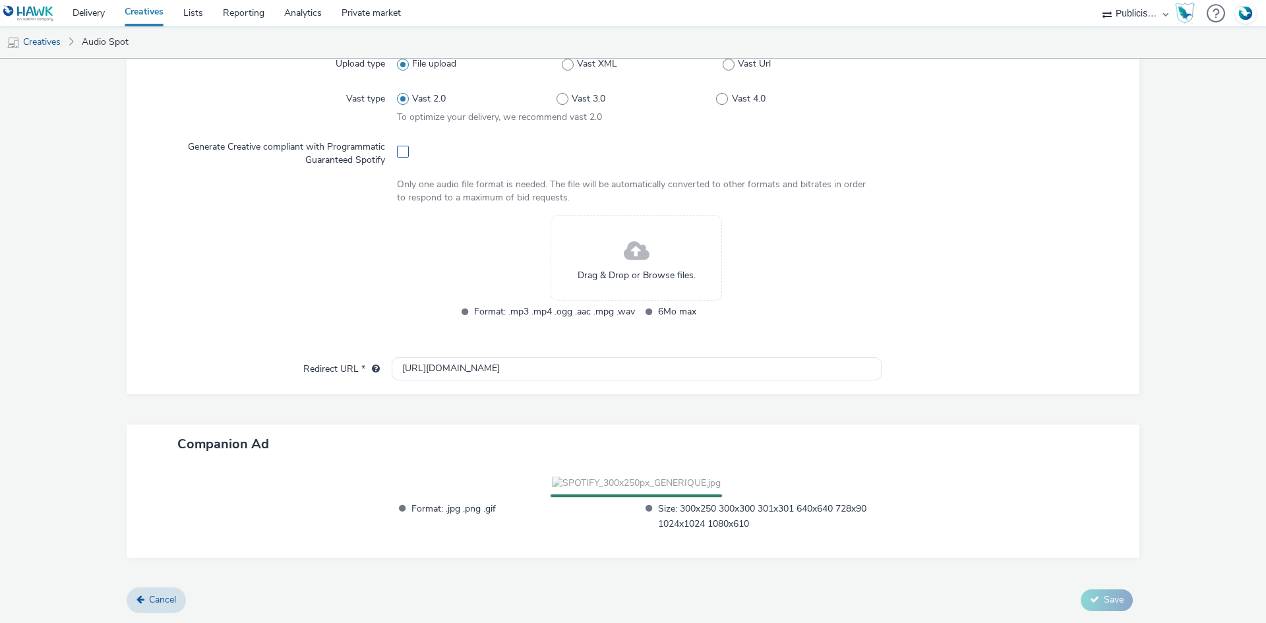
click at [401, 146] on span at bounding box center [403, 152] width 12 height 12
checkbox input "true"
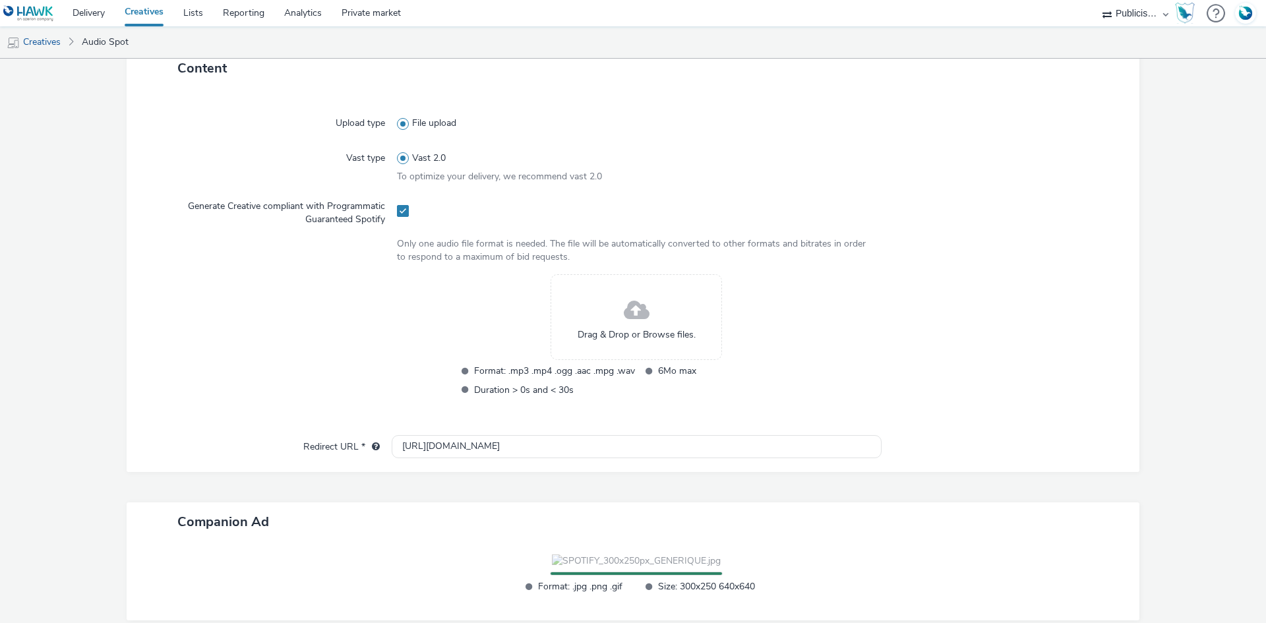
scroll to position [97, 0]
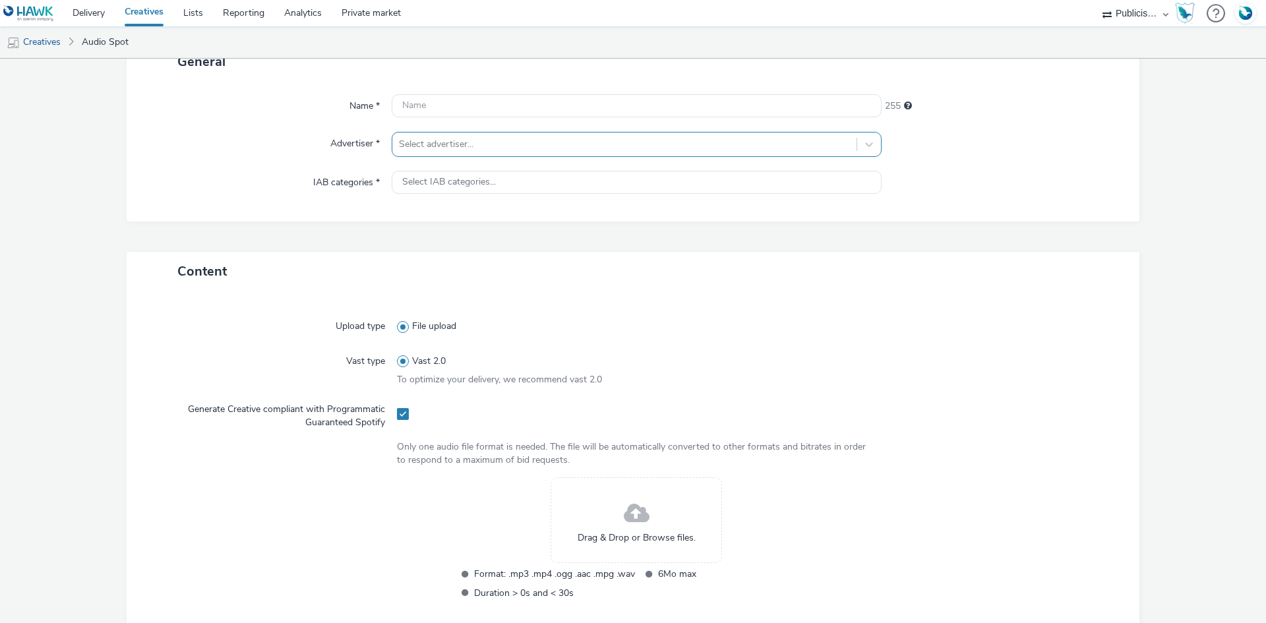
click at [443, 150] on div at bounding box center [624, 144] width 451 height 16
type input "lid"
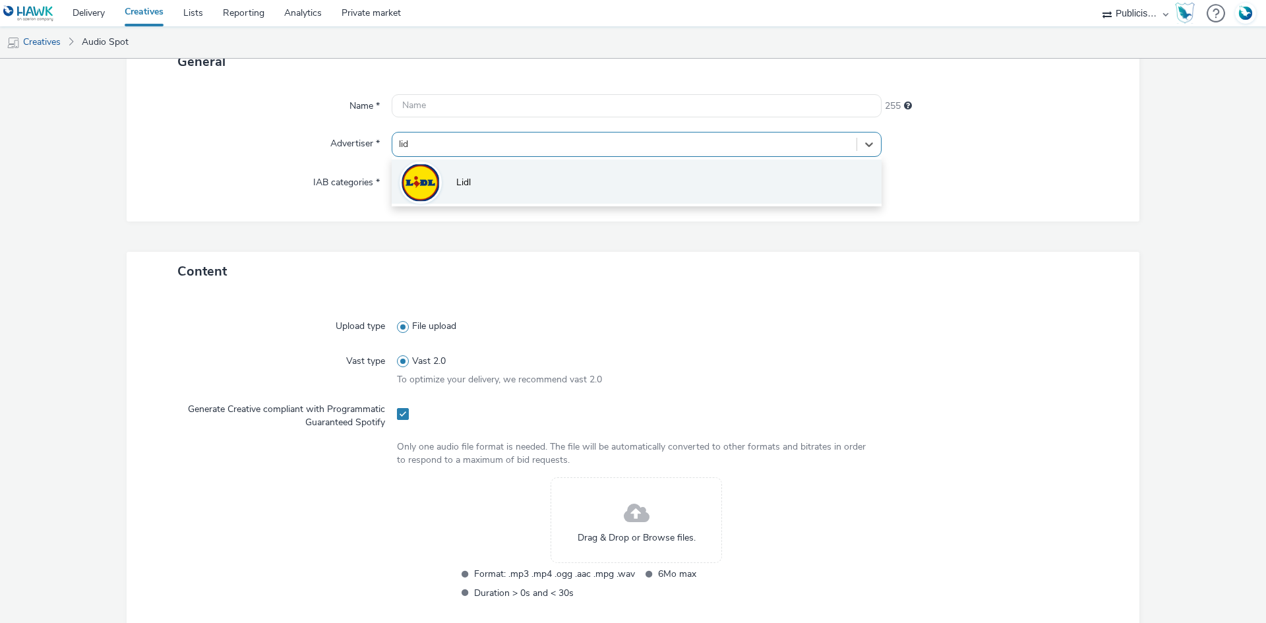
click at [561, 175] on li "Lidl" at bounding box center [637, 182] width 490 height 44
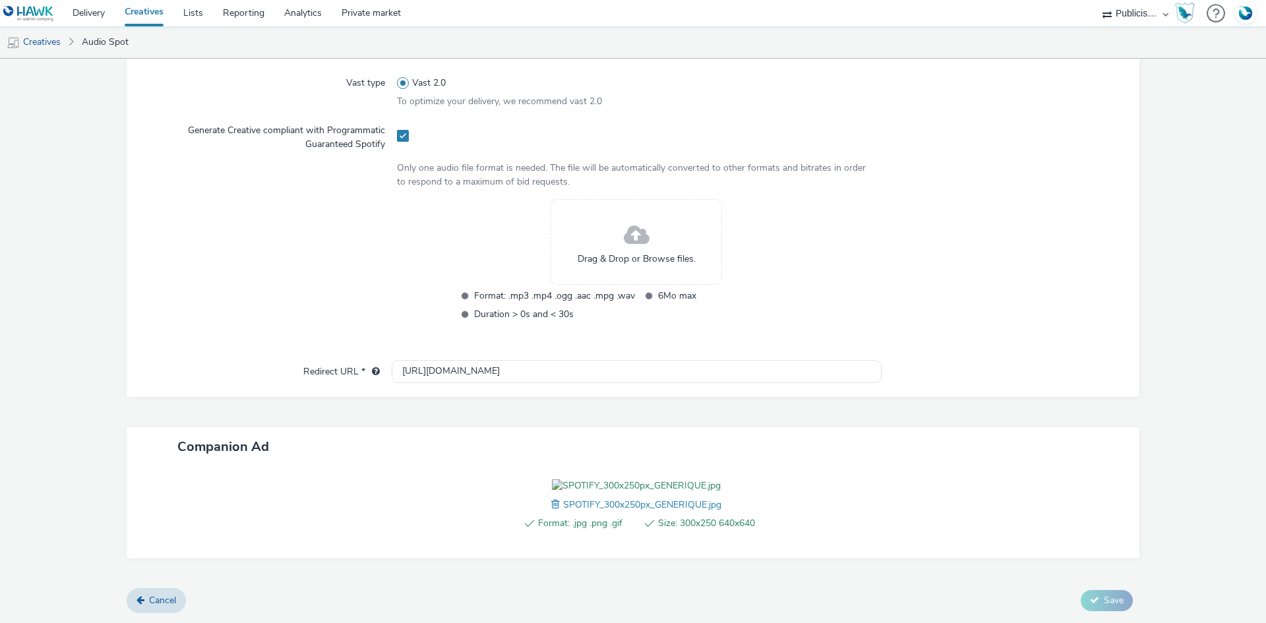
scroll to position [459, 0]
click at [430, 360] on input "[URL][DOMAIN_NAME]" at bounding box center [637, 371] width 490 height 23
click at [426, 360] on input "[URL][DOMAIN_NAME]" at bounding box center [637, 371] width 490 height 23
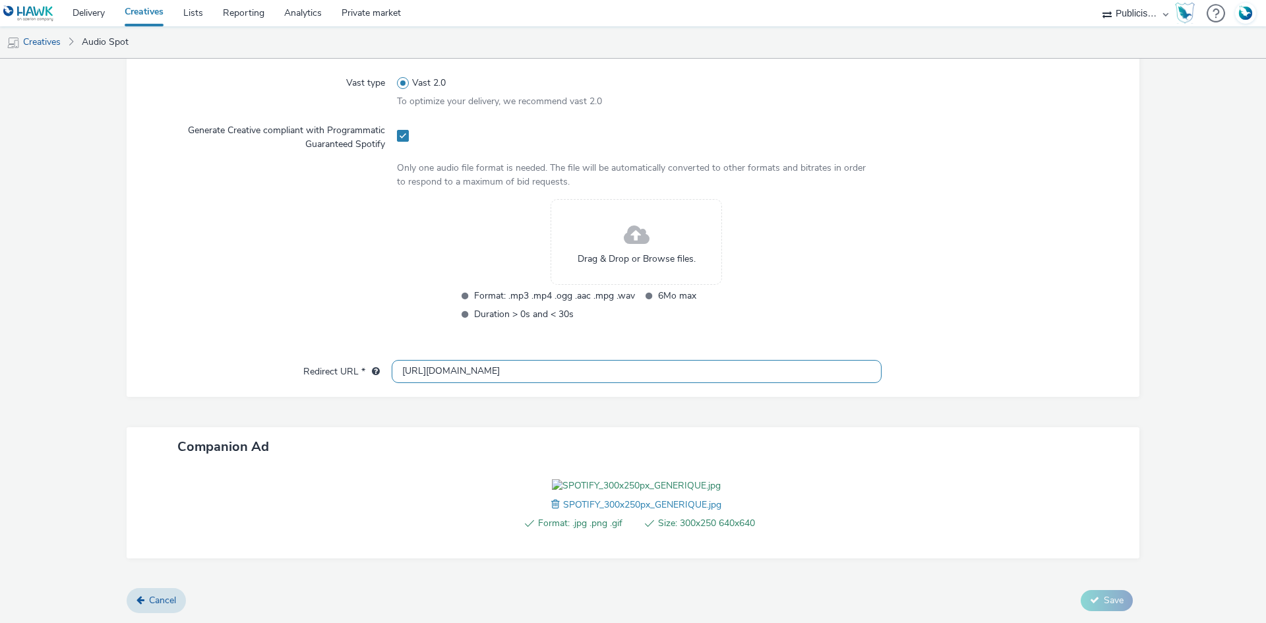
paste input "s://www.lidl.fr/l/catalogue-de-la-semaine/du-21-08-au-27-08-les-promos-de-la-se…"
type input "https://www.lidl.fr/l/catalogue-de-la-semaine/du-21-08-au-27-08-les-promos-de-l…"
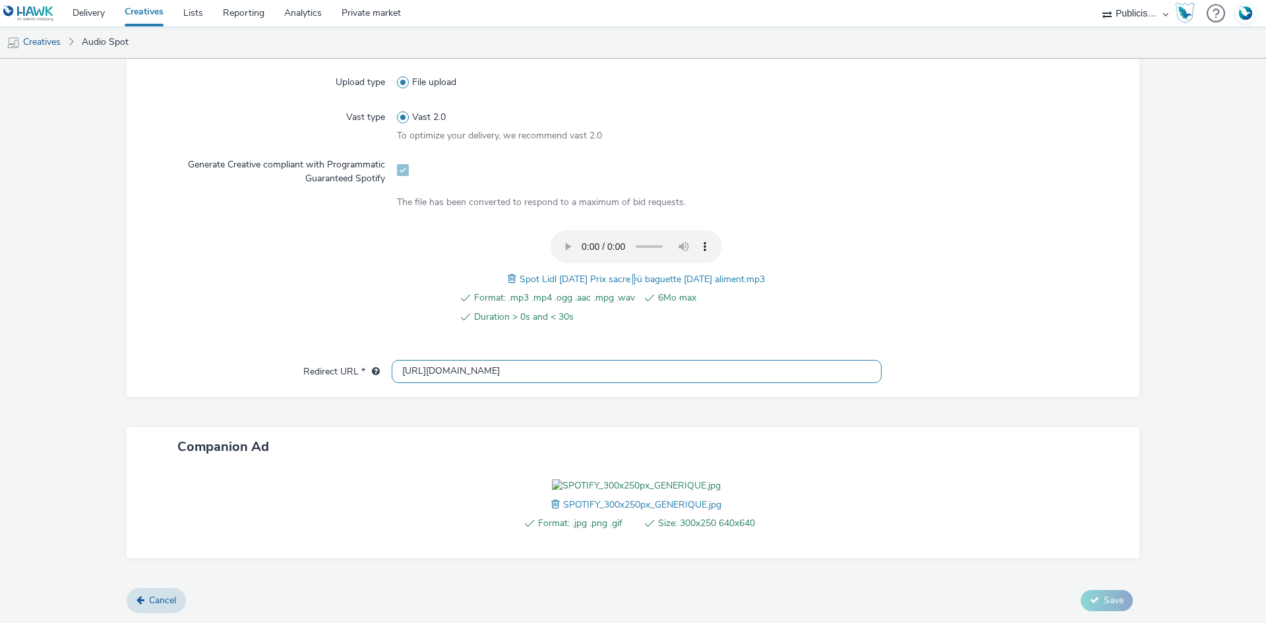
scroll to position [425, 0]
click at [606, 273] on span "Spot Lidl [DATE] Prix sacre╠ü baguette [DATE] aliment.mp3" at bounding box center [641, 279] width 245 height 13
copy span "Spot Lidl [DATE] Prix sacre╠ü baguette [DATE] aliment.mp3"
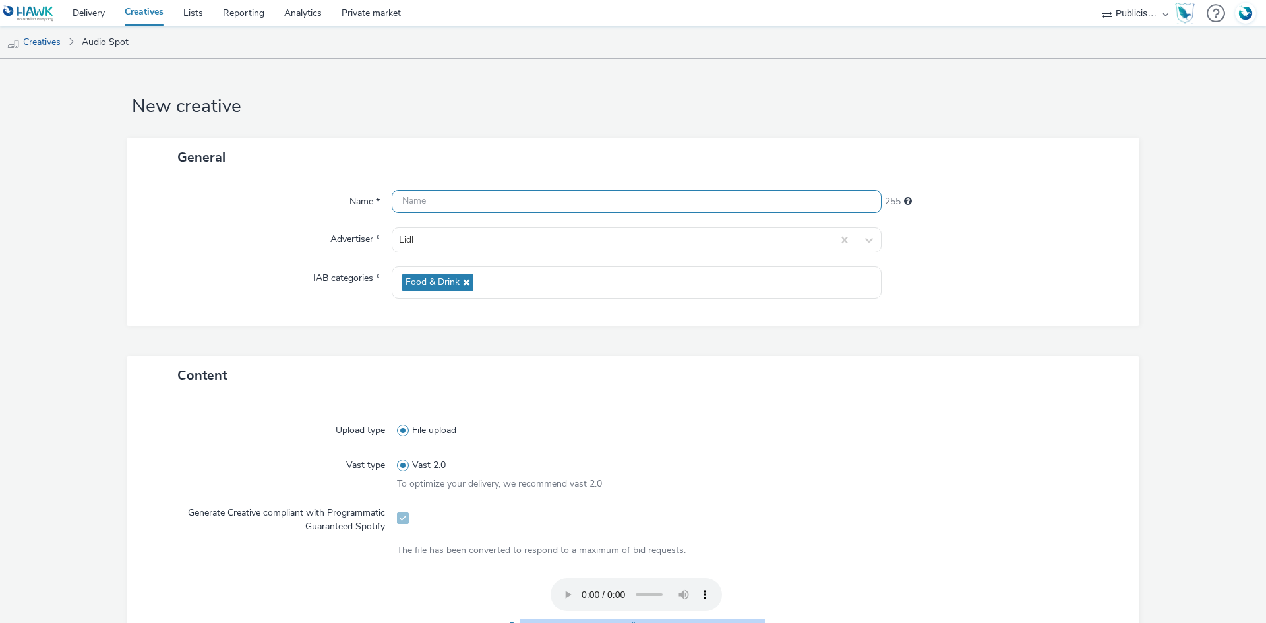
scroll to position [0, 0]
drag, startPoint x: 479, startPoint y: 204, endPoint x: 479, endPoint y: 192, distance: 12.5
click at [479, 202] on input "text" at bounding box center [637, 202] width 490 height 23
paste input "Spot Lidl [DATE] Prix sacre╠ü baguette [DATE] aliment.mp3"
type input "Spot Lidl [DATE] Prix sacre╠ü baguette [DATE] aliment_Spotify"
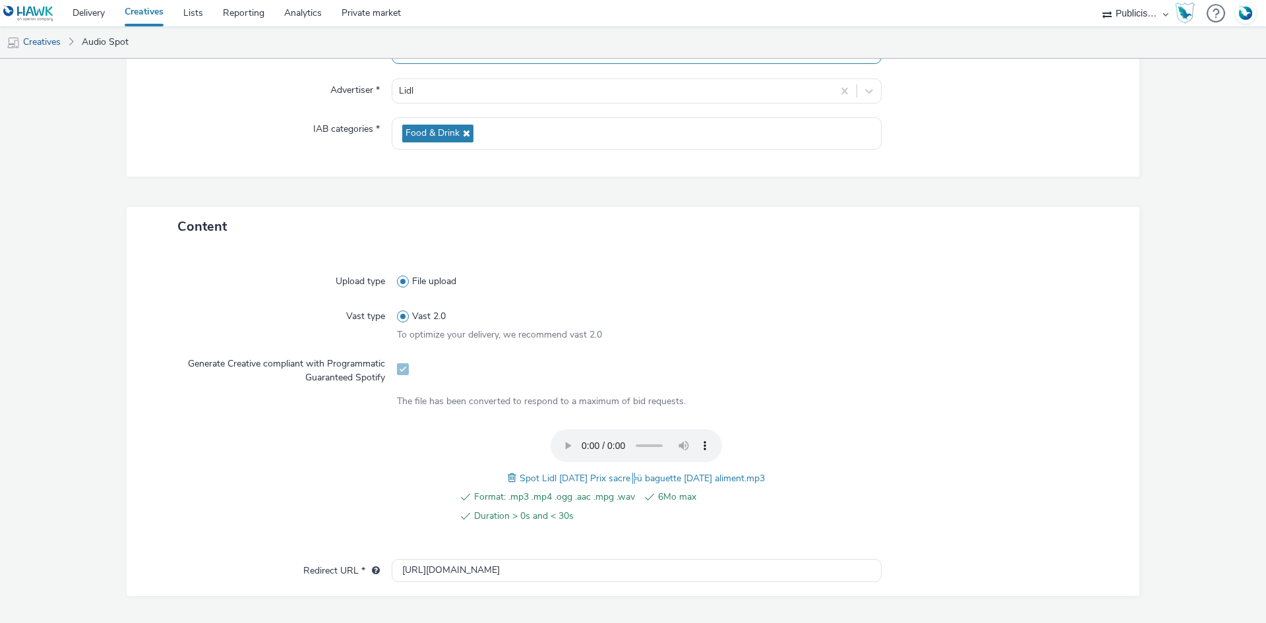
scroll to position [425, 0]
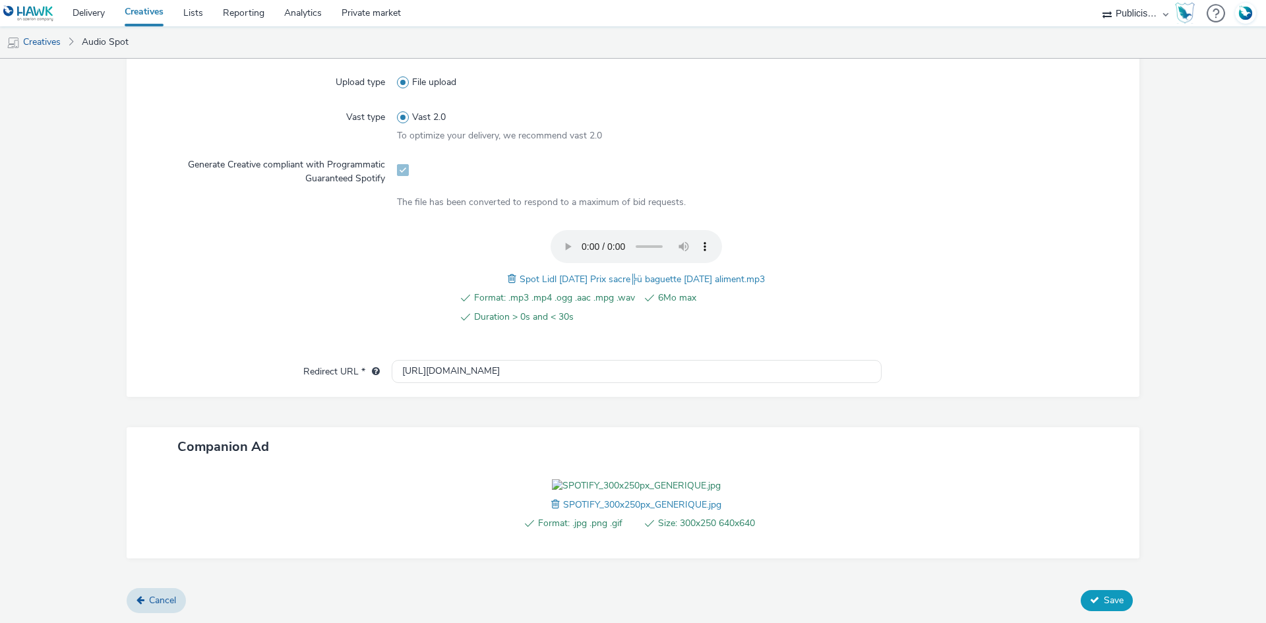
click at [1089, 593] on button "Save" at bounding box center [1106, 600] width 52 height 21
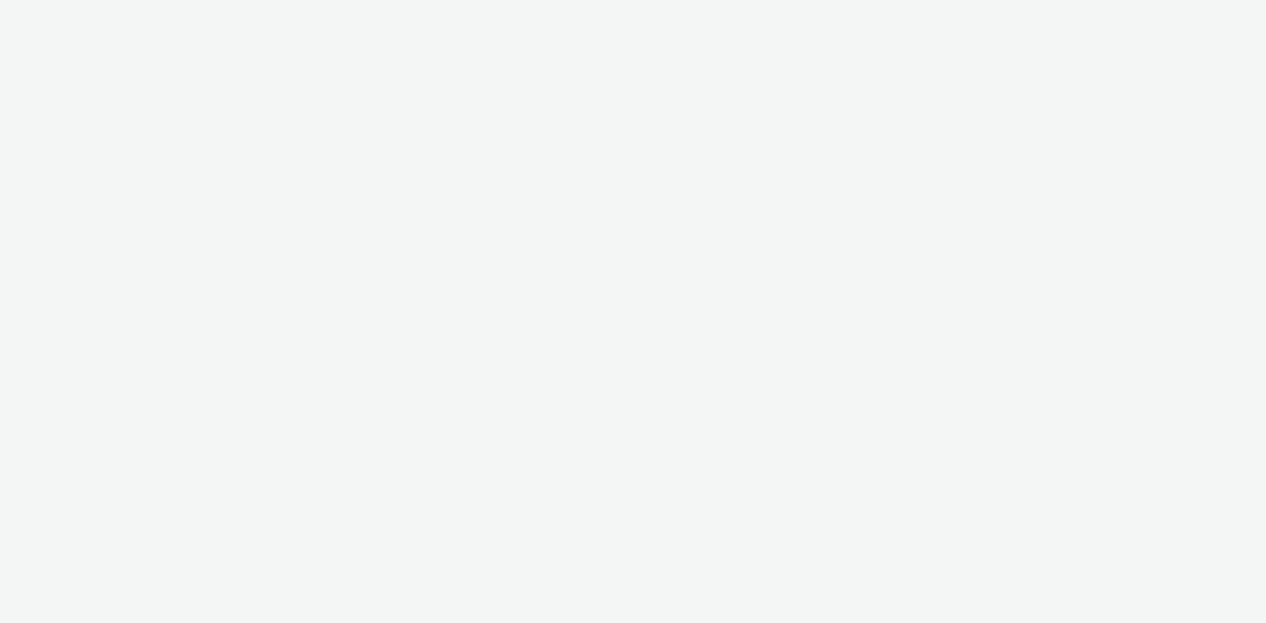
select select "08a58170-7f08-4922-abc8-b2d1eb407230"
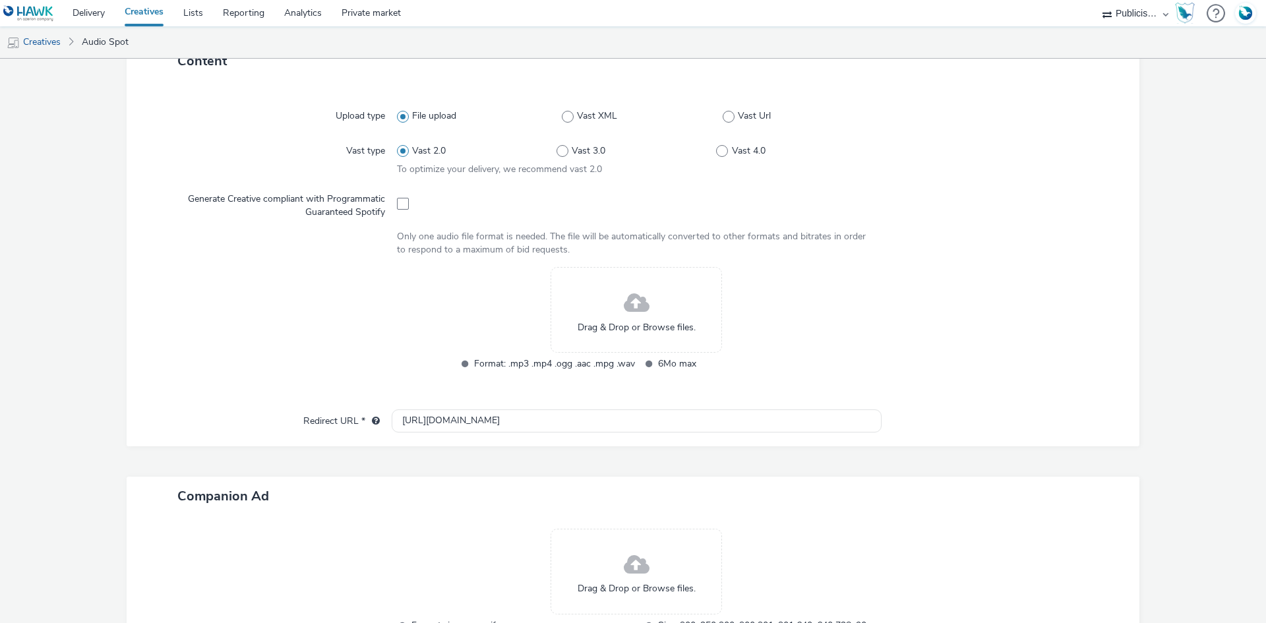
scroll to position [426, 0]
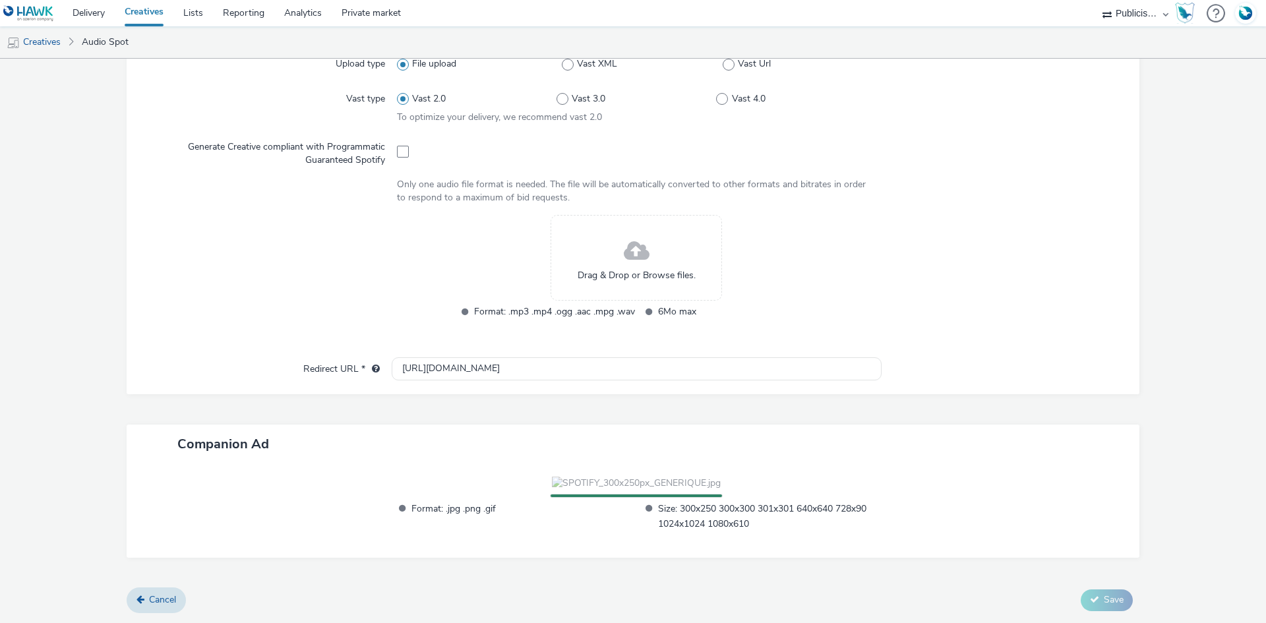
drag, startPoint x: 395, startPoint y: 82, endPoint x: 411, endPoint y: 64, distance: 23.8
click at [397, 146] on span at bounding box center [403, 152] width 12 height 12
checkbox input "true"
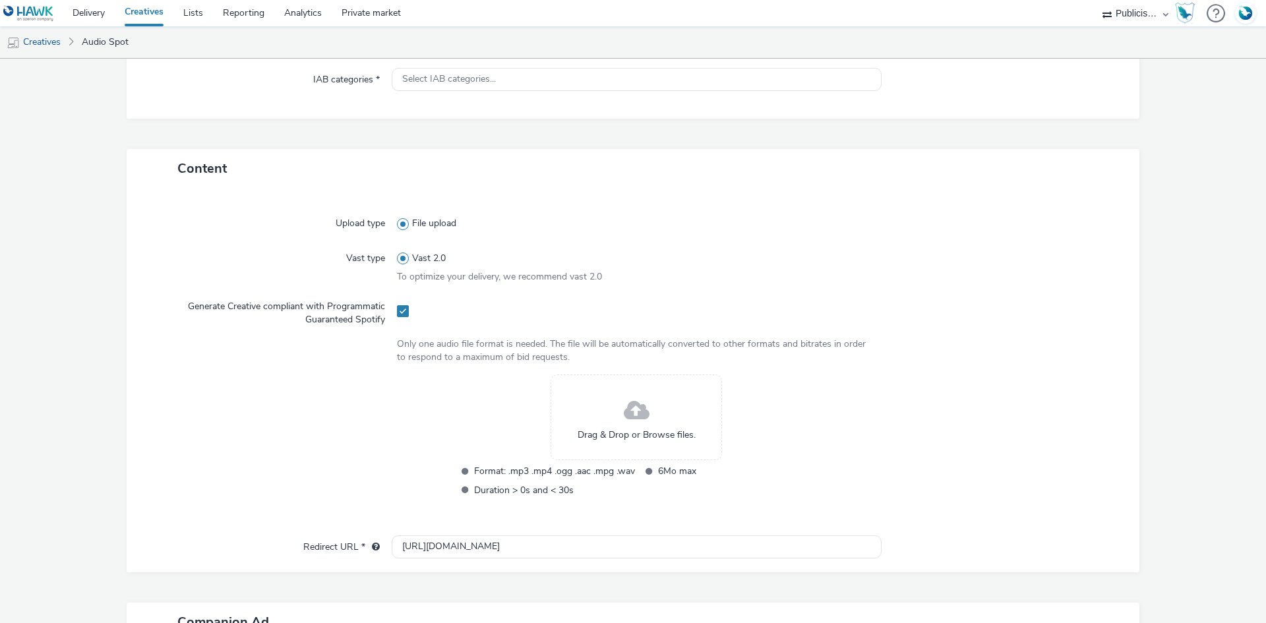
scroll to position [31, 0]
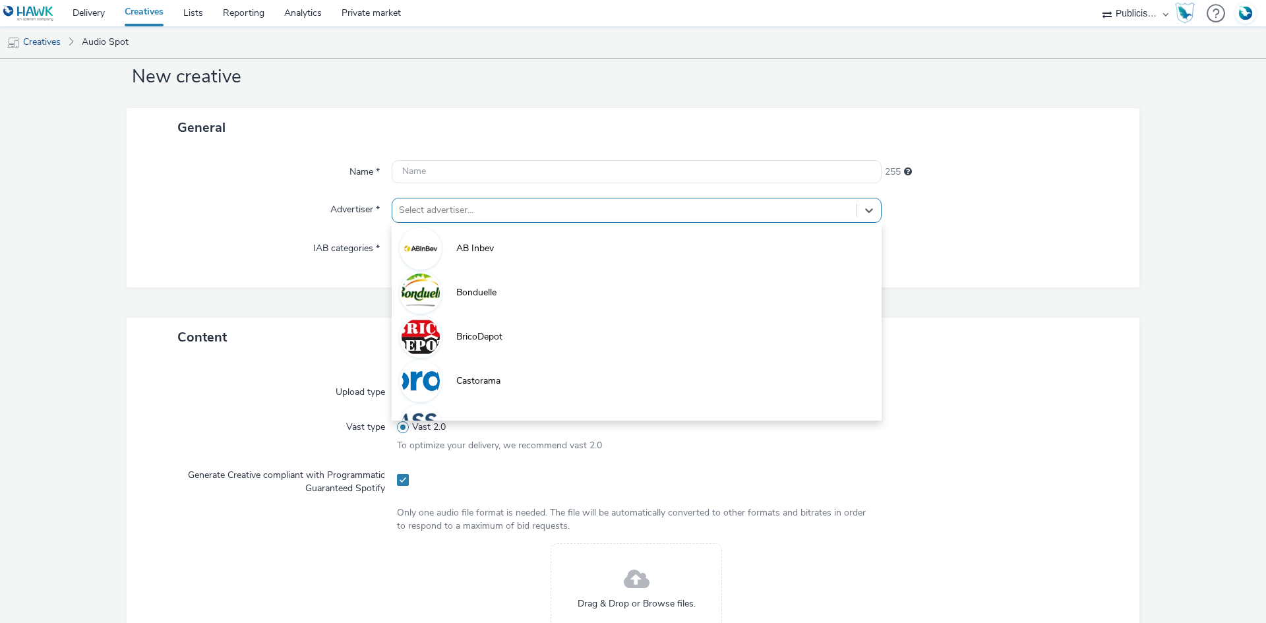
click at [444, 214] on div at bounding box center [624, 210] width 451 height 16
paste input "lid"
type input "lid"
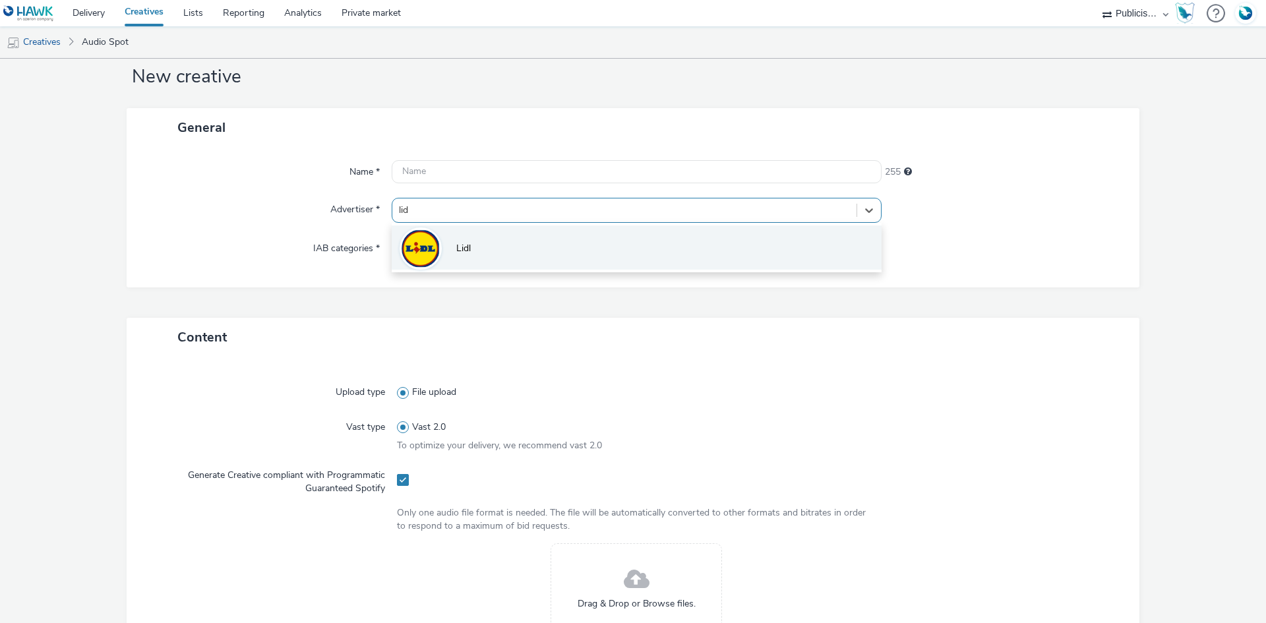
click at [446, 241] on li "Lidl" at bounding box center [637, 247] width 490 height 44
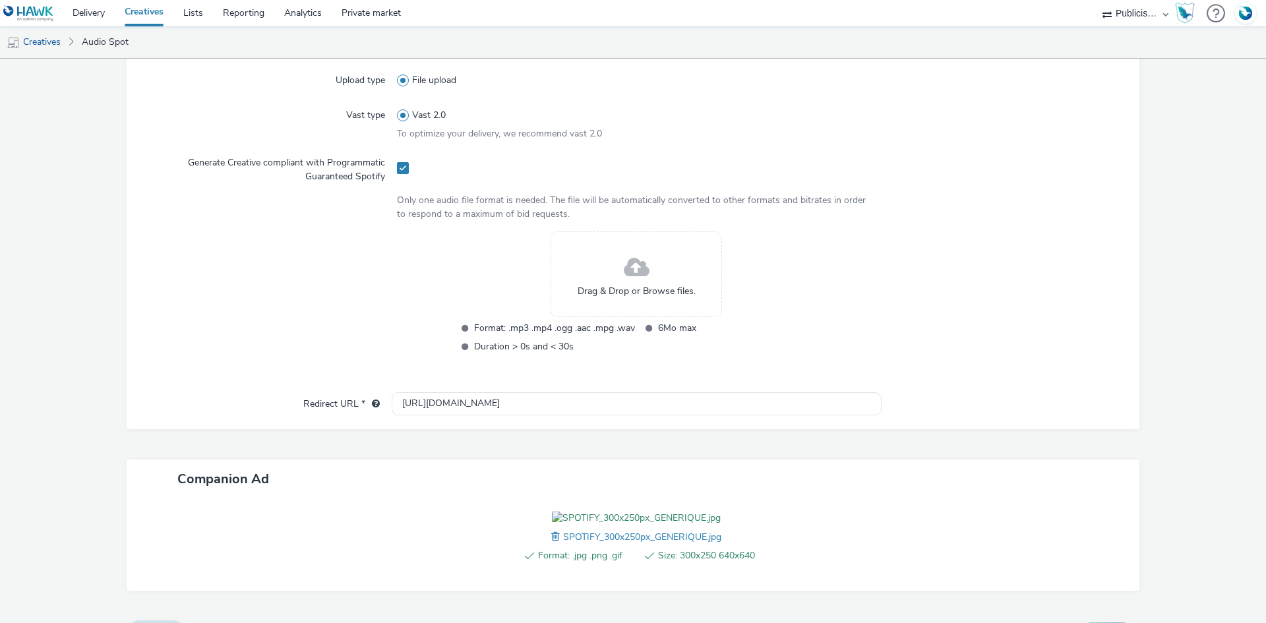
scroll to position [459, 0]
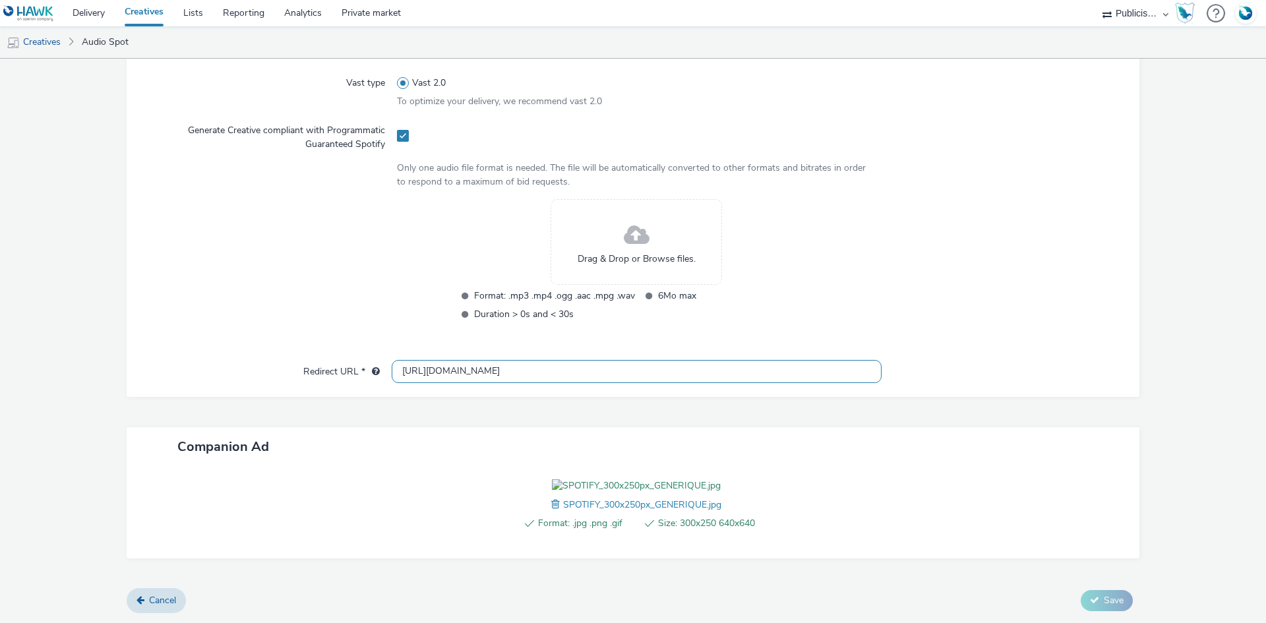
click at [421, 360] on input "[URL][DOMAIN_NAME]" at bounding box center [637, 371] width 490 height 23
paste input "s://www.lidl.fr/l/catalogue-de-la-semaine/du-21-08-au-27-08-les-promos-de-la-se…"
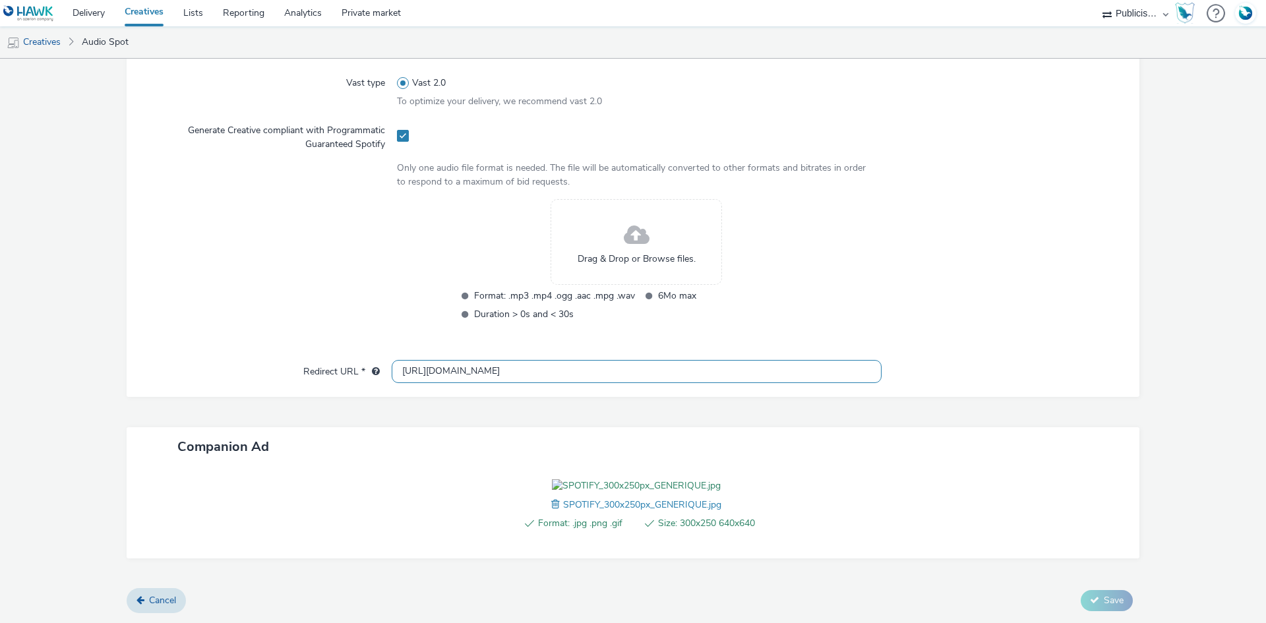
type input "https://www.lidl.fr/l/catalogue-de-la-semaine/du-21-08-au-27-08-les-promos-de-l…"
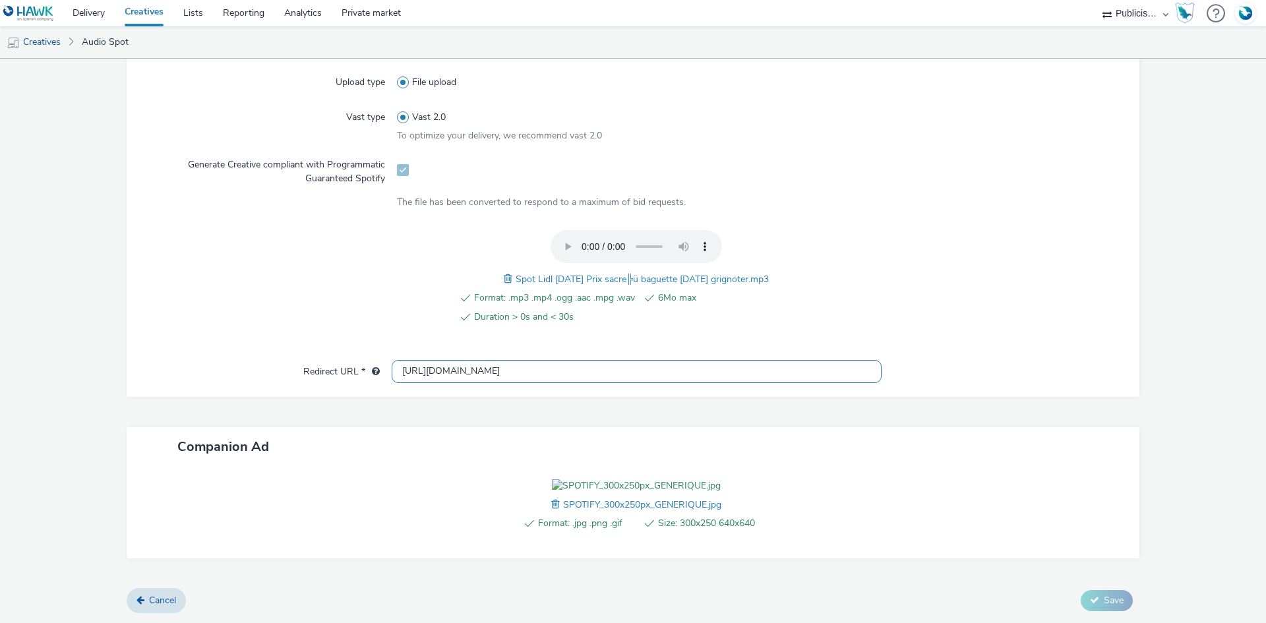
scroll to position [425, 0]
click at [596, 273] on span "Spot Lidl [DATE] Prix sacre╠ü baguette [DATE] grignoter.mp3" at bounding box center [641, 279] width 253 height 13
copy span "Spot Lidl [DATE] Prix sacre╠ü baguette [DATE] grignoter.mp3"
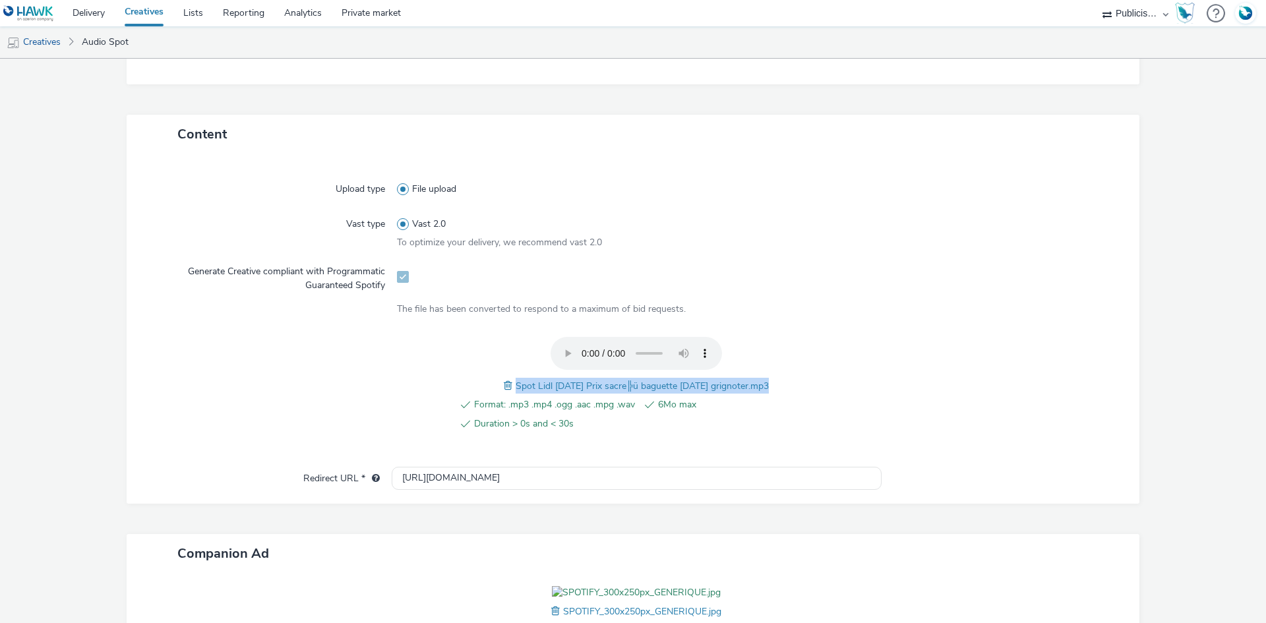
scroll to position [0, 0]
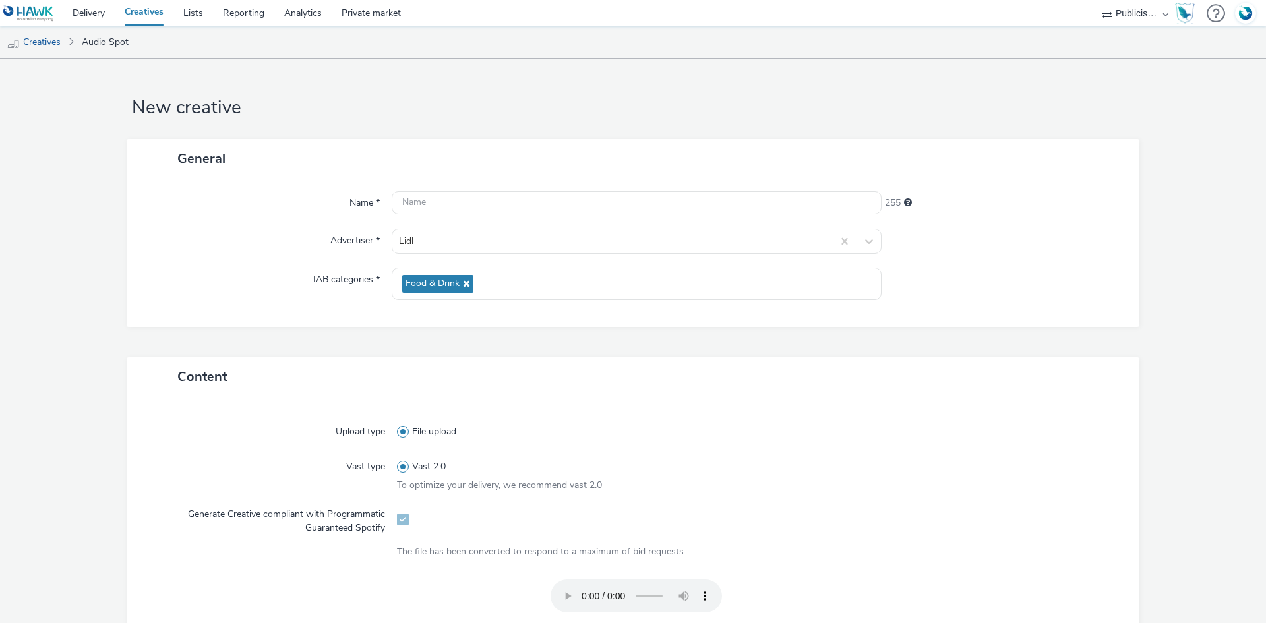
click at [527, 222] on div "Name * 255 Advertiser * Lidl IAB categories * Food & Drink" at bounding box center [633, 252] width 1012 height 149
click at [527, 213] on input "text" at bounding box center [637, 202] width 490 height 23
paste input "Spot Lidl [DATE] Prix sacre╠ü baguette [DATE] grignoter.mp3"
type input "Spot Lidl [DATE] Prix sacre╠ü baguette [DATE] grignoter_Spotify"
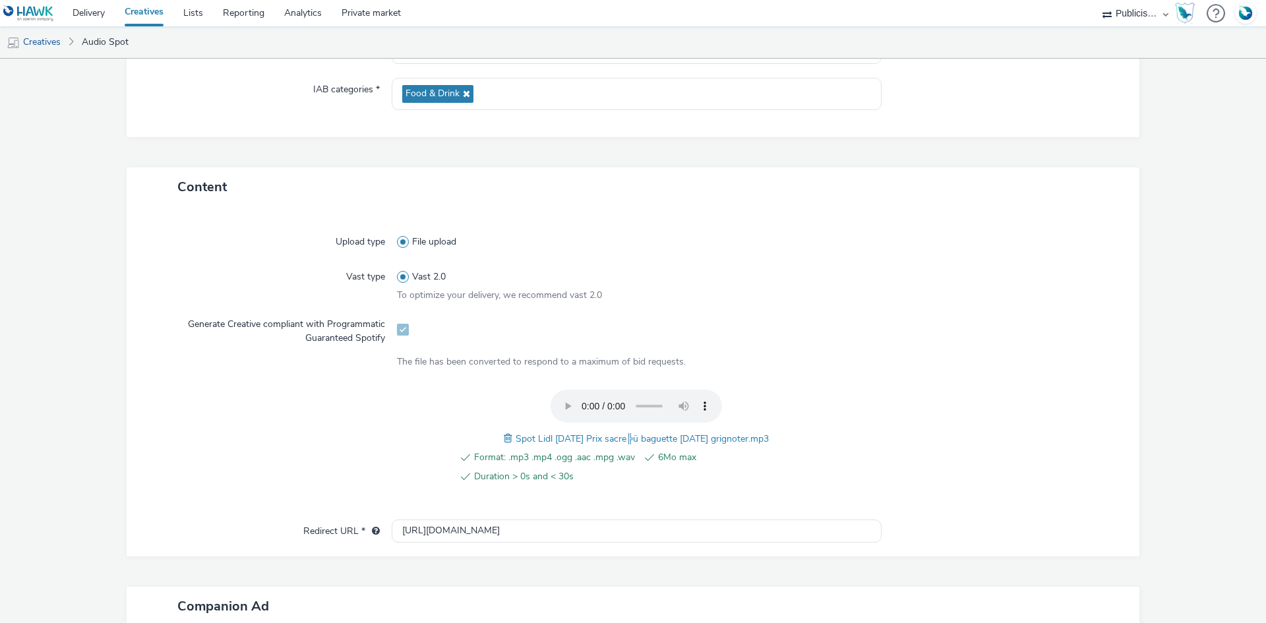
scroll to position [425, 0]
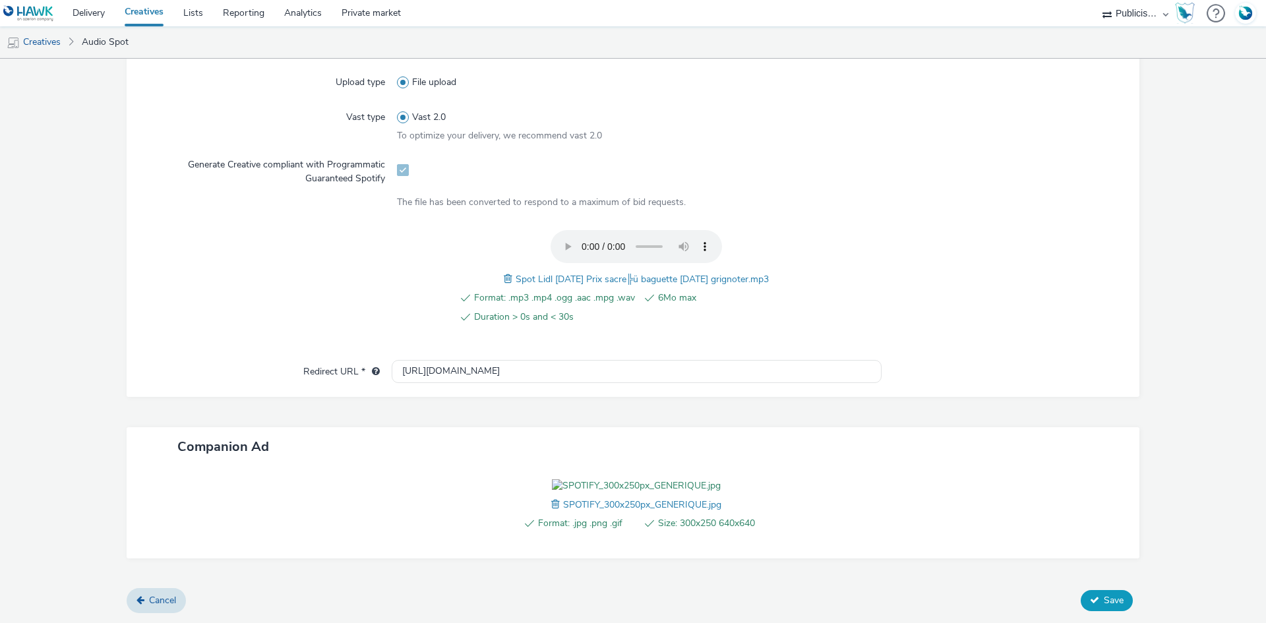
click at [1103, 595] on span "Save" at bounding box center [1113, 600] width 20 height 13
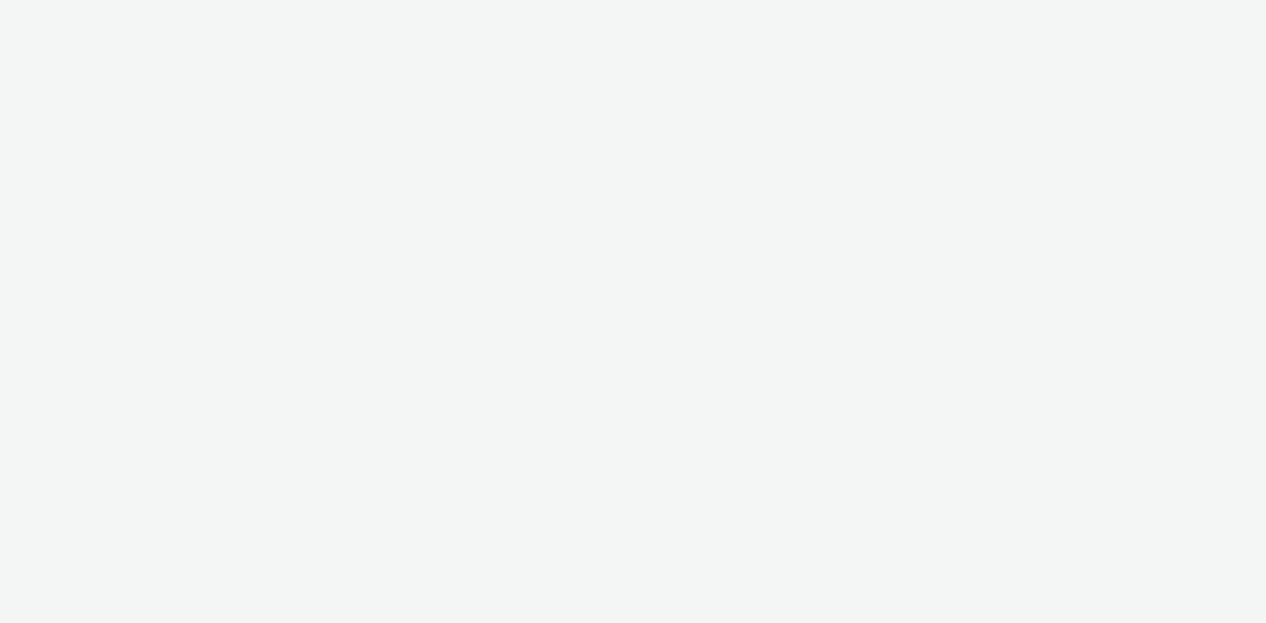
select select "08a58170-7f08-4922-abc8-b2d1eb407230"
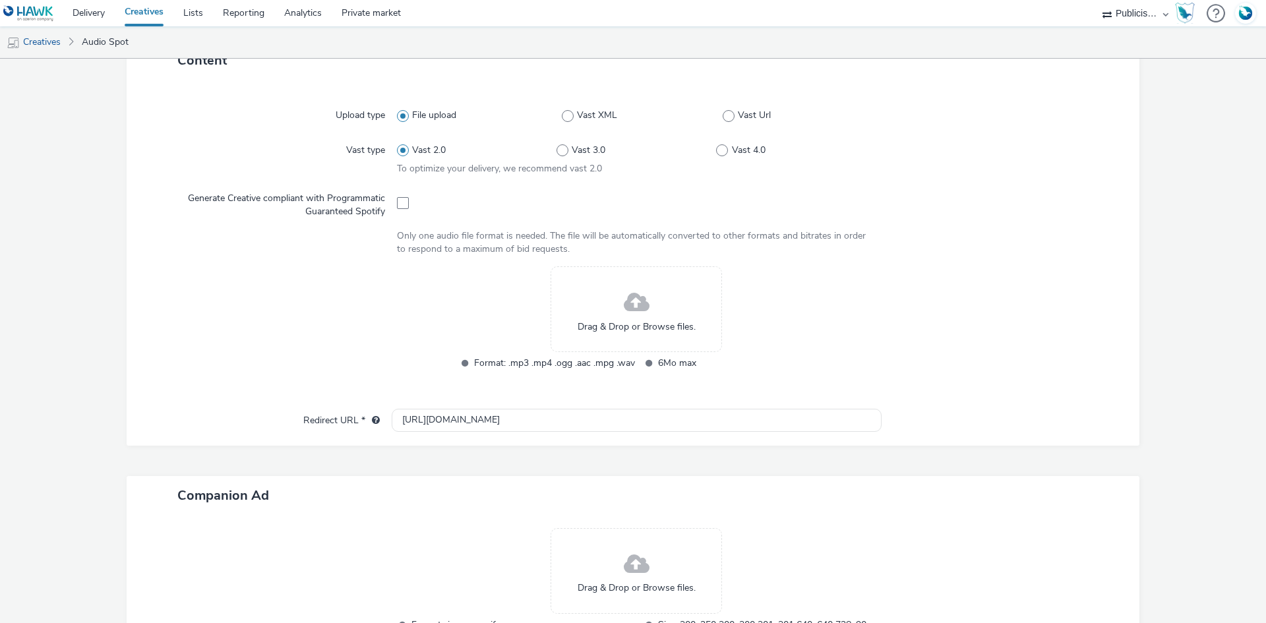
scroll to position [426, 0]
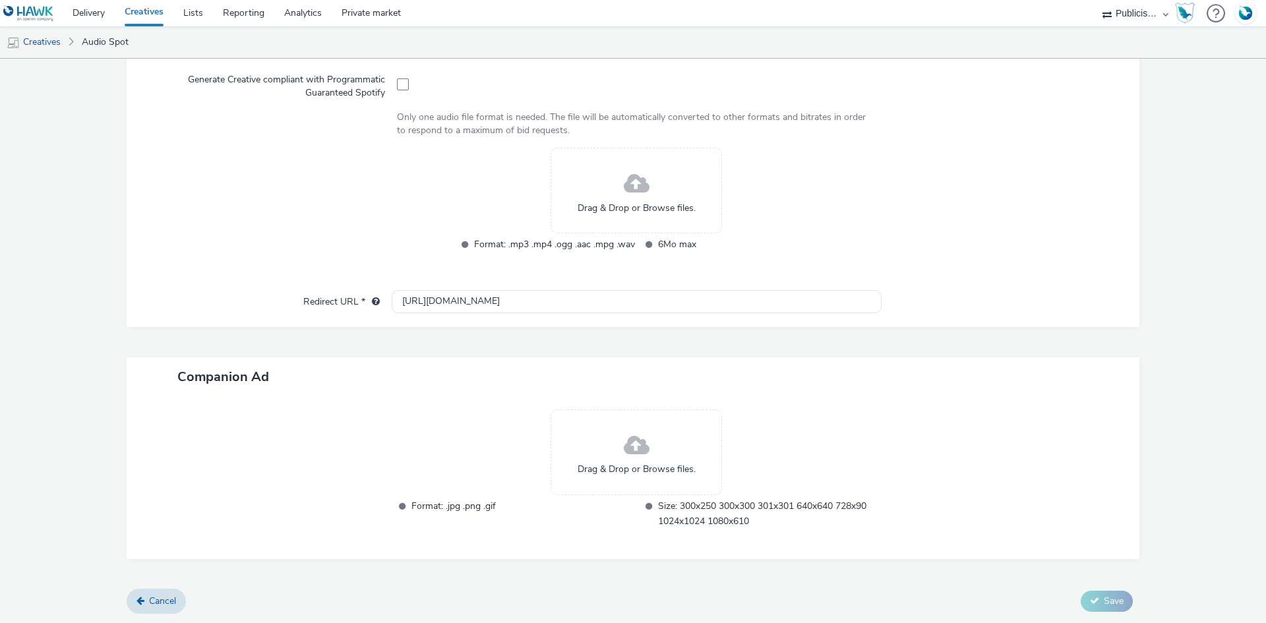
click at [397, 83] on span at bounding box center [403, 84] width 12 height 12
checkbox input "true"
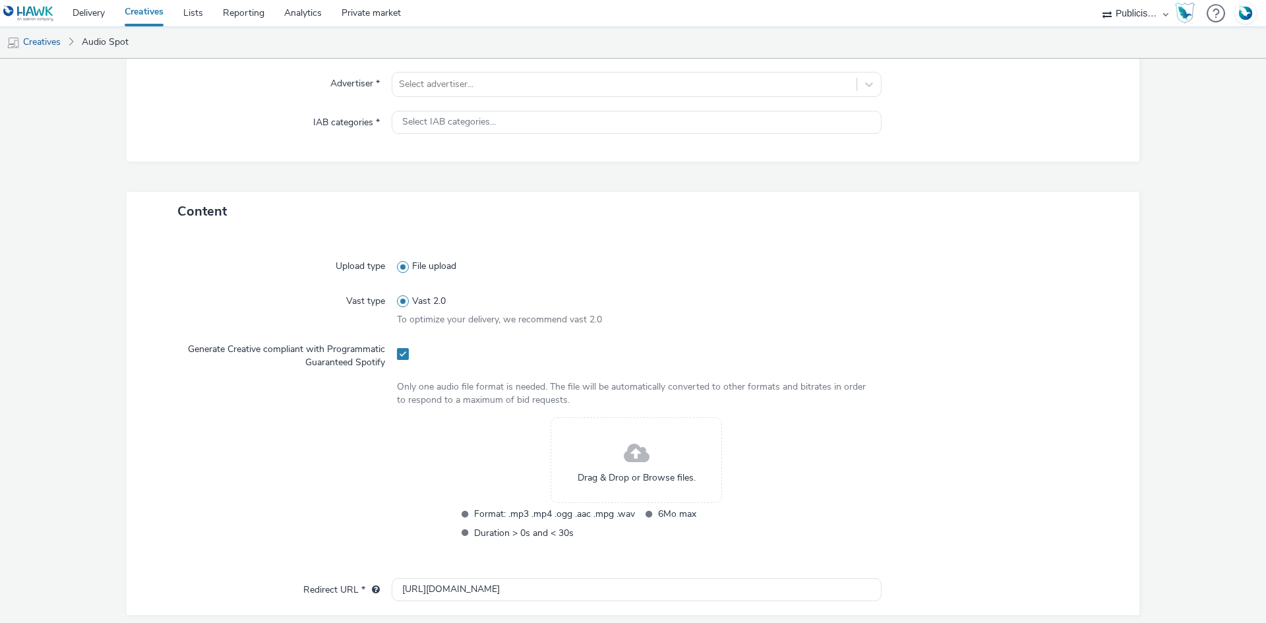
scroll to position [0, 0]
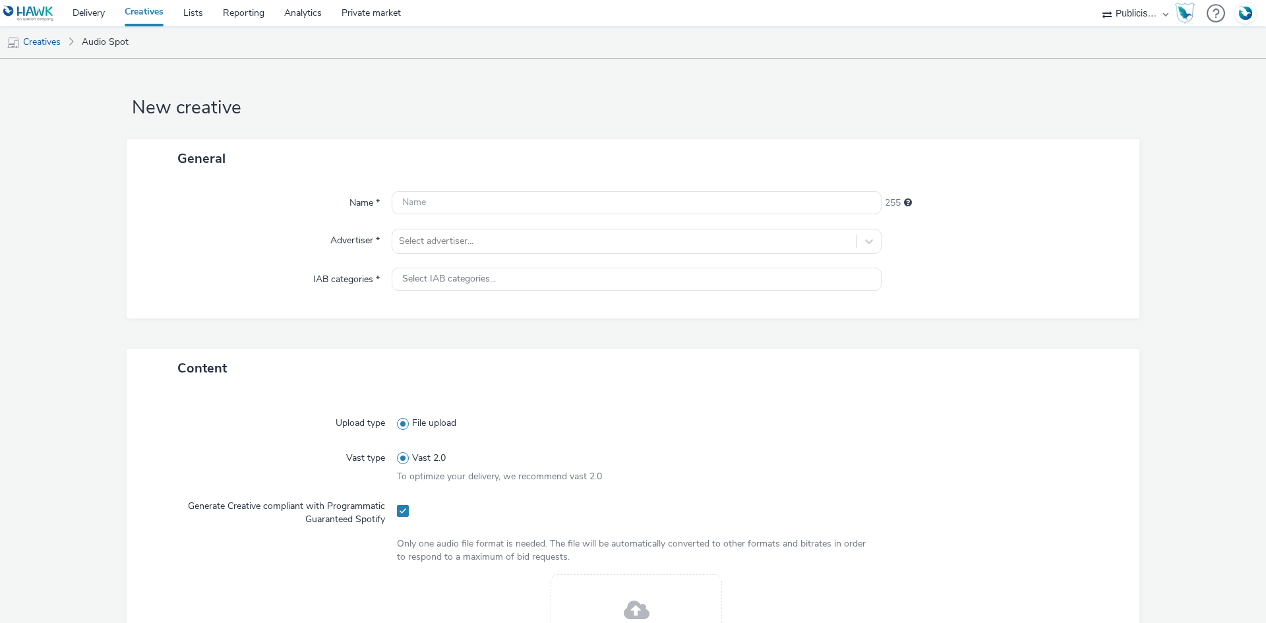
click at [446, 256] on div "Name * 255 Advertiser * Select advertiser... IAB categories * Select IAB catego…" at bounding box center [633, 248] width 1012 height 140
click at [444, 249] on div at bounding box center [624, 241] width 451 height 16
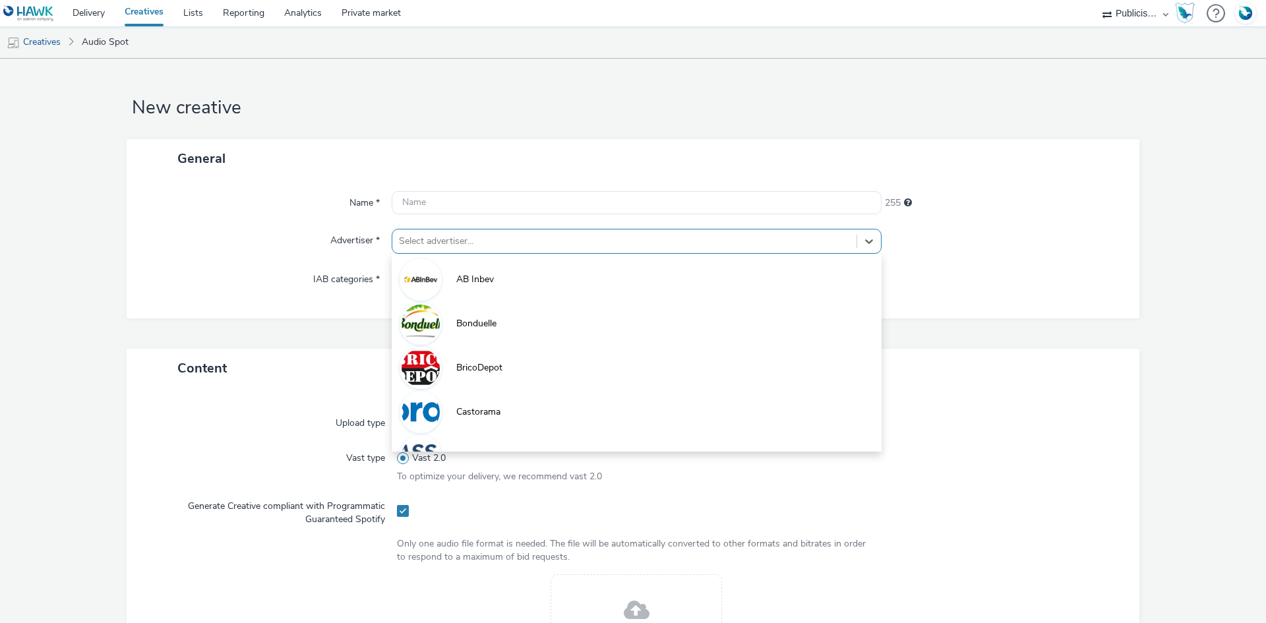
paste input "lid"
type input "lid"
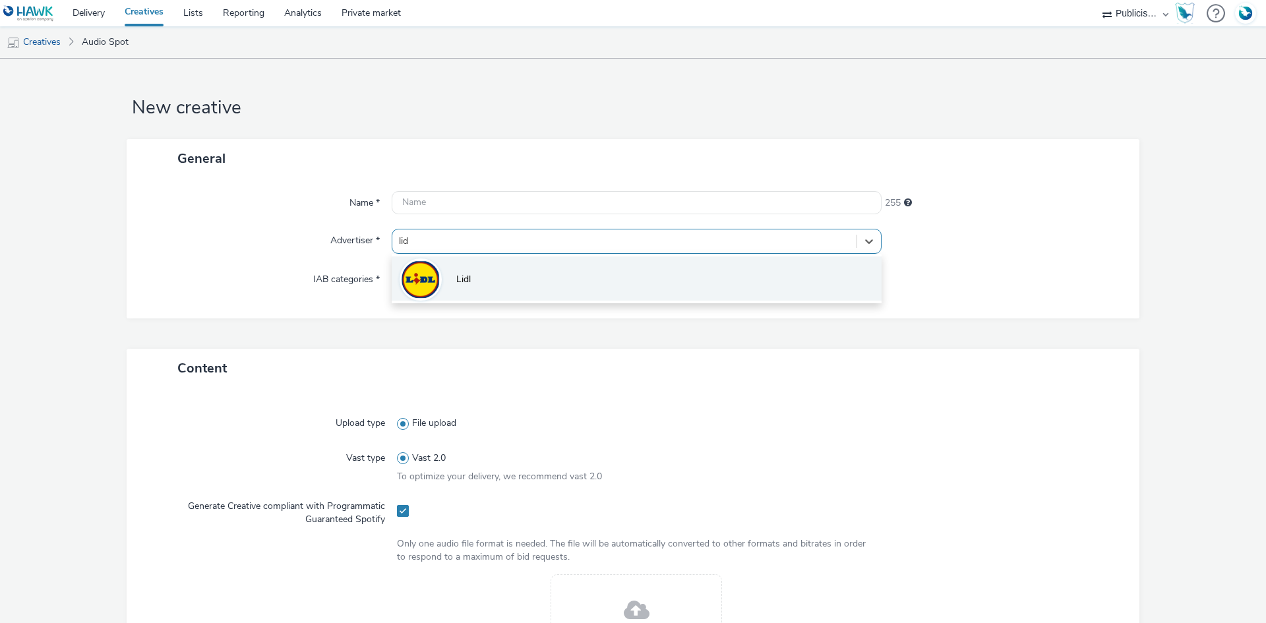
click at [438, 272] on li "Lidl" at bounding box center [637, 278] width 490 height 44
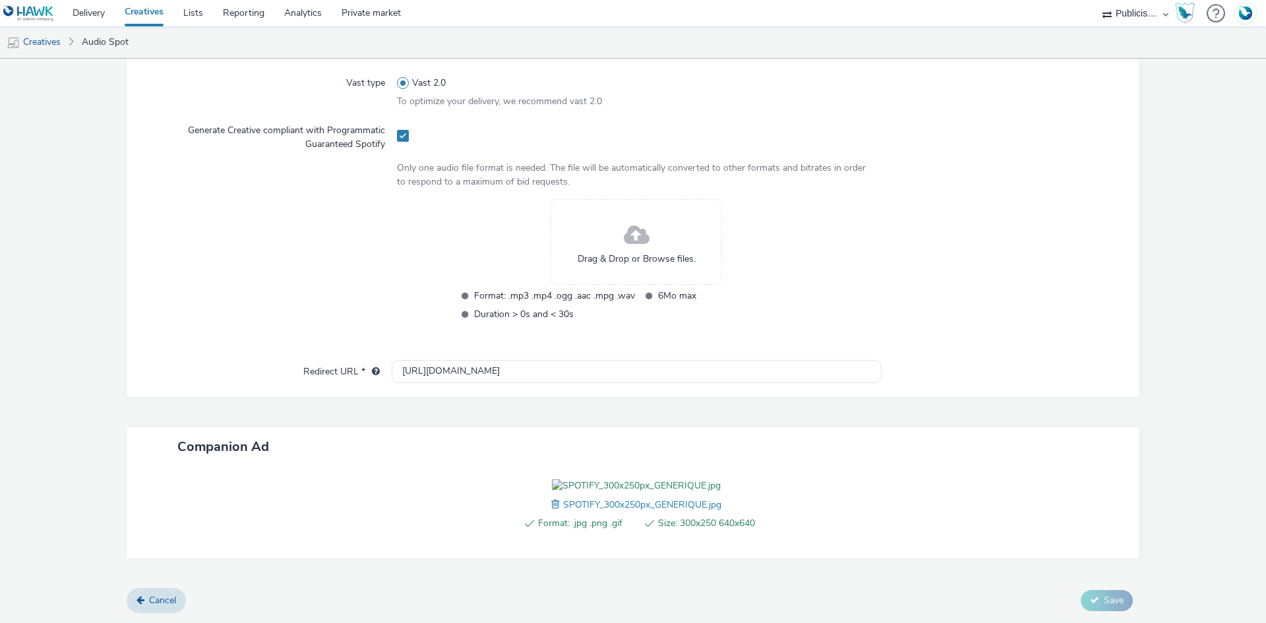
scroll to position [459, 0]
click at [419, 360] on input "[URL][DOMAIN_NAME]" at bounding box center [637, 371] width 490 height 23
paste input "s://[DOMAIN_NAME][URL]"
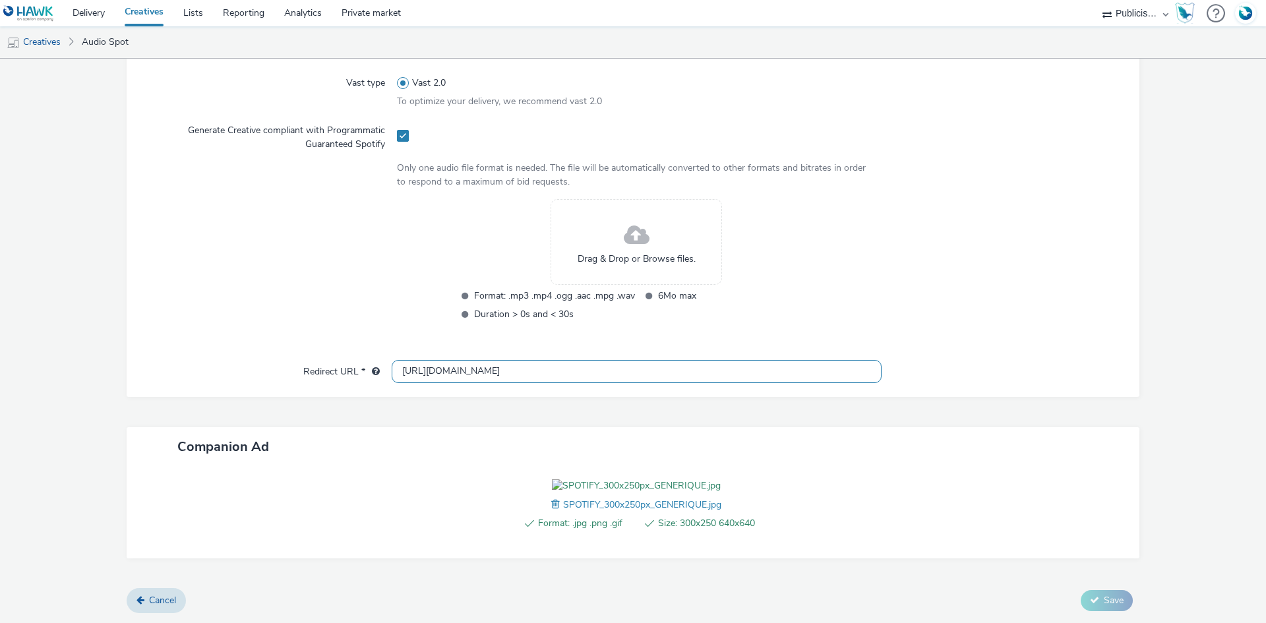
scroll to position [0, 810]
type input "[URL][DOMAIN_NAME]"
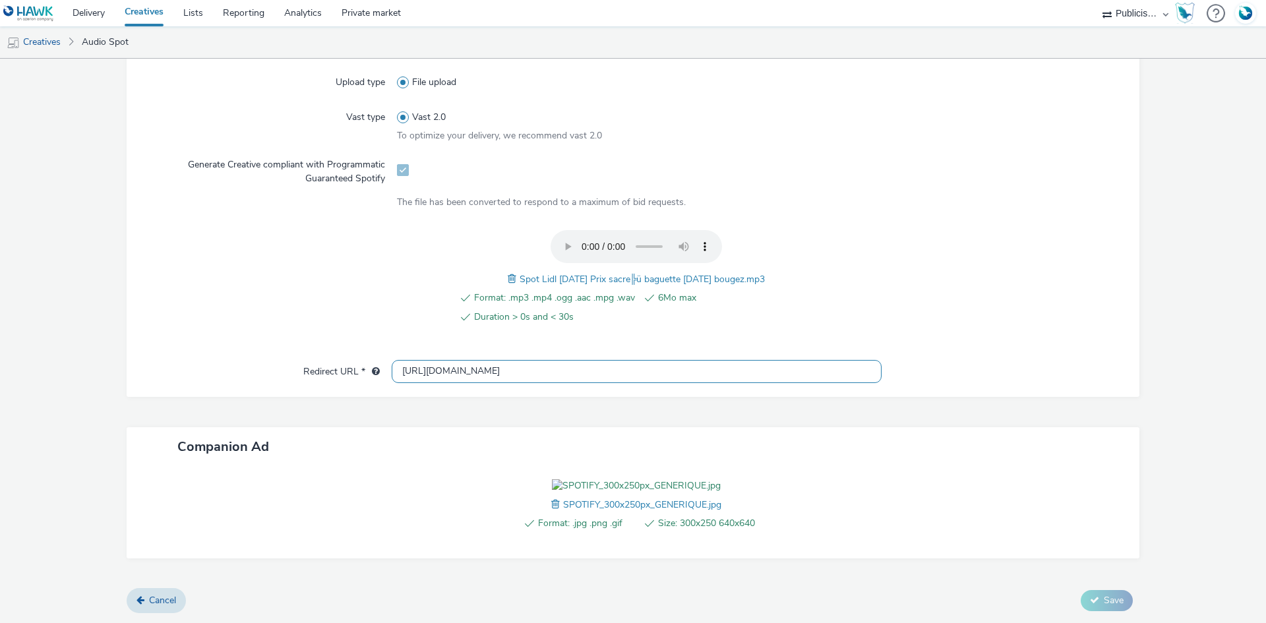
scroll to position [425, 0]
click at [537, 273] on span "Spot Lidl 13-08-25 Prix sacre╠ü baguette demain bougez.mp3" at bounding box center [642, 279] width 246 height 13
copy span "Spot Lidl 13-08-25 Prix sacre╠ü baguette demain bougez.mp3"
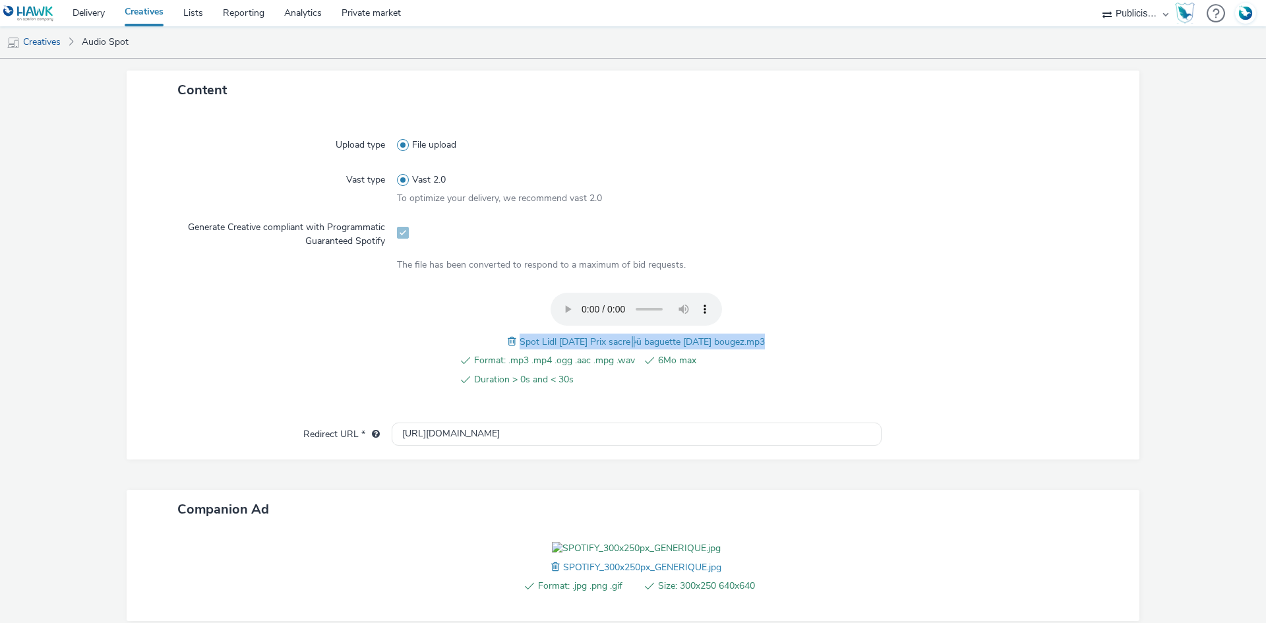
scroll to position [30, 0]
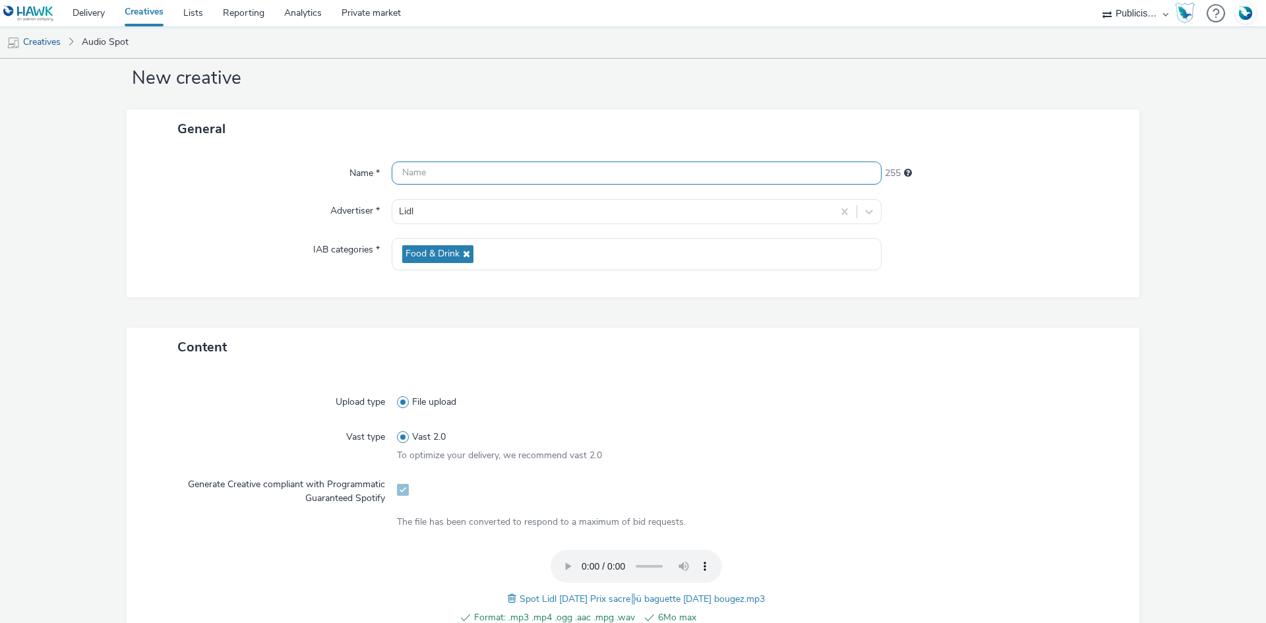
click at [463, 177] on input "text" at bounding box center [637, 172] width 490 height 23
paste input "Spot Lidl 13-08-25 Prix sacre╠ü baguette demain bougez.mp3"
type input "Spot Lidl 13-08-25 Prix sacre╠ü baguette demain bougez_Spotify"
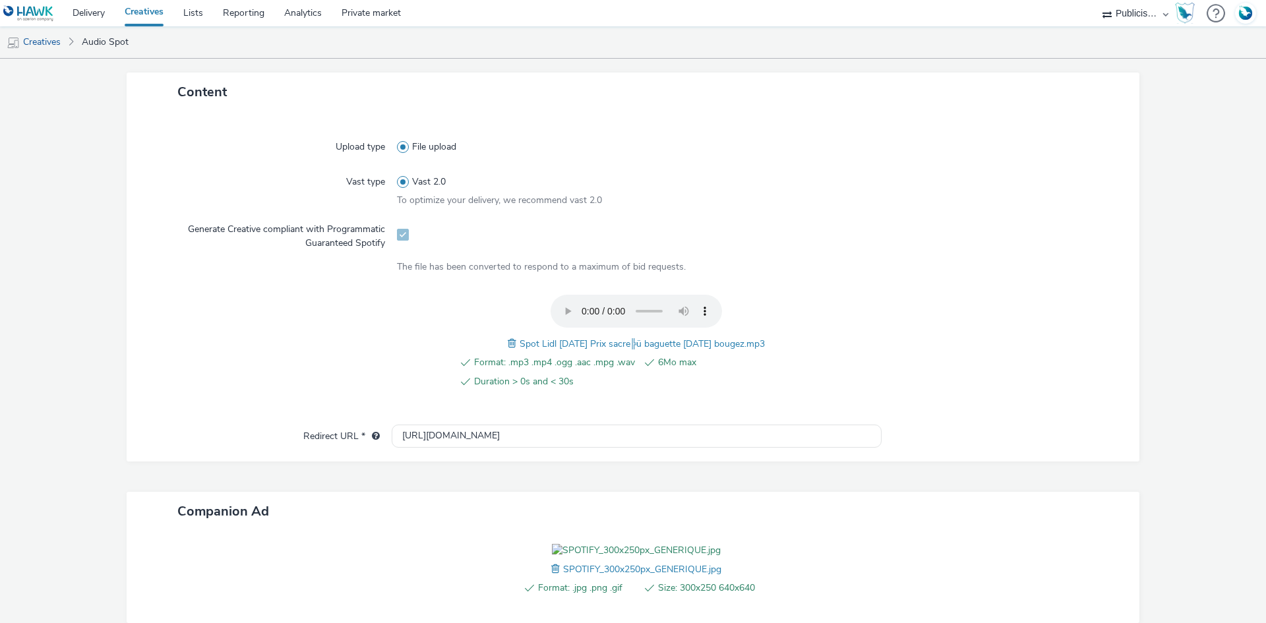
scroll to position [425, 0]
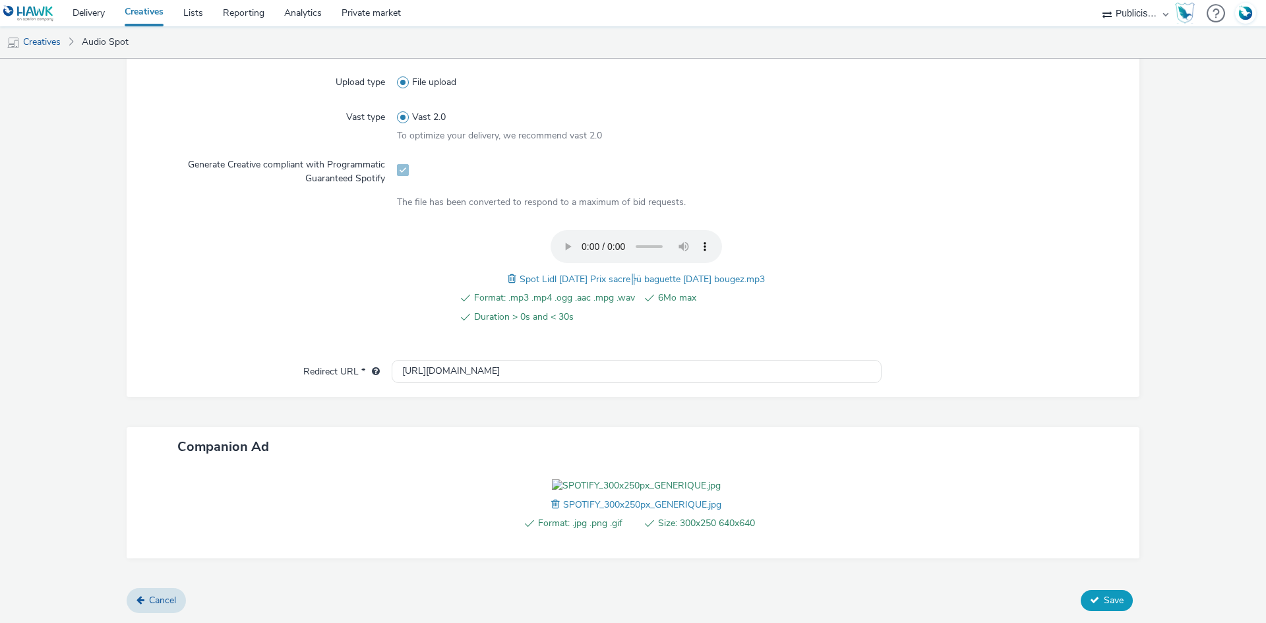
click at [1080, 598] on button "Save" at bounding box center [1106, 600] width 52 height 21
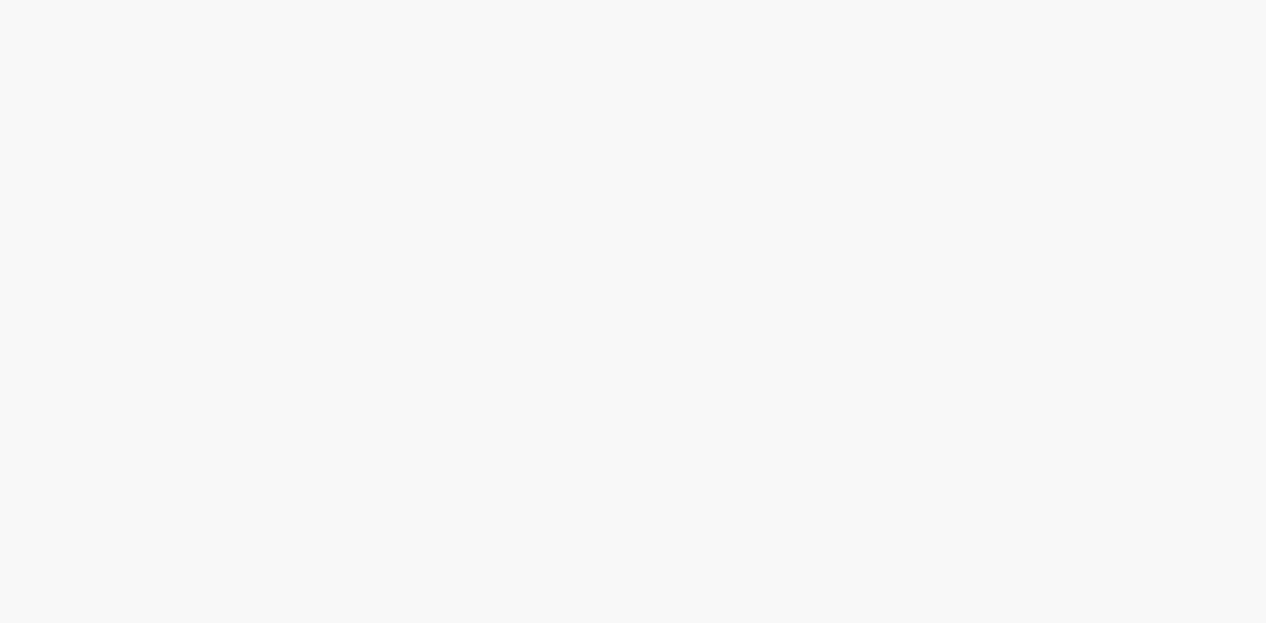
select select "08a58170-7f08-4922-abc8-b2d1eb407230"
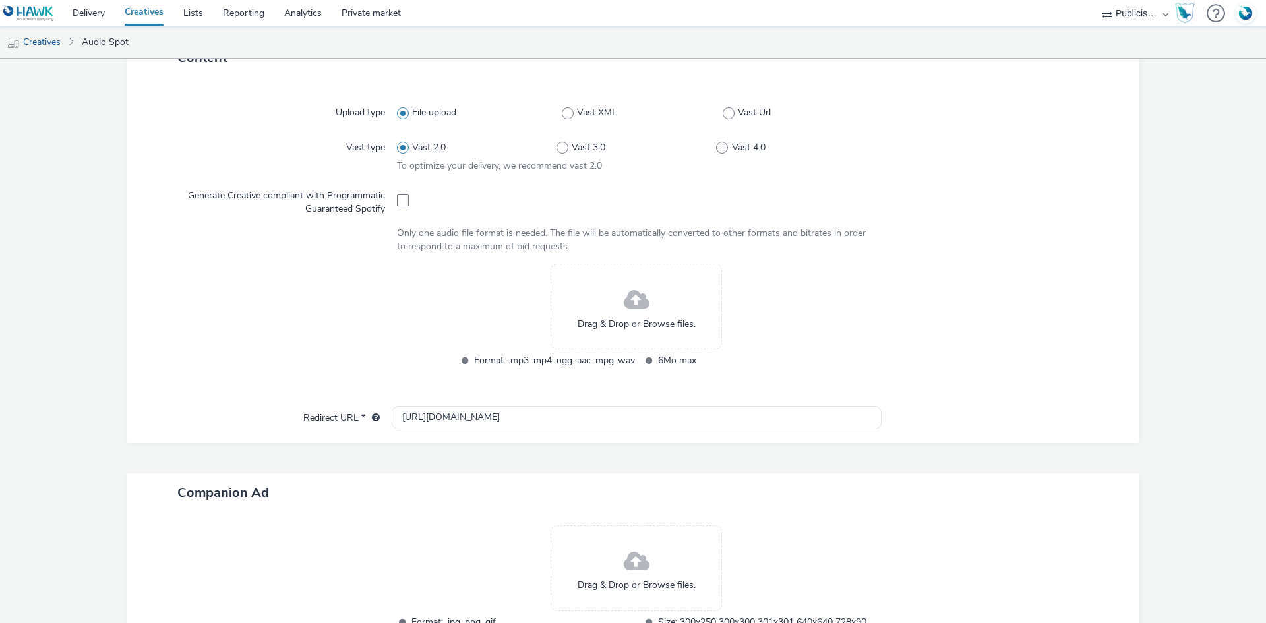
scroll to position [395, 0]
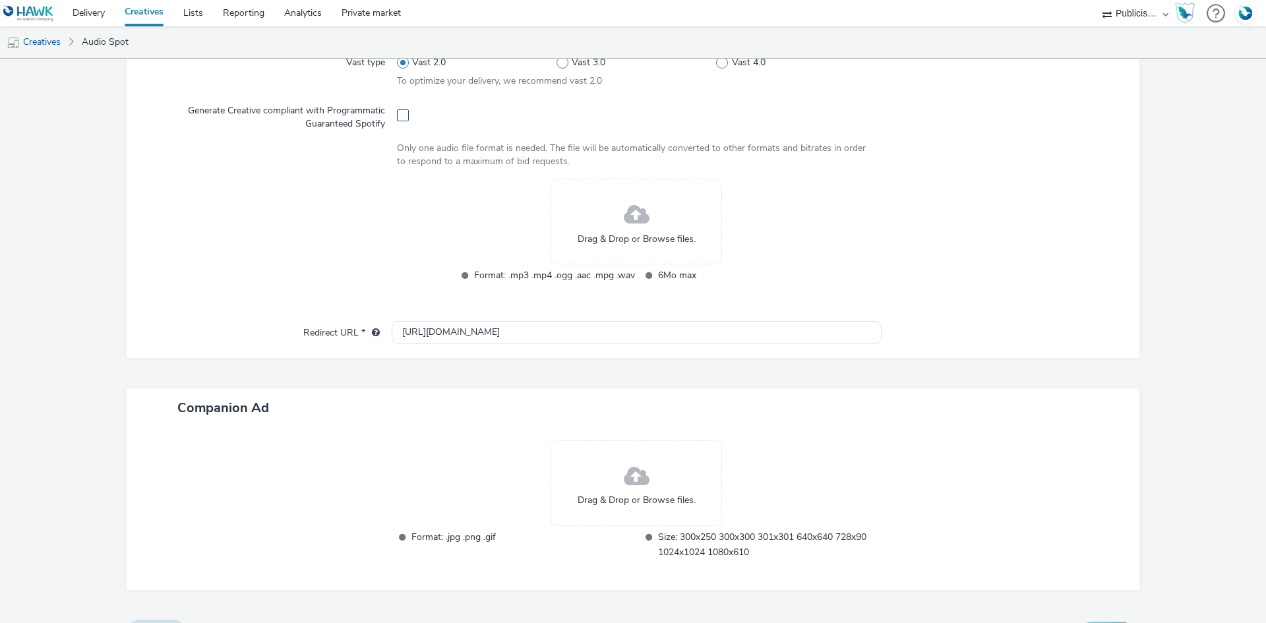
click at [401, 114] on span at bounding box center [403, 115] width 12 height 12
checkbox input "true"
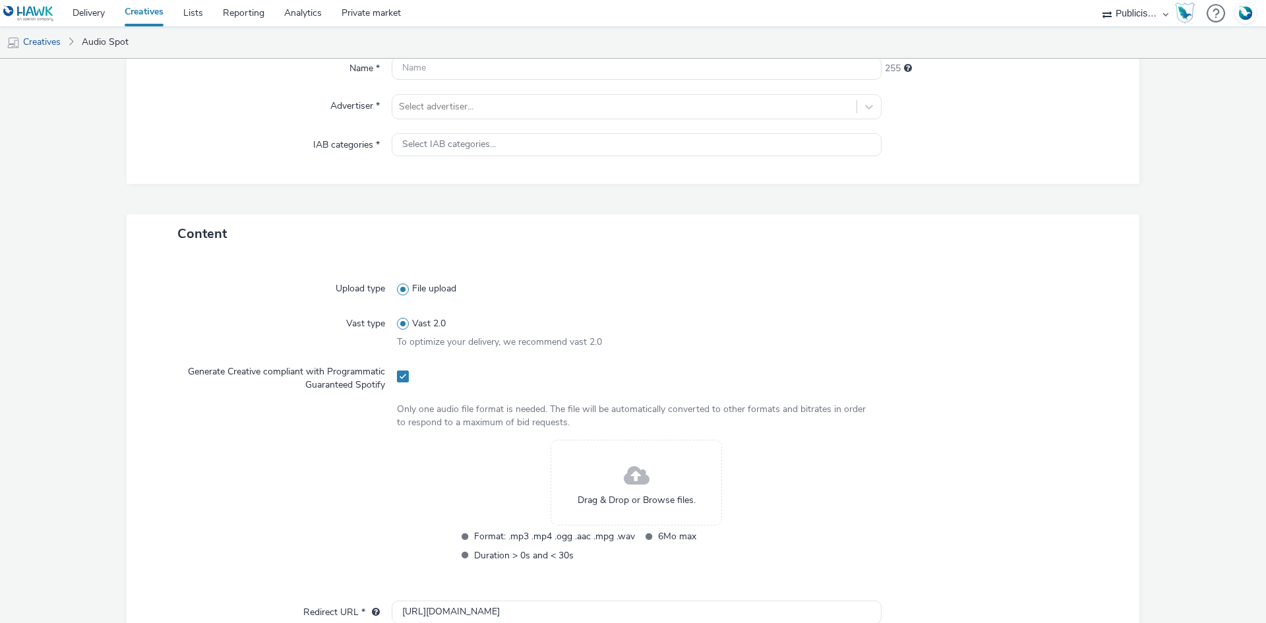
scroll to position [132, 0]
click at [430, 104] on div at bounding box center [624, 110] width 451 height 16
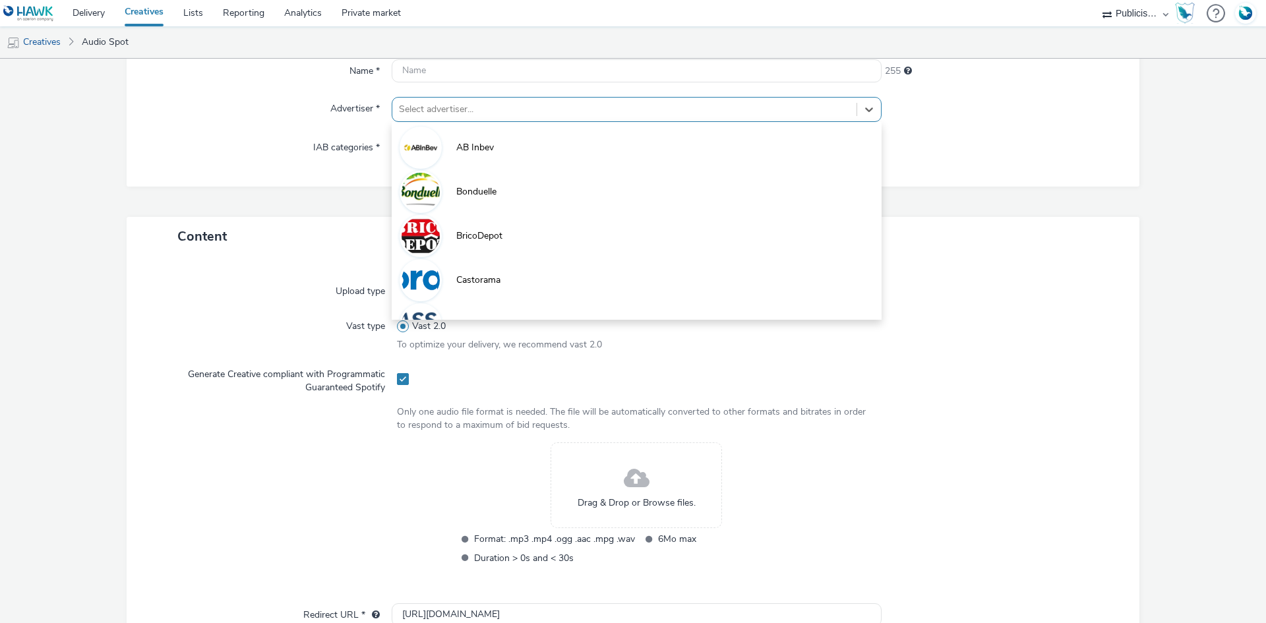
paste input "lid"
type input "lid"
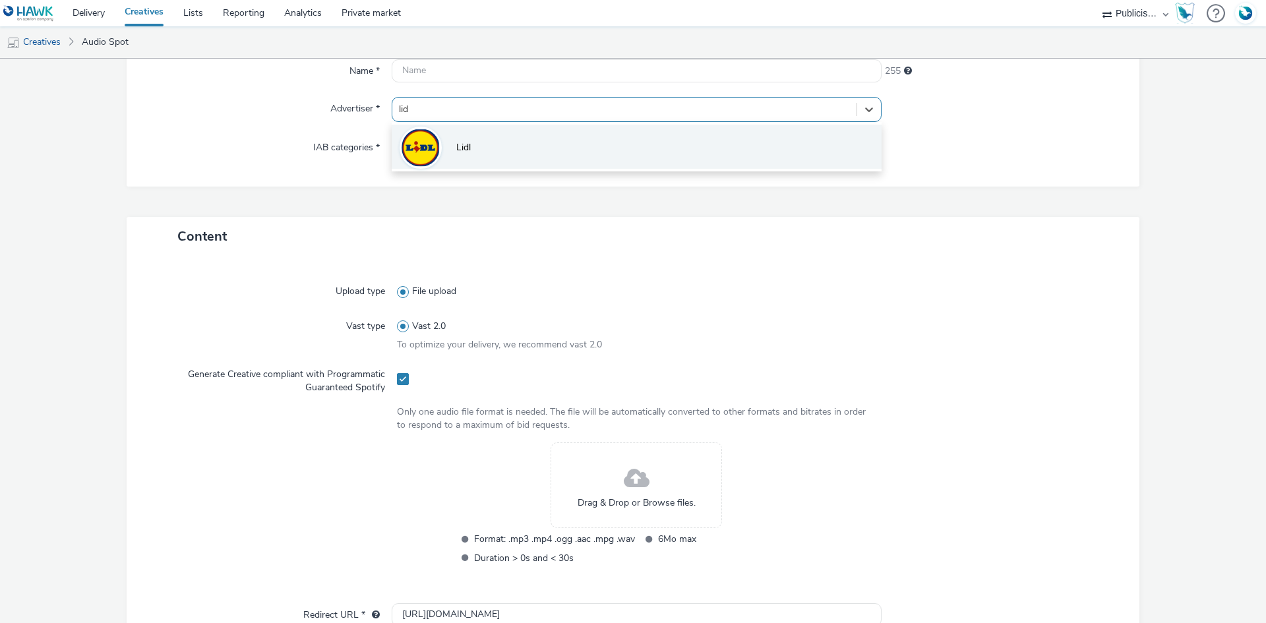
click at [430, 144] on img at bounding box center [420, 148] width 38 height 38
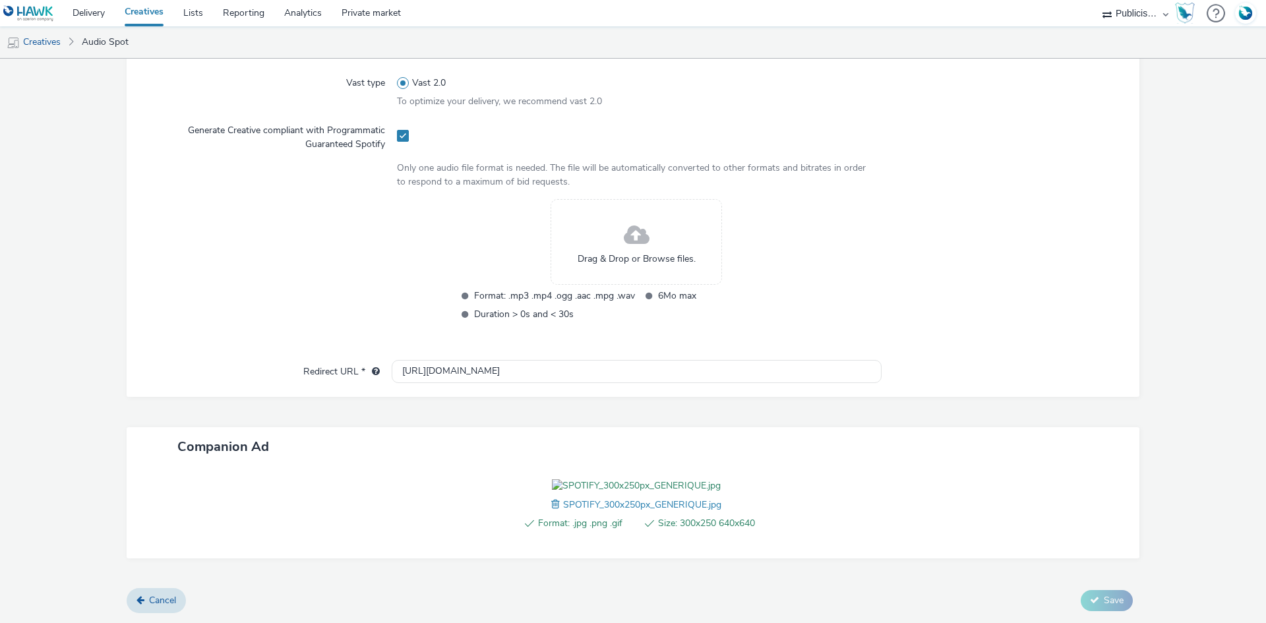
scroll to position [459, 0]
click at [421, 360] on input "http://lidl.fr" at bounding box center [637, 371] width 490 height 23
paste input "s://www.lidl.fr/l/catalogue-de-la-semaine/du-21-08-au-27-08-les-promos-de-la-se…"
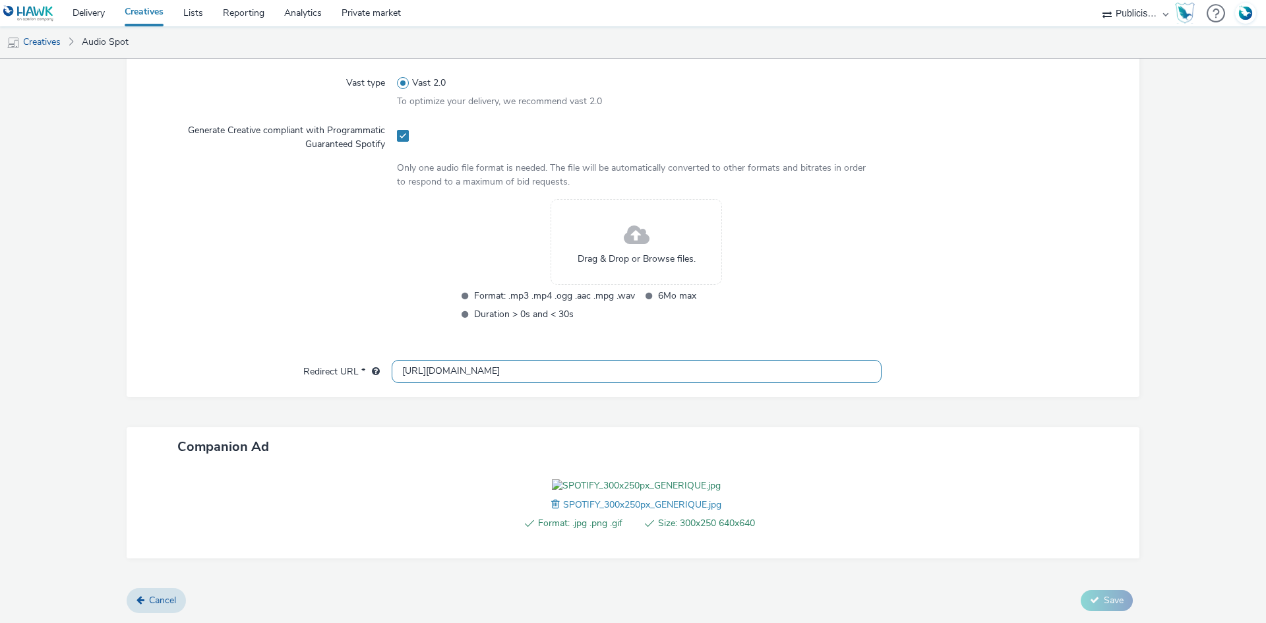
scroll to position [0, 810]
type input "https://www.lidl.fr/l/catalogue-de-la-semaine/du-21-08-au-27-08-les-promos-de-l…"
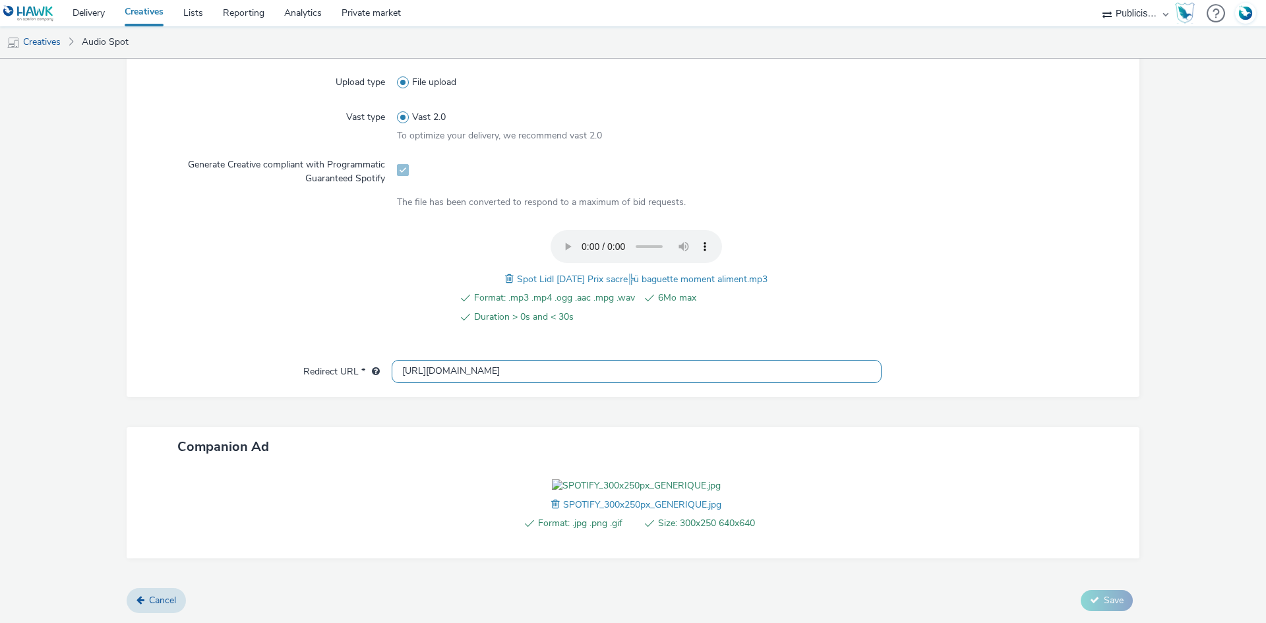
scroll to position [425, 0]
click at [554, 273] on span "Spot Lidl 13-08-25 Prix sacre╠ü baguette moment aliment.mp3" at bounding box center [642, 279] width 251 height 13
copy span "Spot Lidl 13-08-25 Prix sacre╠ü baguette moment aliment.mp3"
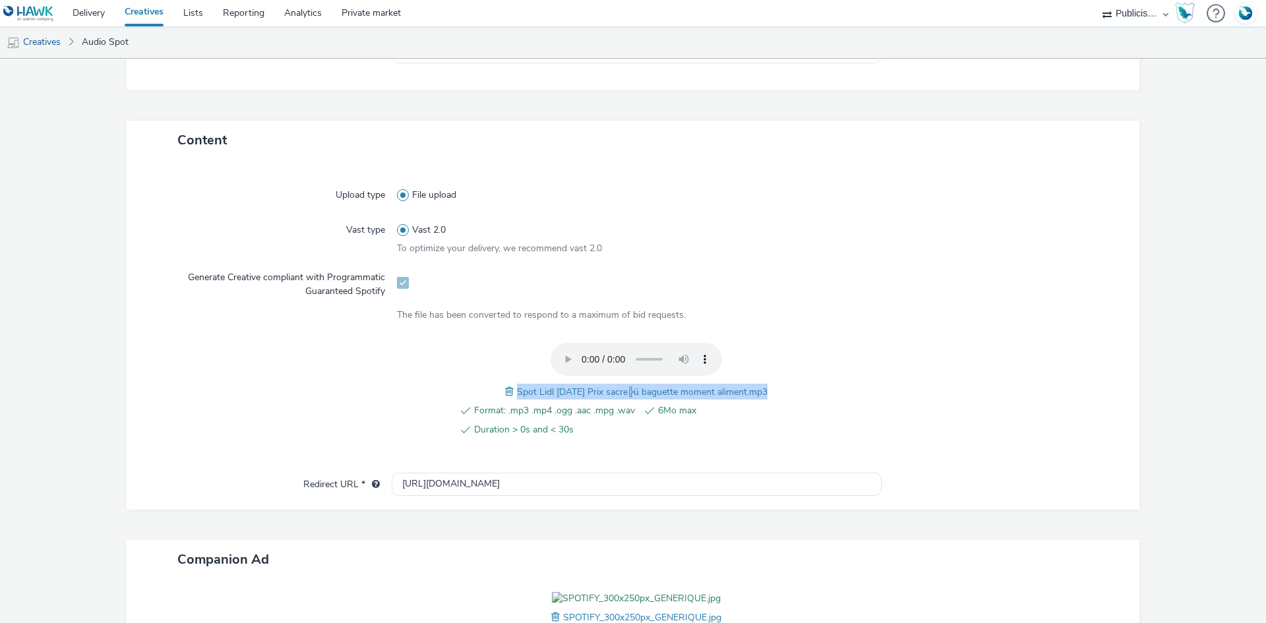
scroll to position [30, 0]
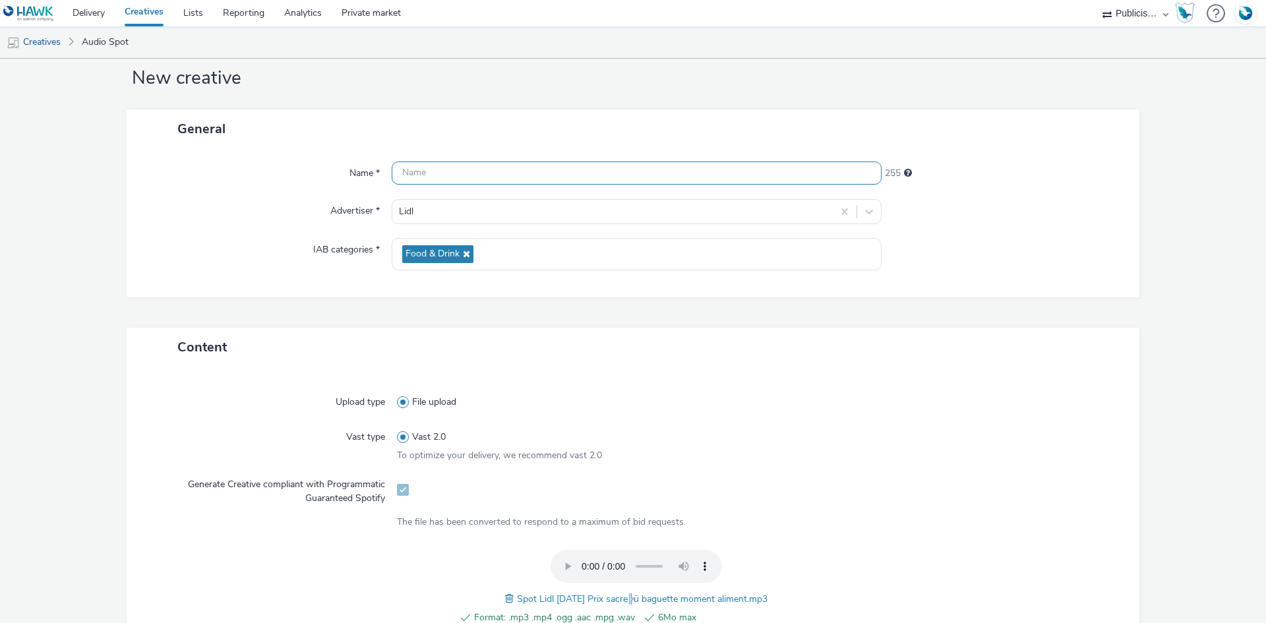
click at [442, 179] on input "text" at bounding box center [637, 172] width 490 height 23
paste input "Spot Lidl 13-08-25 Prix sacre╠ü baguette moment aliment.mp3"
type input "Spot Lidl [DATE] Prix sacre╠ü baguette moment aliment_Spotify"
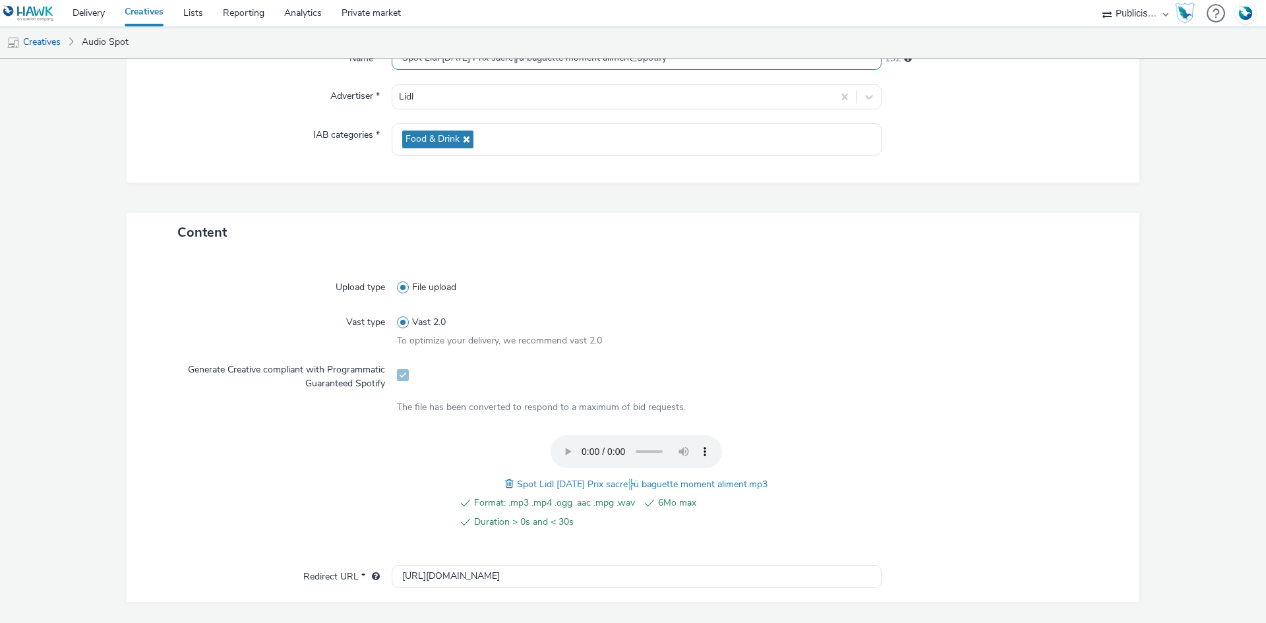
scroll to position [425, 0]
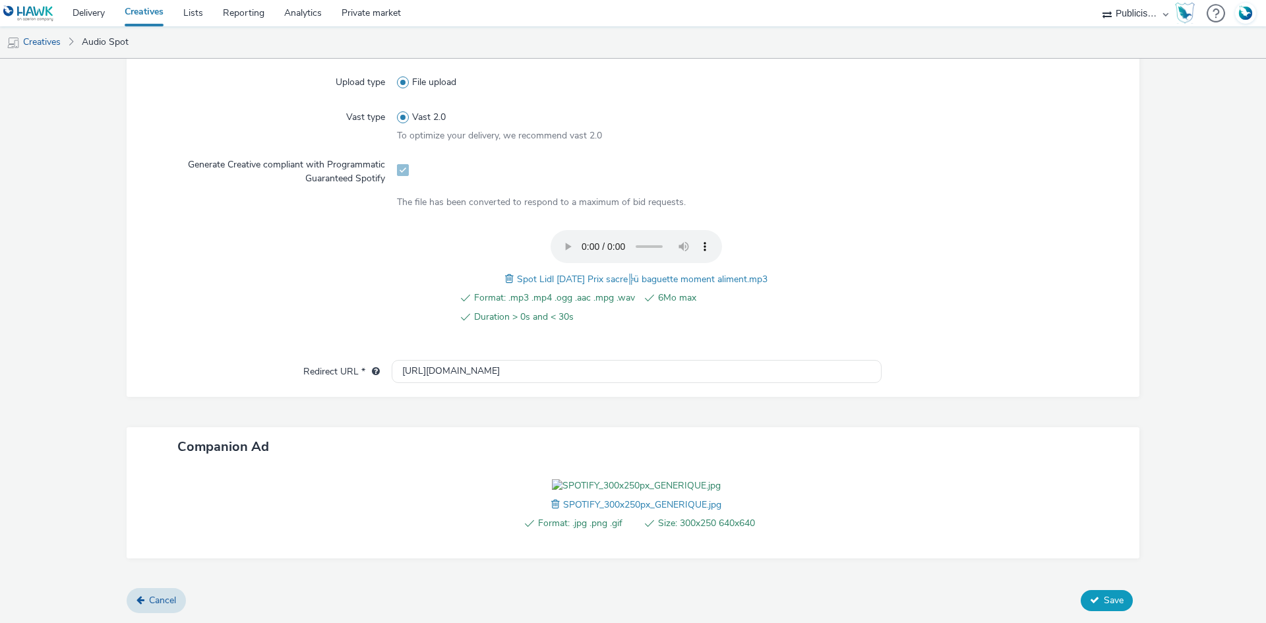
click at [1090, 597] on button "Save" at bounding box center [1106, 600] width 52 height 21
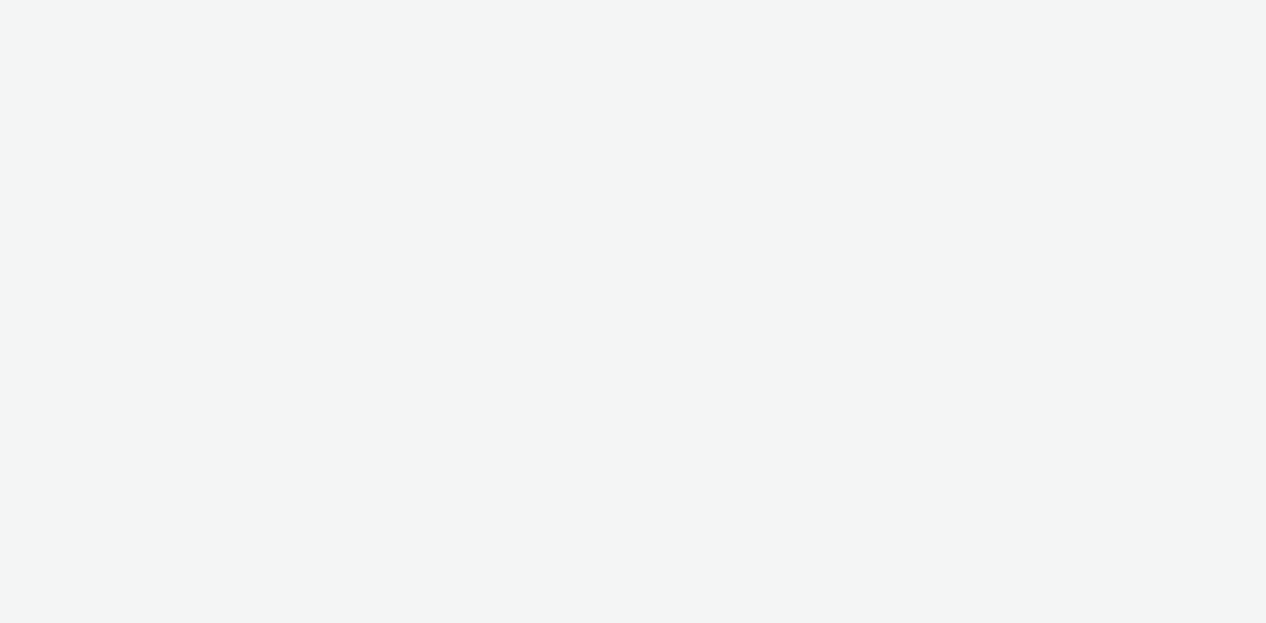
select select "08a58170-7f08-4922-abc8-b2d1eb407230"
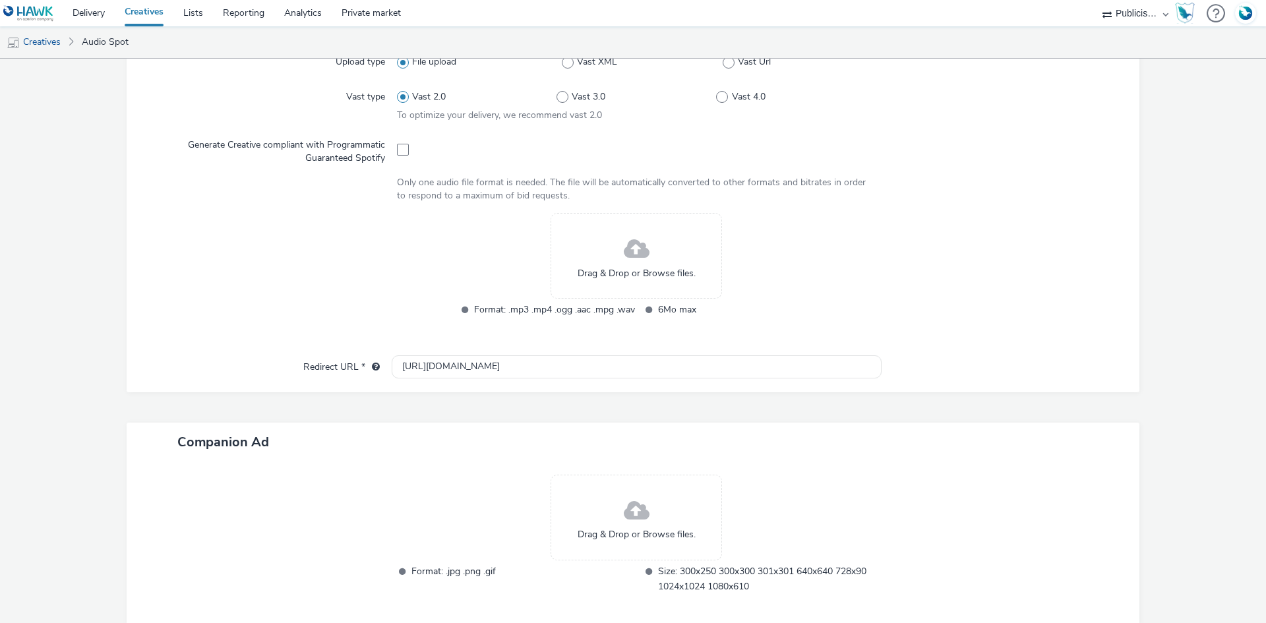
scroll to position [361, 0]
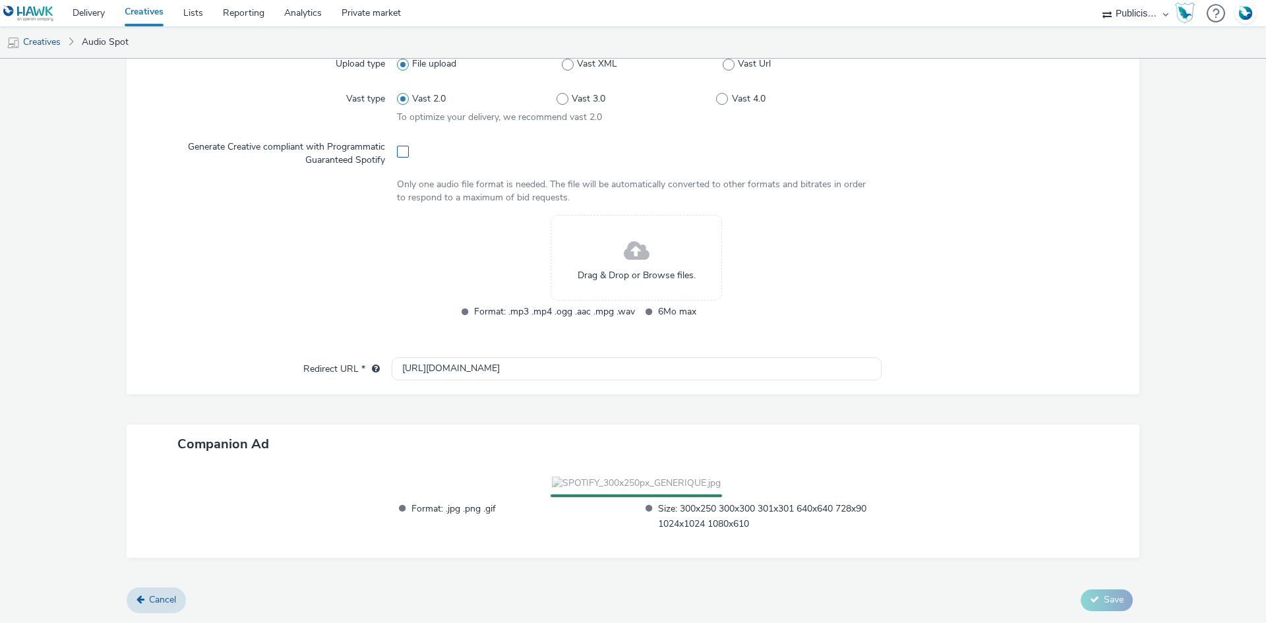
click at [397, 150] on span at bounding box center [403, 152] width 12 height 12
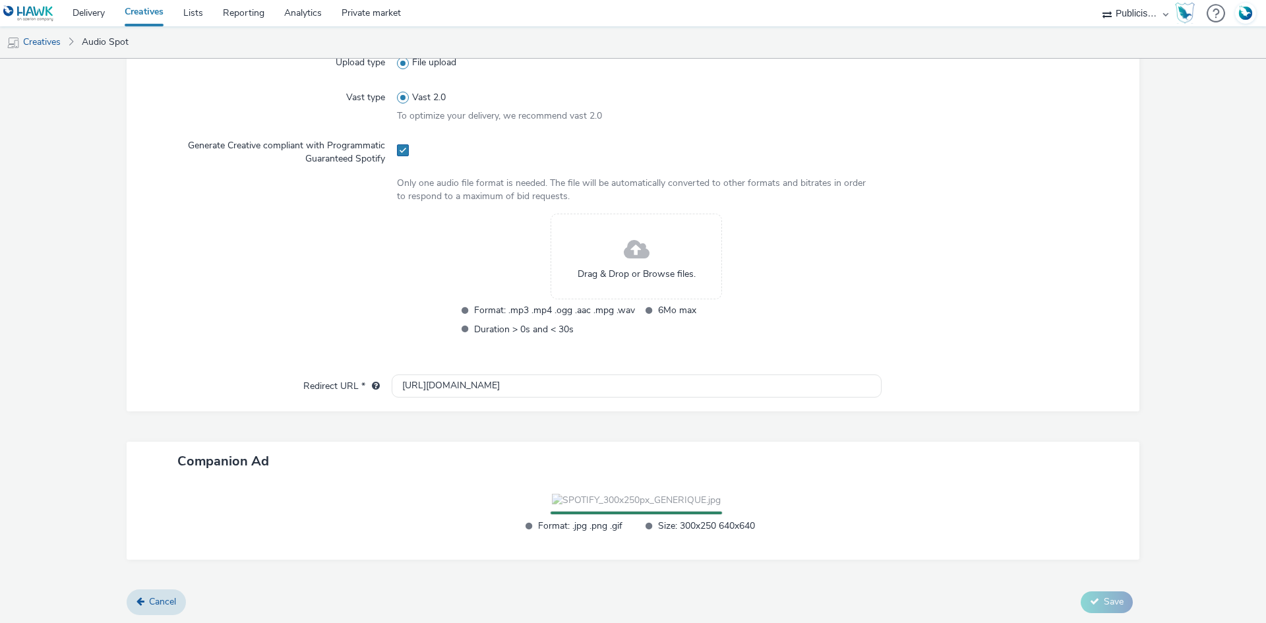
checkbox input "true"
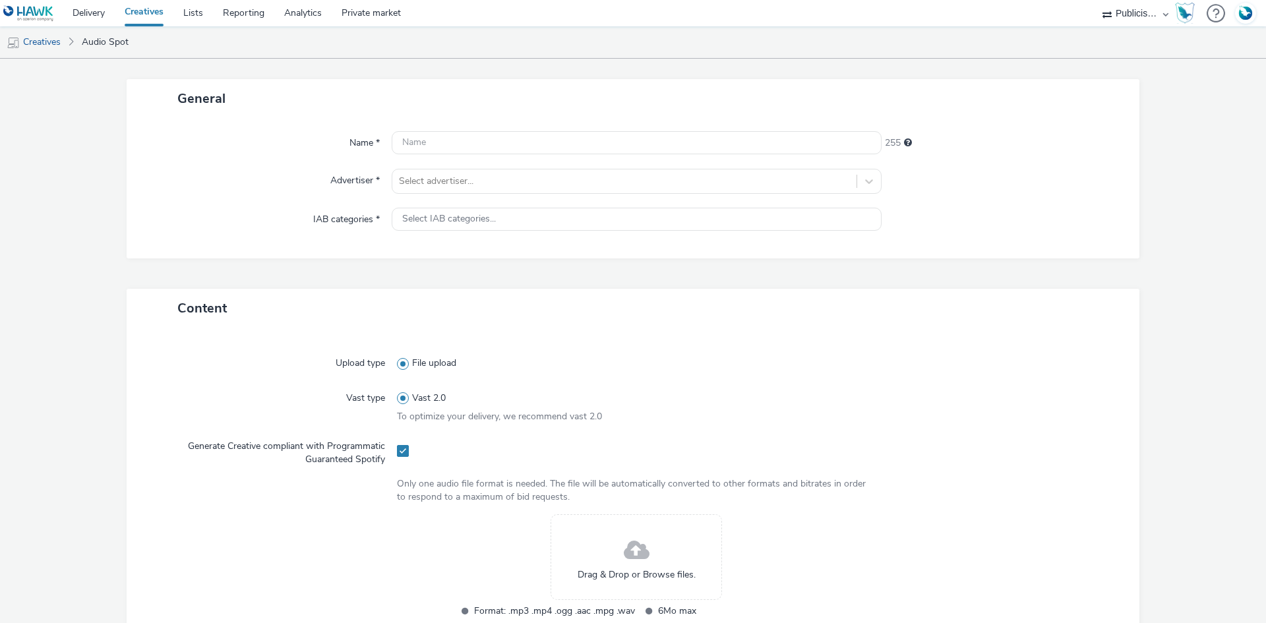
scroll to position [31, 0]
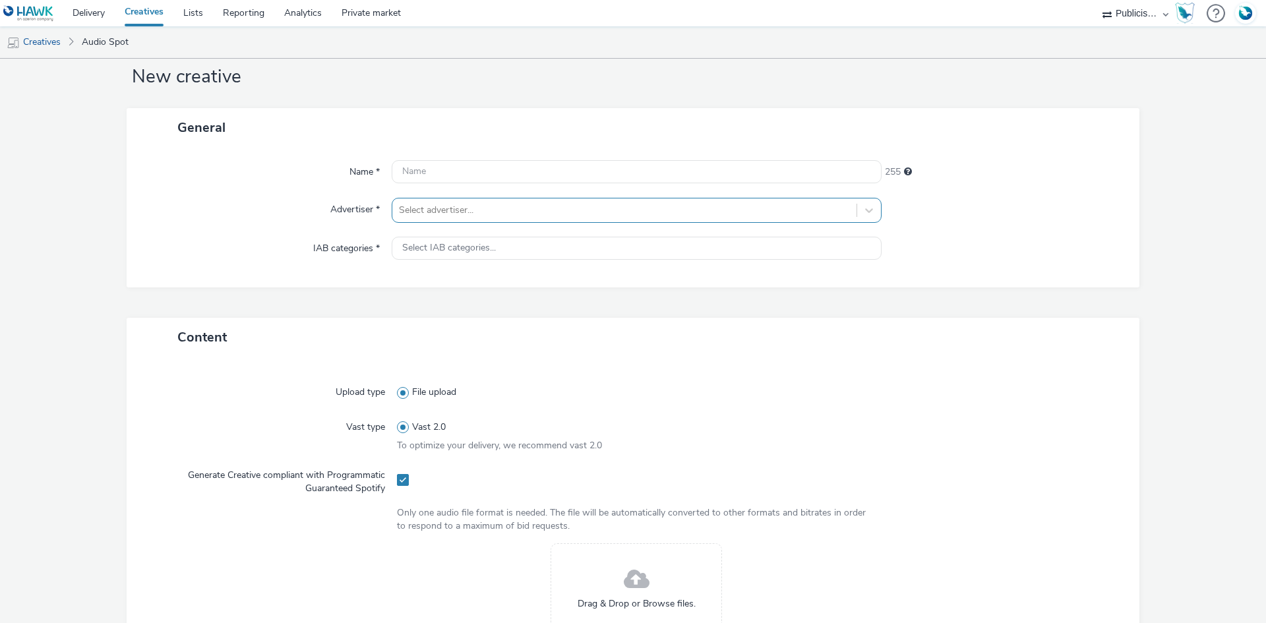
click at [419, 212] on div at bounding box center [624, 210] width 451 height 16
paste input "lid"
type input "lid"
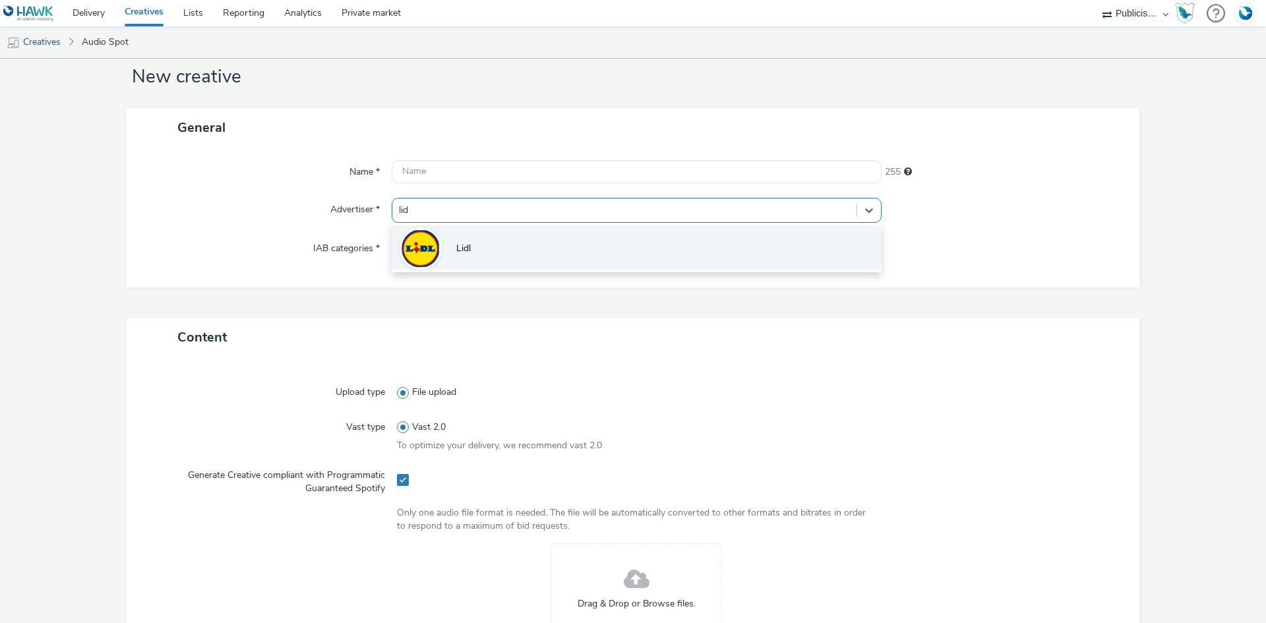
click at [442, 241] on li "Lidl" at bounding box center [637, 247] width 490 height 44
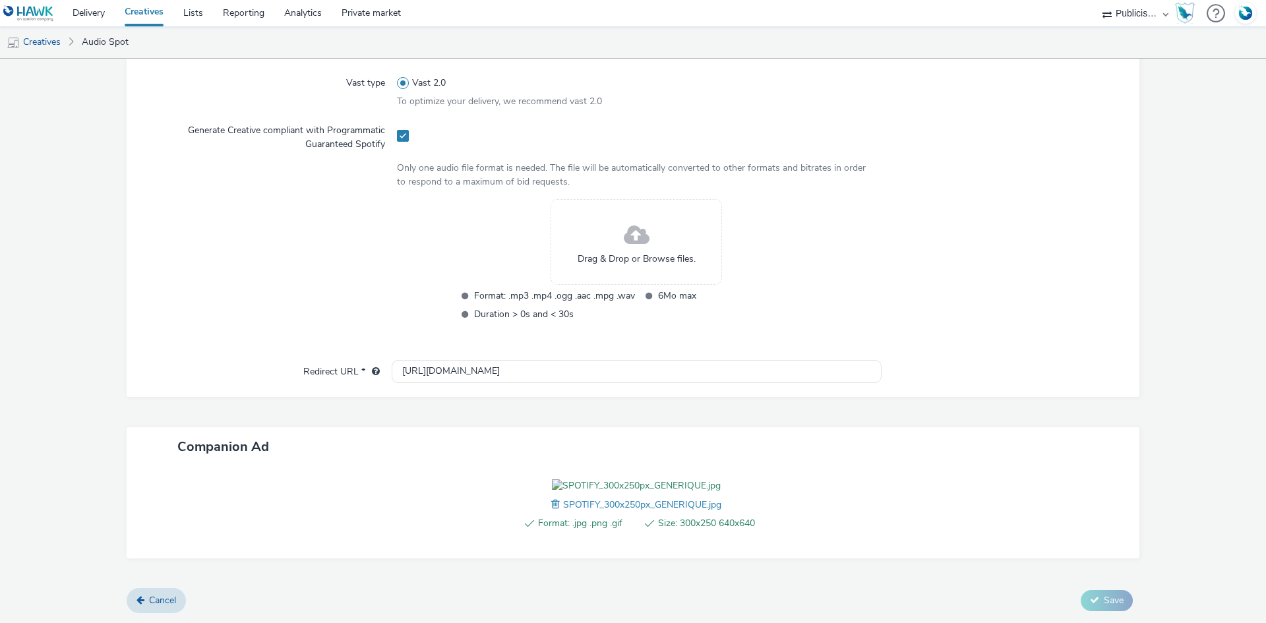
scroll to position [459, 0]
click at [417, 360] on input "http://lidl.fr" at bounding box center [637, 371] width 490 height 23
paste input "s://www.lidl.fr/l/catalogue-de-la-semaine/du-21-08-au-27-08-les-promos-de-la-se…"
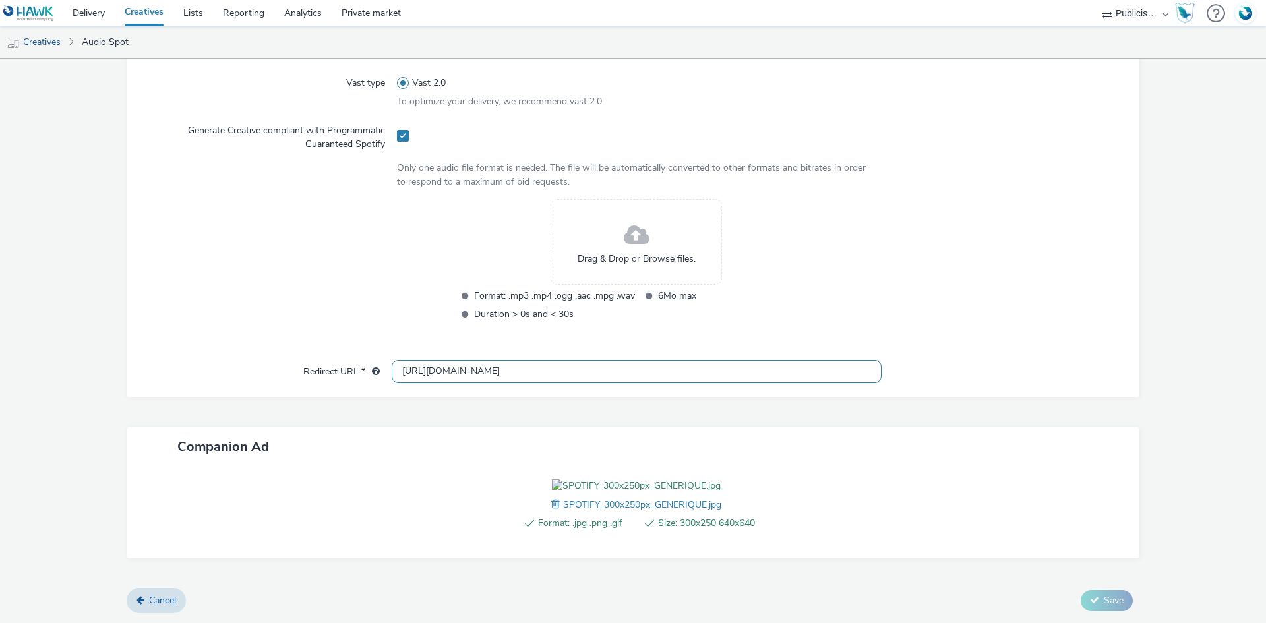
scroll to position [0, 810]
type input "https://www.lidl.fr/l/catalogue-de-la-semaine/du-21-08-au-27-08-les-promos-de-l…"
click at [382, 345] on div "Content Upload type File upload Vast type Vast 2.0 To optimize your delivery, w…" at bounding box center [633, 281] width 1012 height 615
click at [424, 360] on input "https://www.lidl.fr/l/catalogue-de-la-semaine/du-21-08-au-27-08-les-promos-de-l…" at bounding box center [637, 371] width 490 height 23
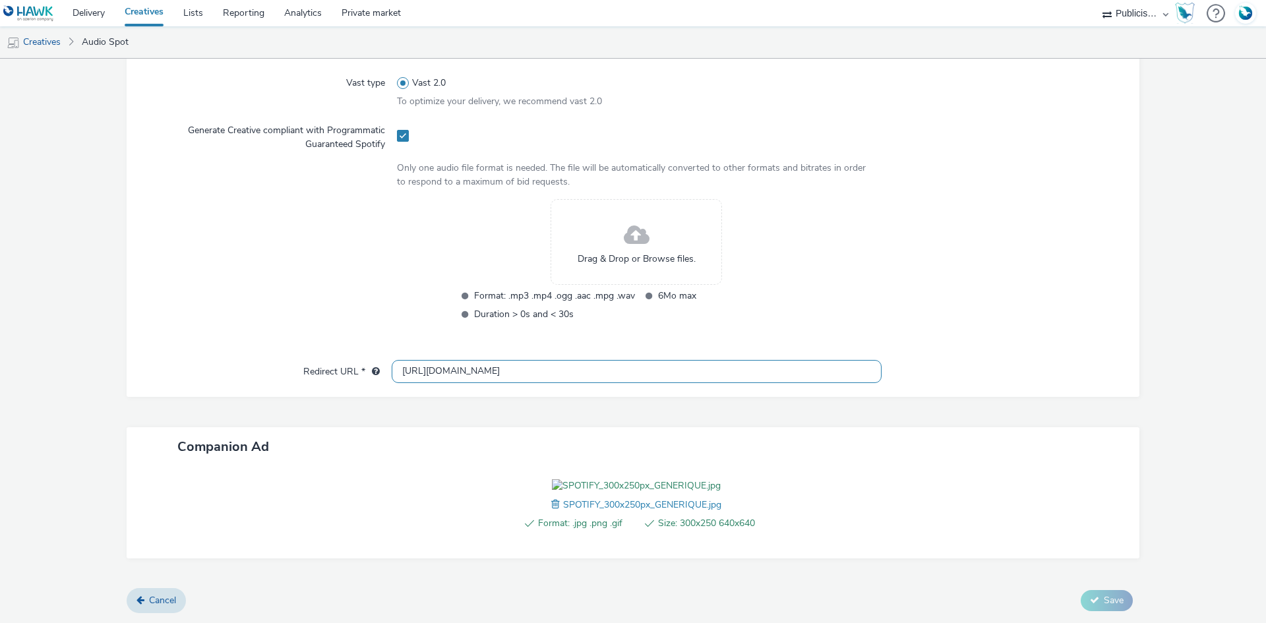
click at [424, 360] on input "https://www.lidl.fr/l/catalogue-de-la-semaine/du-21-08-au-27-08-les-promos-de-l…" at bounding box center [637, 371] width 490 height 23
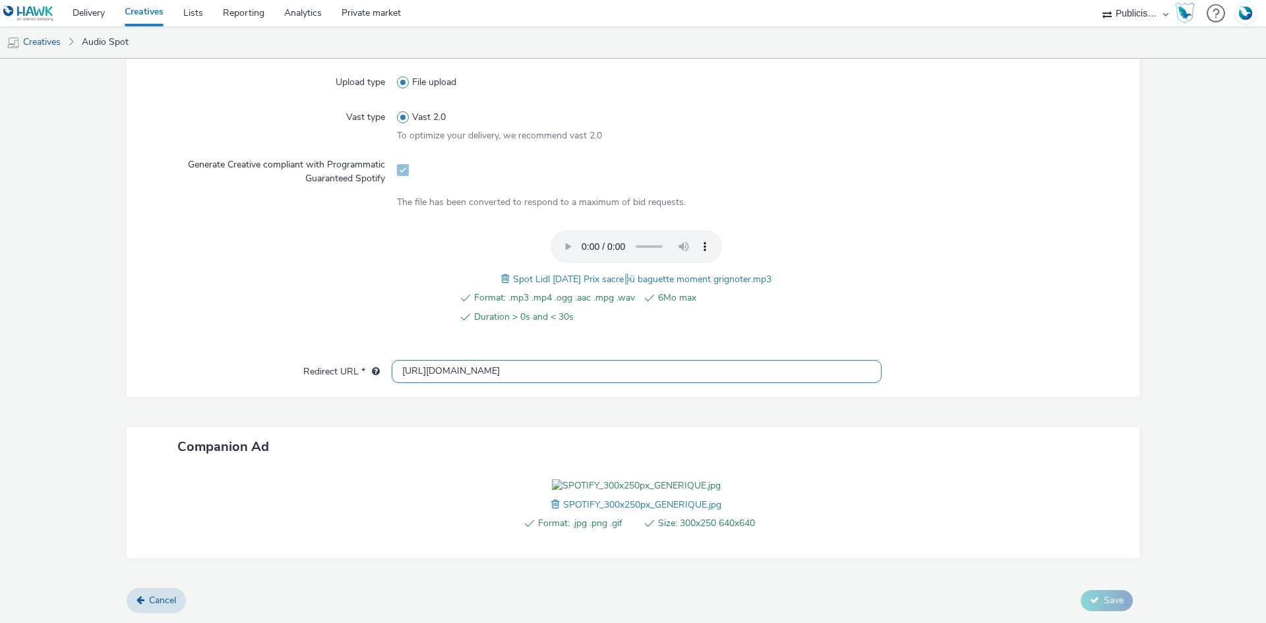
scroll to position [425, 0]
click at [600, 273] on span "Spot Lidl 13-08-25 Prix sacre╠ü baguette moment grignoter.mp3" at bounding box center [642, 279] width 259 height 13
copy span "Spot Lidl 13-08-25 Prix sacre╠ü baguette moment grignoter.mp3"
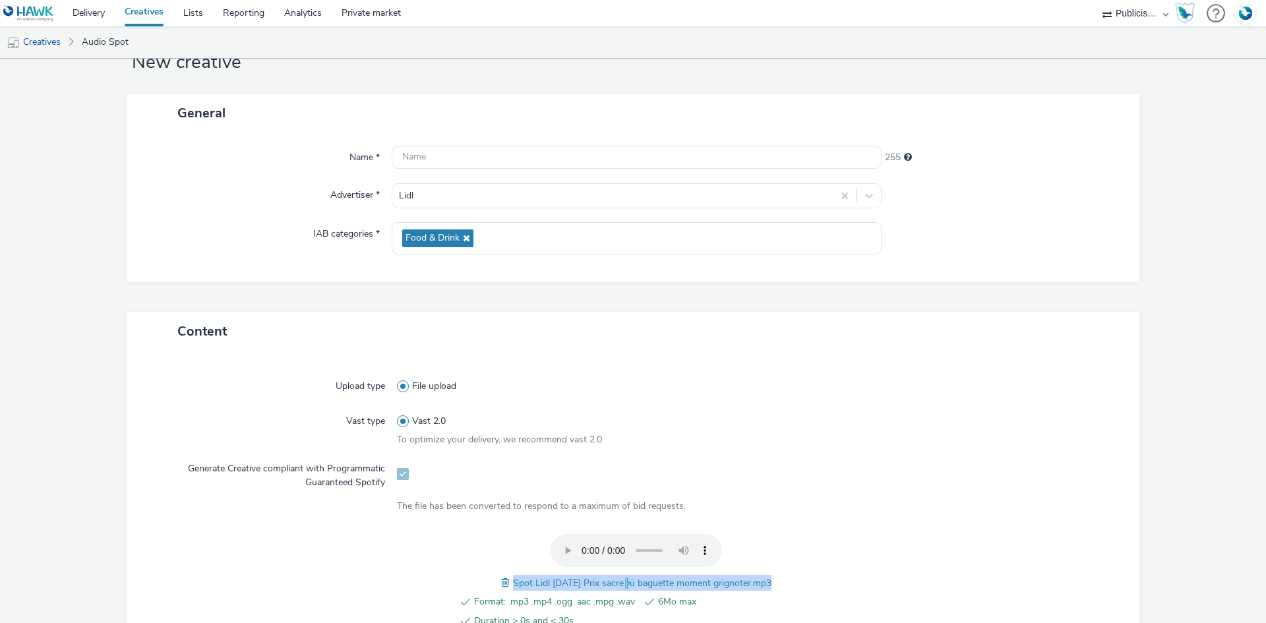
scroll to position [30, 0]
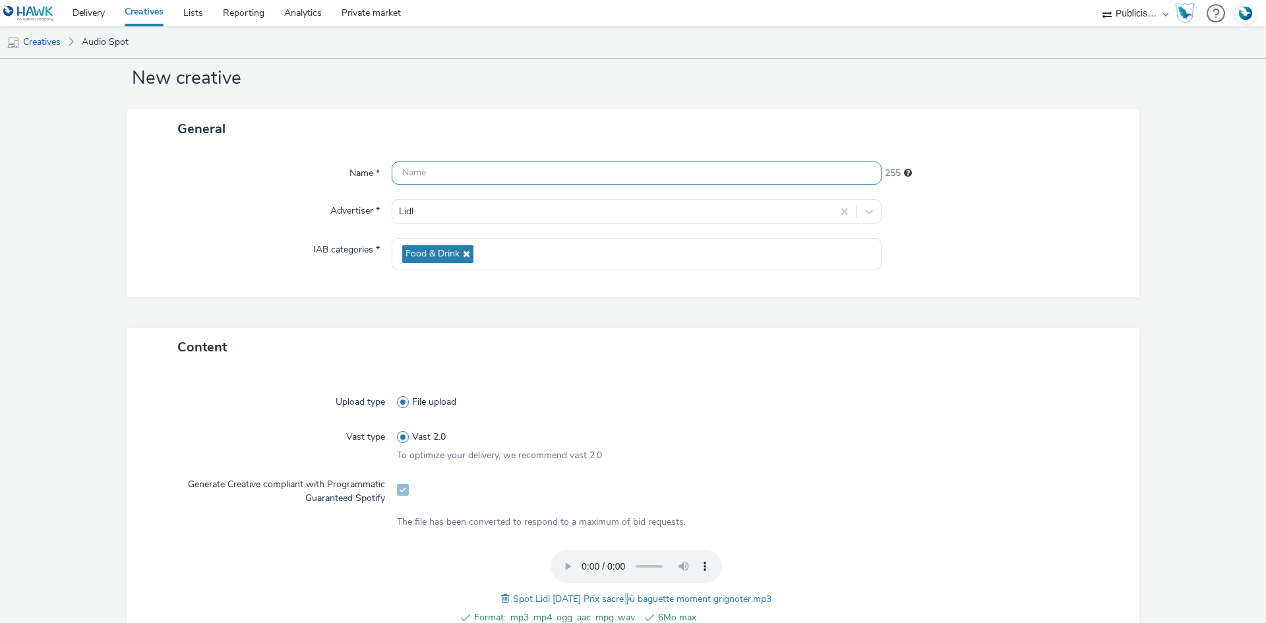
click at [410, 180] on input "text" at bounding box center [637, 172] width 490 height 23
paste input "Spot Lidl 13-08-25 Prix sacre╠ü baguette moment grignoter.mp3"
type input "Spot Lidl [DATE] Prix sacre╠ü baguette moment grignoter_Spotify"
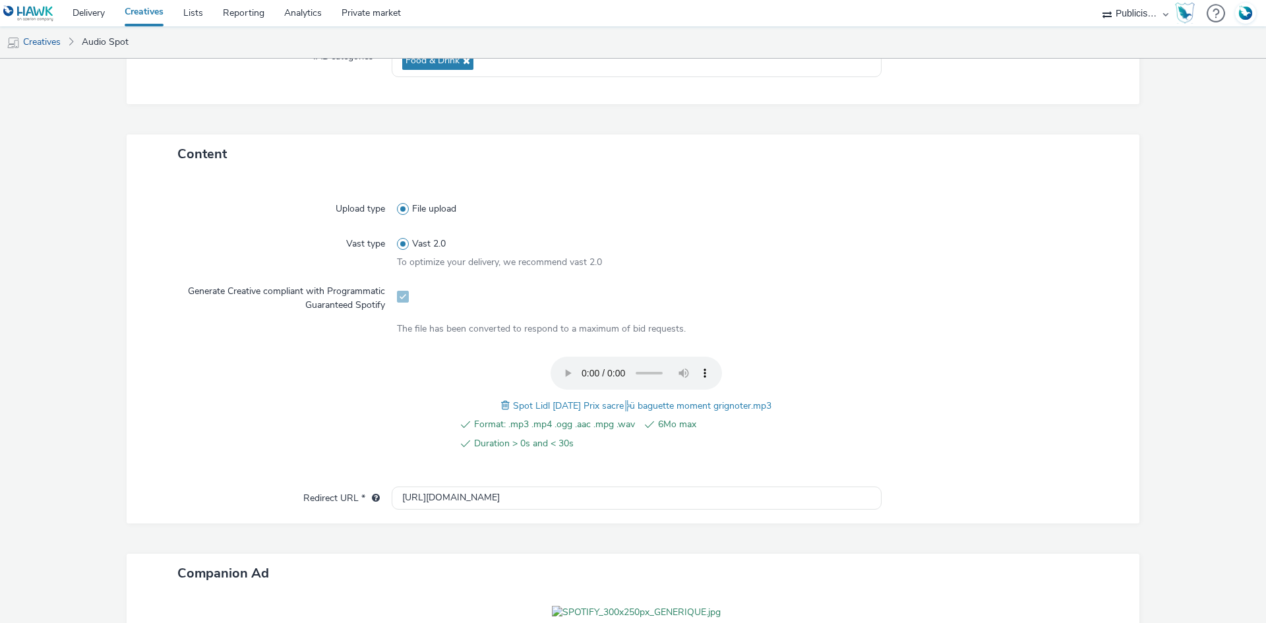
scroll to position [425, 0]
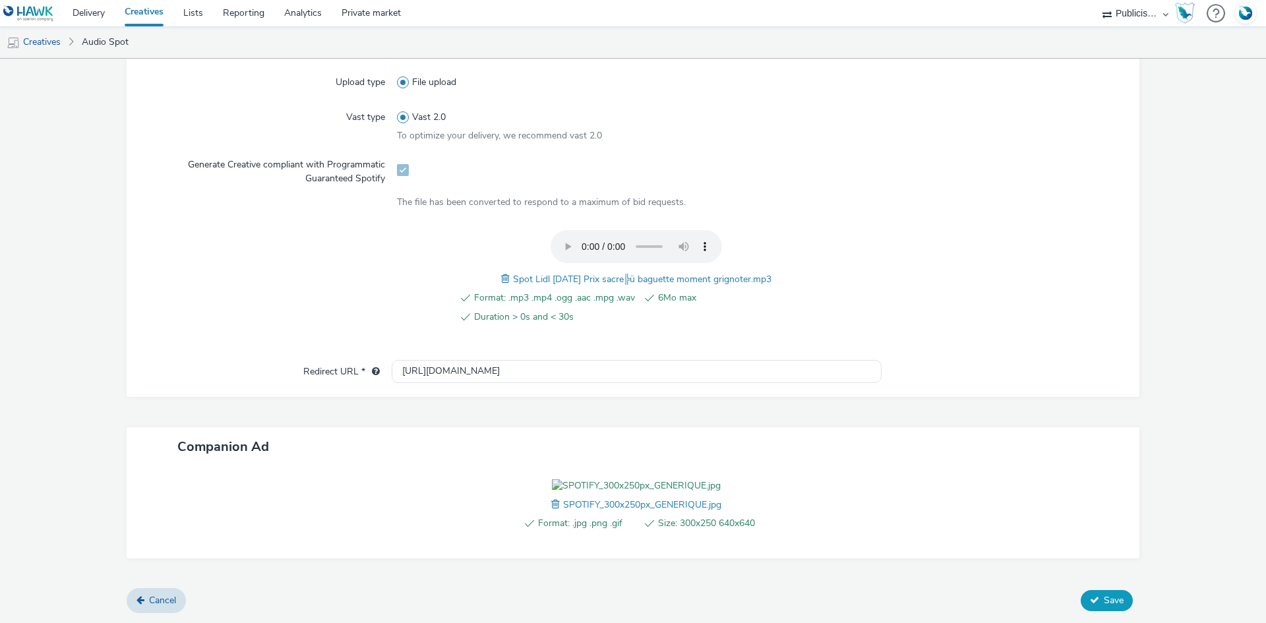
click at [1103, 602] on span "Save" at bounding box center [1113, 600] width 20 height 13
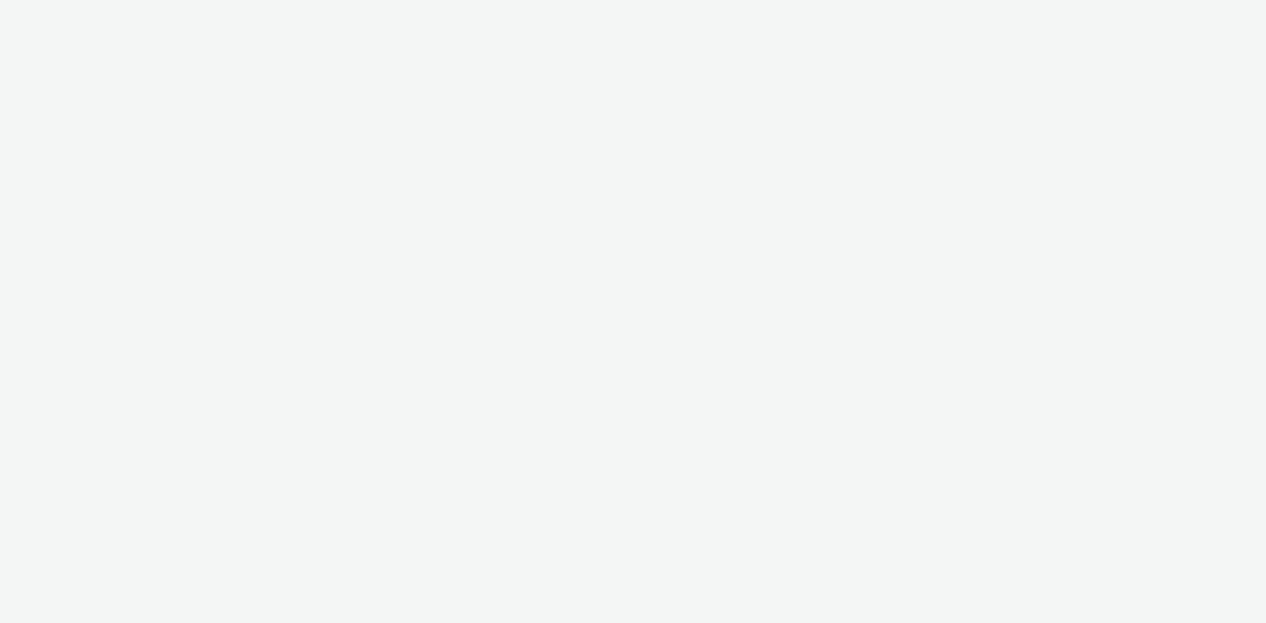
select select "08a58170-7f08-4922-abc8-b2d1eb407230"
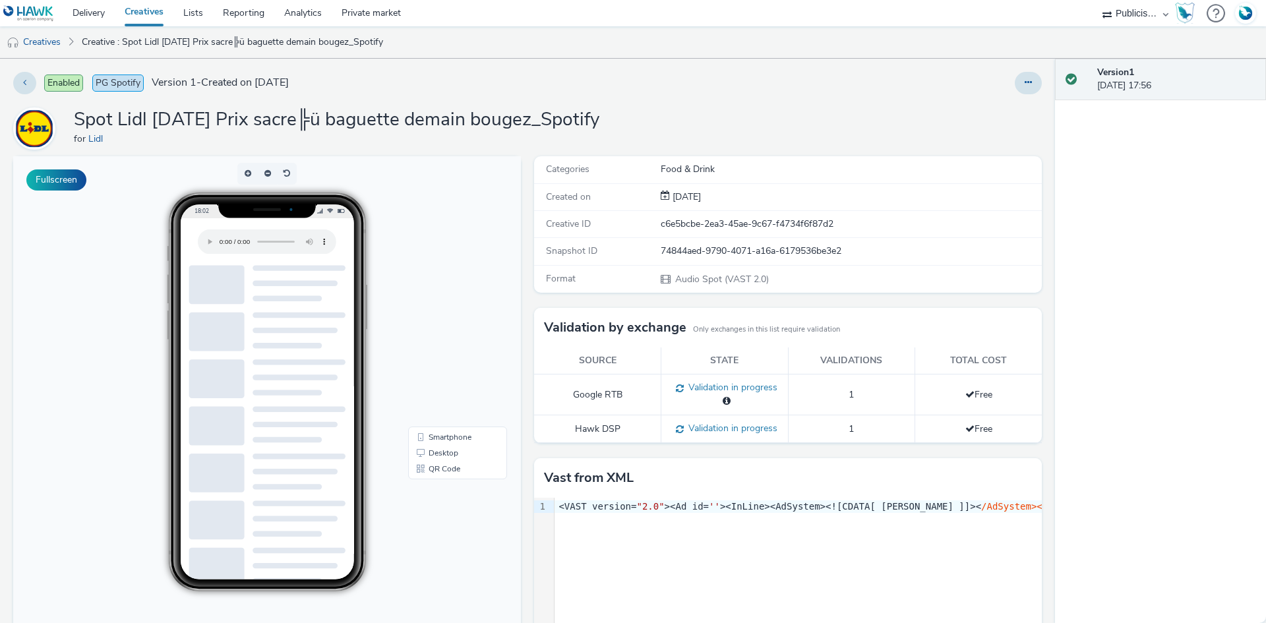
click at [140, 14] on link "Creatives" at bounding box center [144, 13] width 59 height 26
